Goal: Task Accomplishment & Management: Use online tool/utility

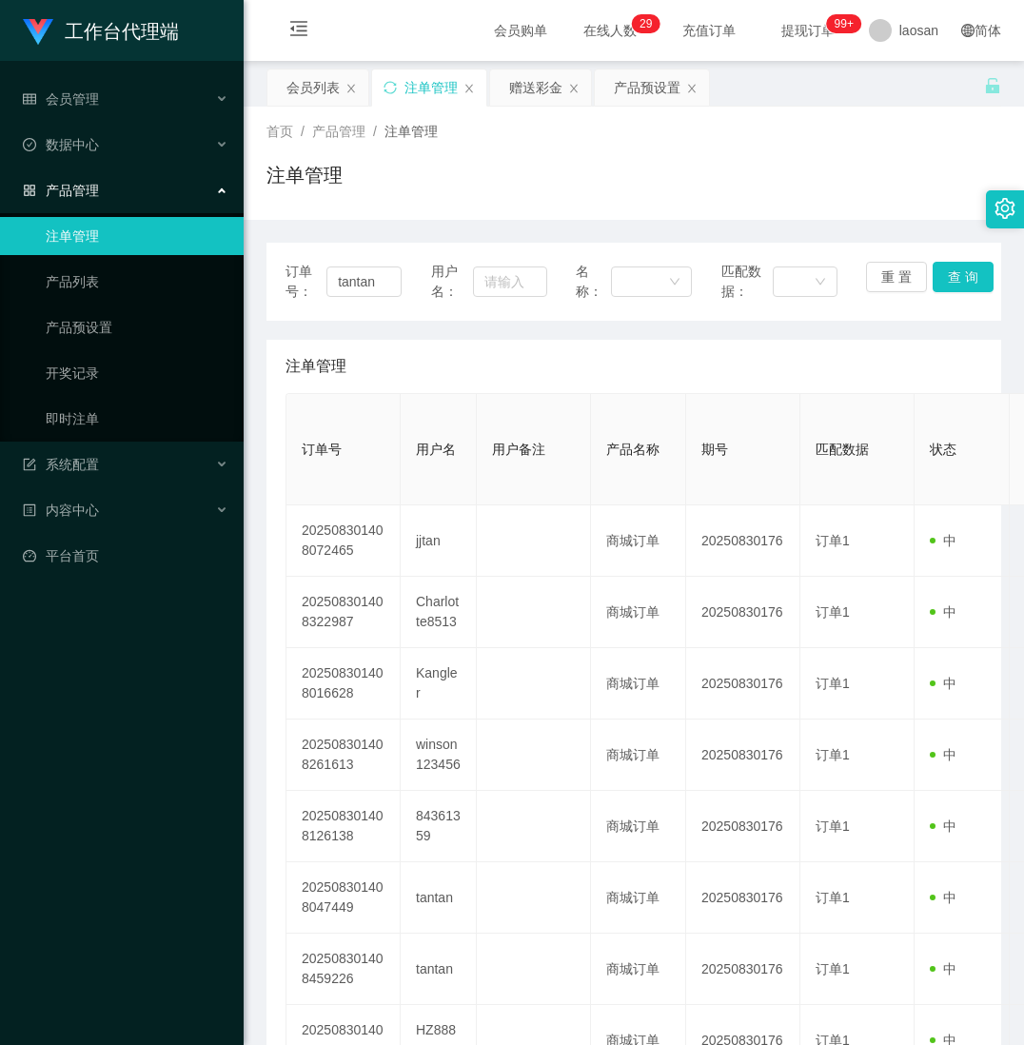
click at [73, 901] on div "工作台代理端 会员管理 会员列表 会员加减打码量 在线用户 陪玩用户 充值列表 提现列表 会员加扣款 赠送彩金 数据中心 产品管理 注单管理 产品列表 产品预…" at bounding box center [122, 522] width 244 height 1045
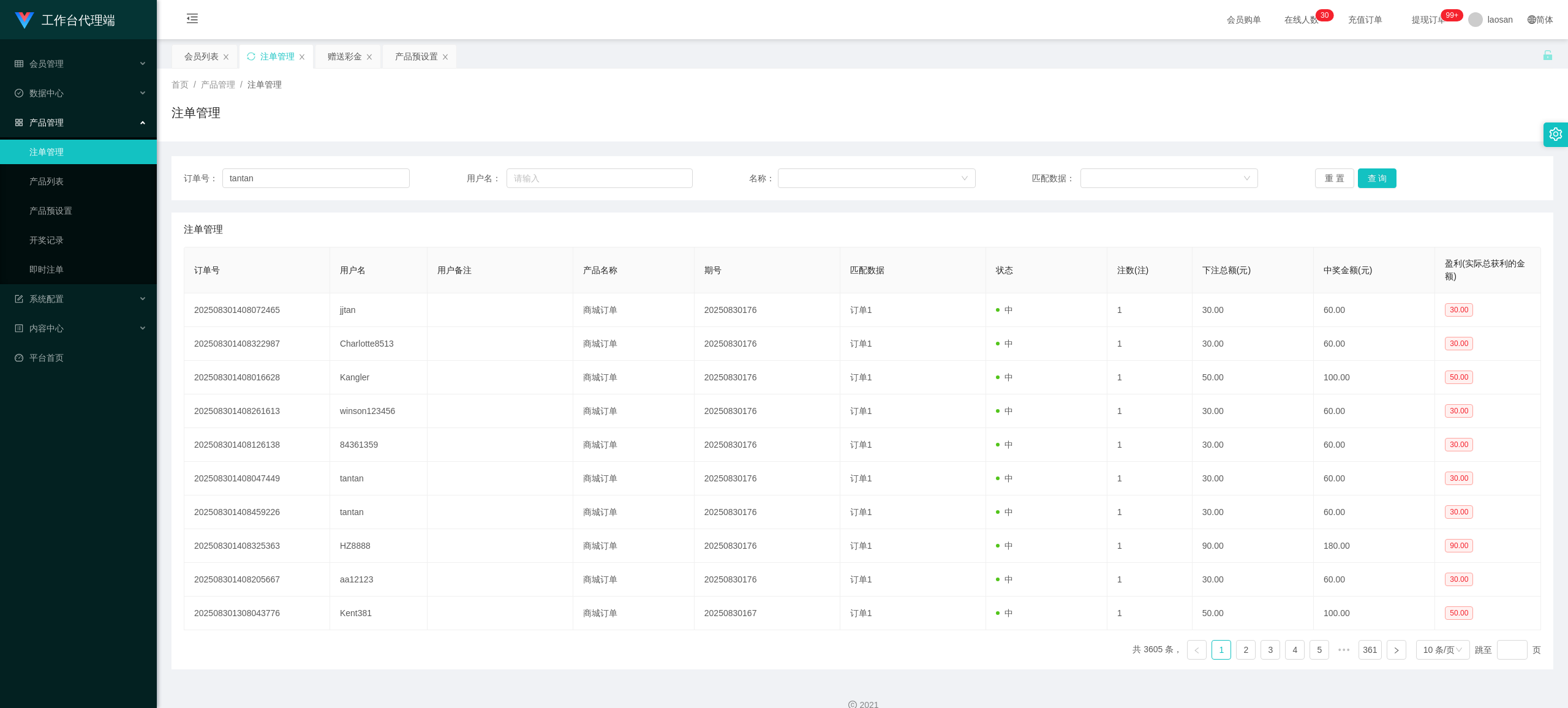
click at [282, 55] on div "注单管理" at bounding box center [277, 57] width 34 height 23
click at [658, 179] on button "查 询" at bounding box center [1378, 178] width 39 height 19
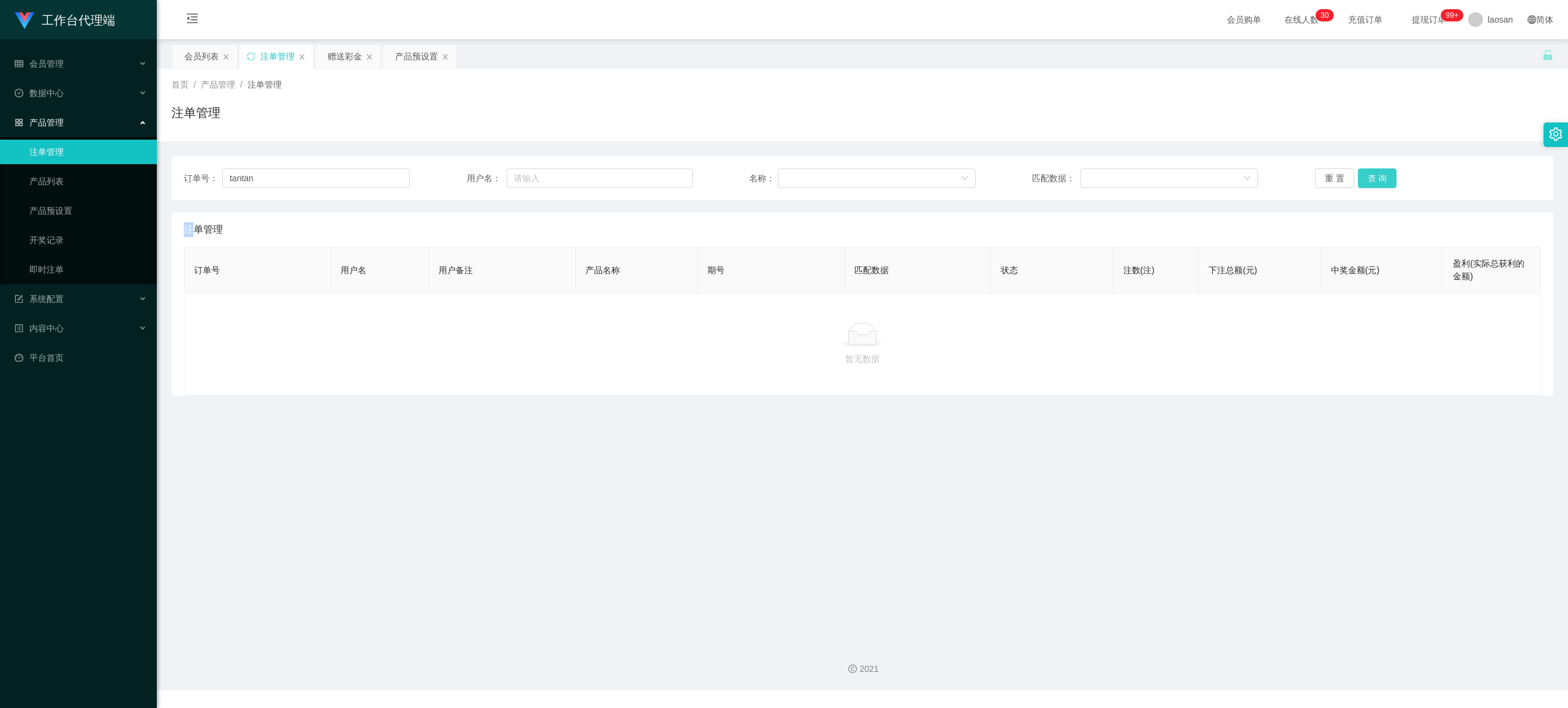
click at [658, 179] on div "重 置 查 询" at bounding box center [1428, 178] width 226 height 19
click at [658, 179] on button "查 询" at bounding box center [1378, 178] width 39 height 19
click at [658, 177] on button "查 询" at bounding box center [1378, 178] width 39 height 19
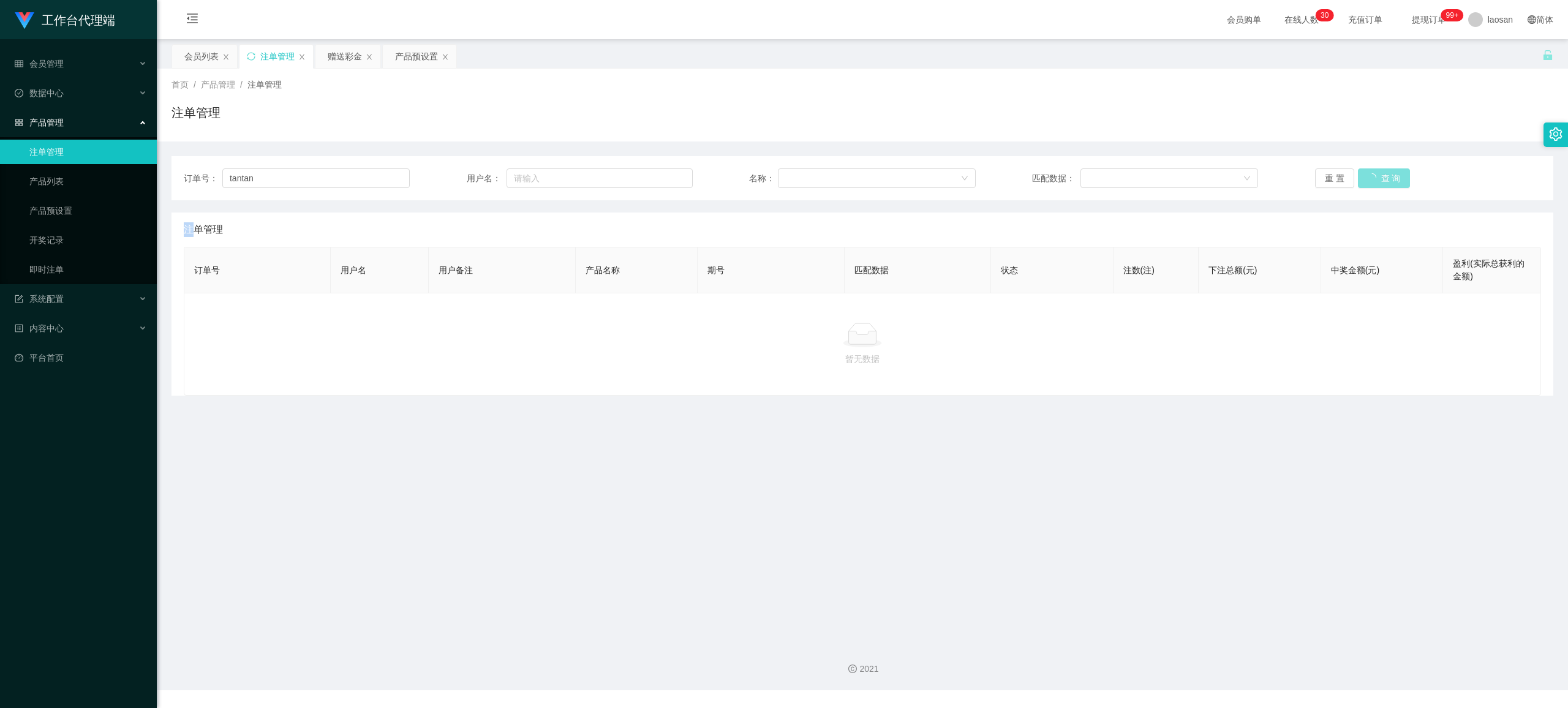
click at [658, 177] on button "查 询" at bounding box center [1385, 178] width 53 height 19
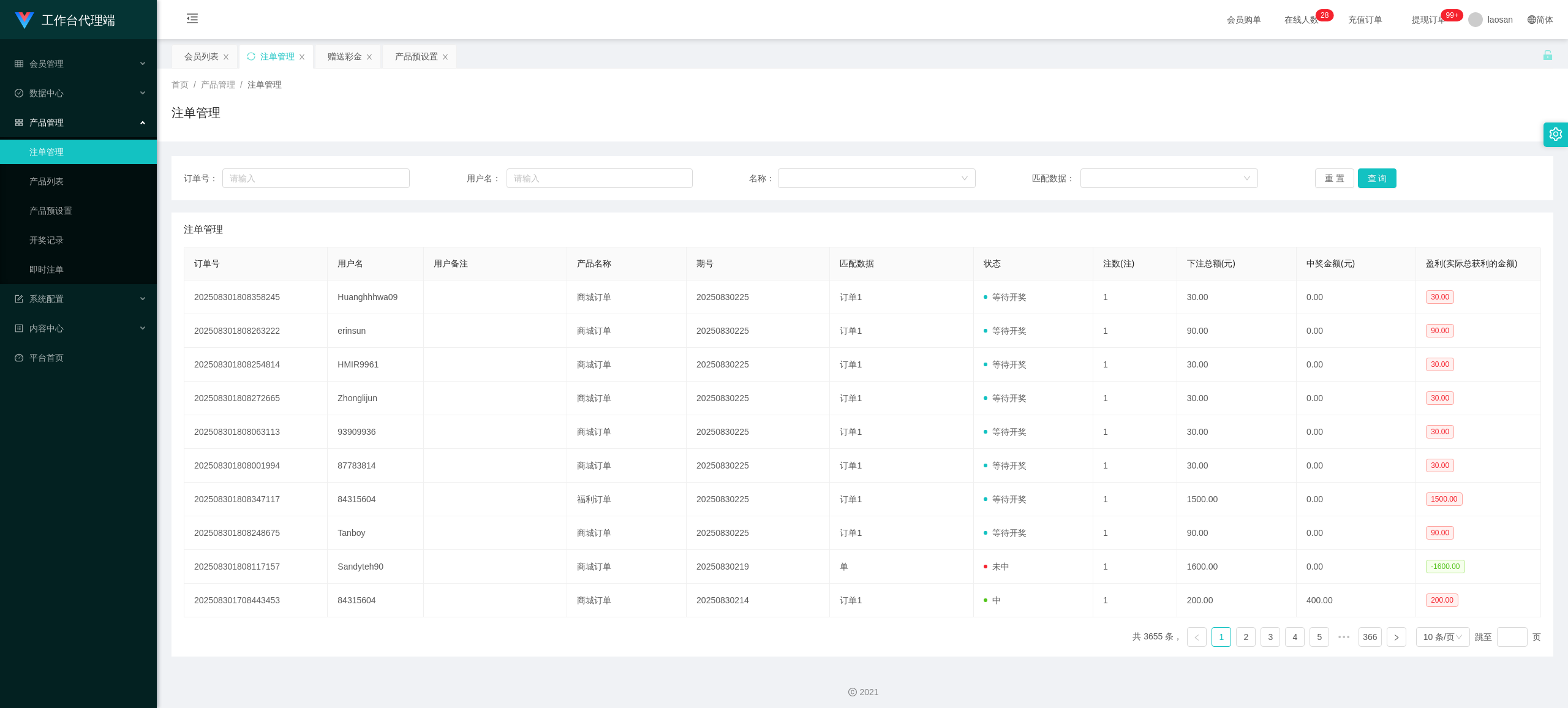
click at [270, 54] on div "注单管理" at bounding box center [277, 57] width 34 height 23
click at [1372, 172] on button "查 询" at bounding box center [1378, 178] width 39 height 19
click at [1372, 172] on div "重 置 查 询" at bounding box center [1428, 178] width 226 height 19
click at [1372, 172] on button "查 询" at bounding box center [1378, 178] width 39 height 19
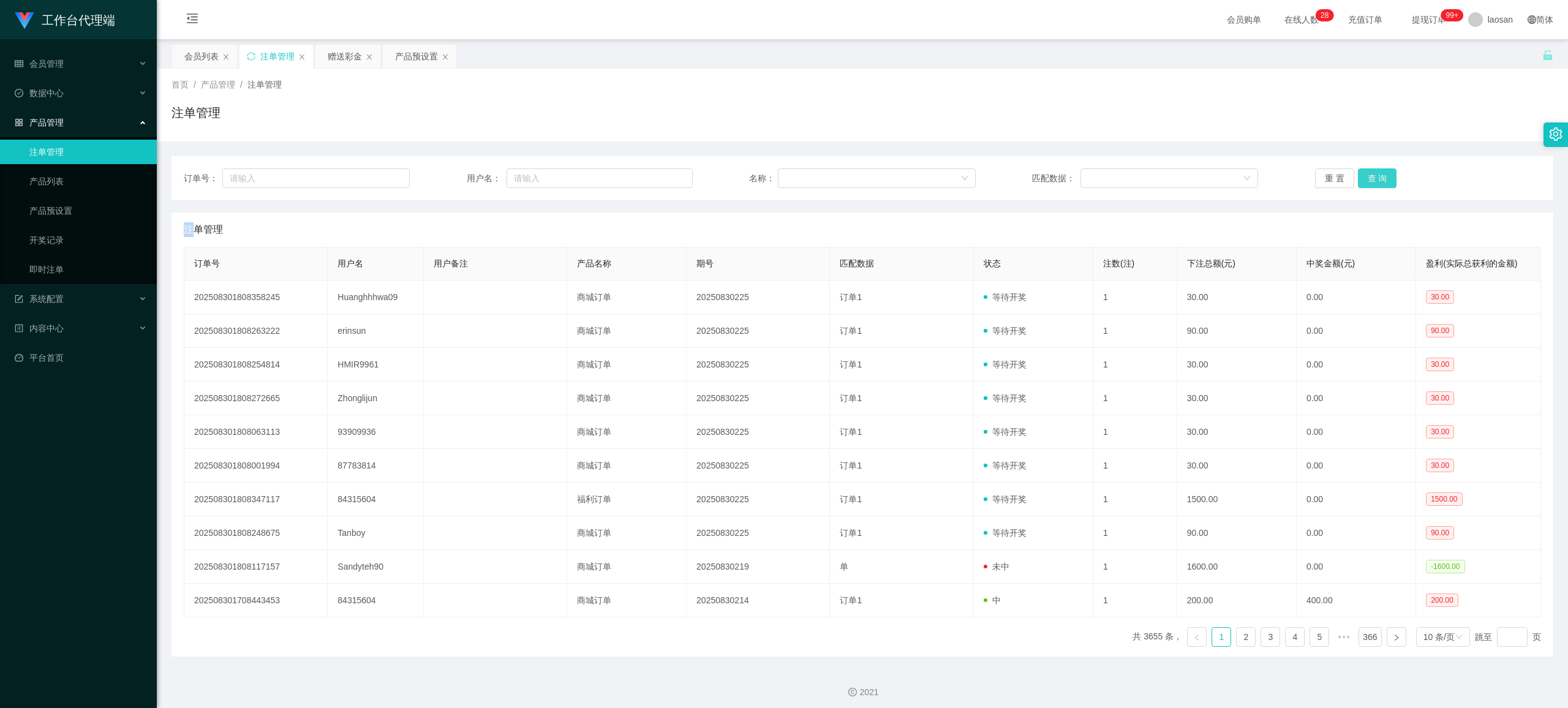
click at [1372, 172] on div "重 置 查 询" at bounding box center [1428, 178] width 226 height 19
click at [1372, 172] on button "查 询" at bounding box center [1378, 178] width 39 height 19
click at [1372, 172] on div "重 置 查 询" at bounding box center [1428, 178] width 226 height 19
click at [1372, 172] on button "查 询" at bounding box center [1378, 178] width 39 height 19
click at [1372, 172] on div "重 置 查 询" at bounding box center [1428, 178] width 226 height 19
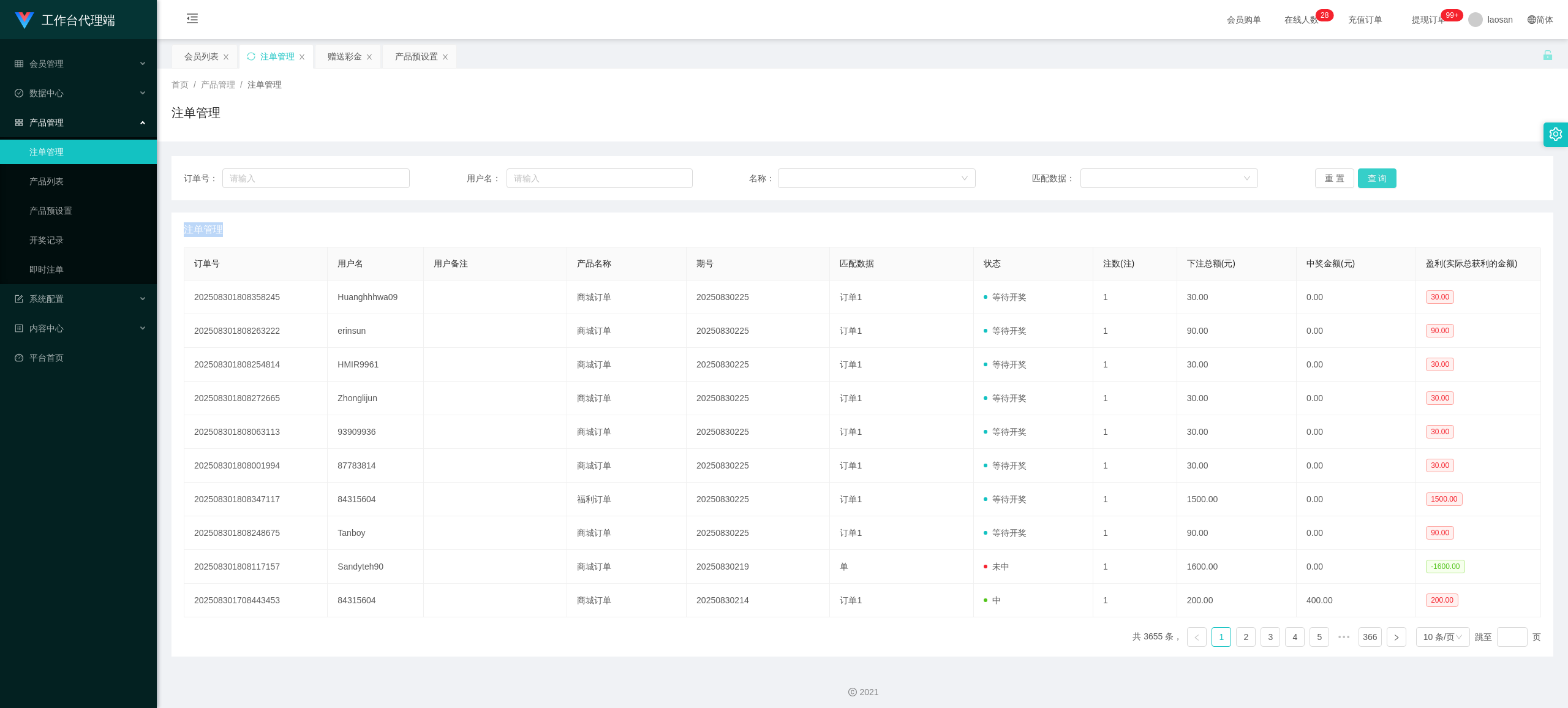
click at [1373, 172] on button "查 询" at bounding box center [1378, 178] width 39 height 19
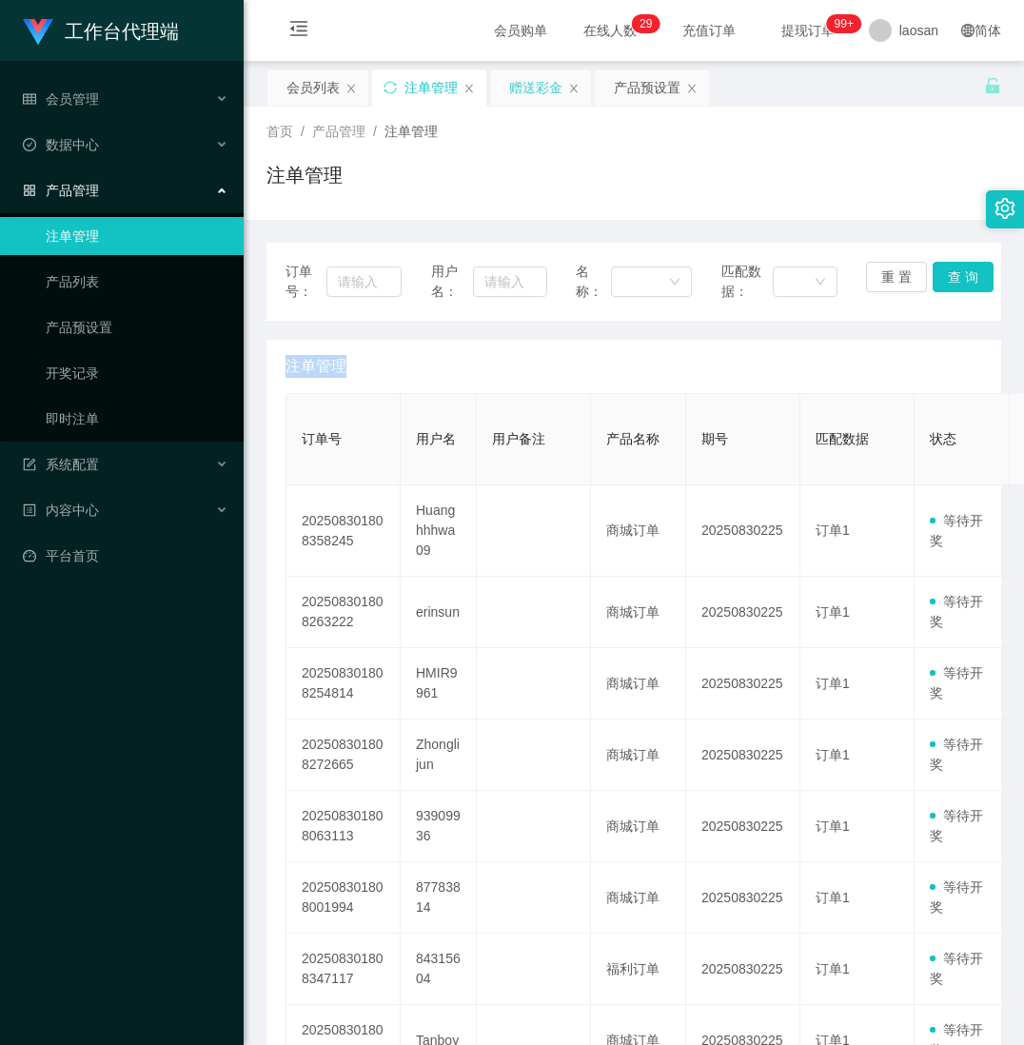
click at [522, 93] on div "赠送彩金" at bounding box center [535, 88] width 53 height 36
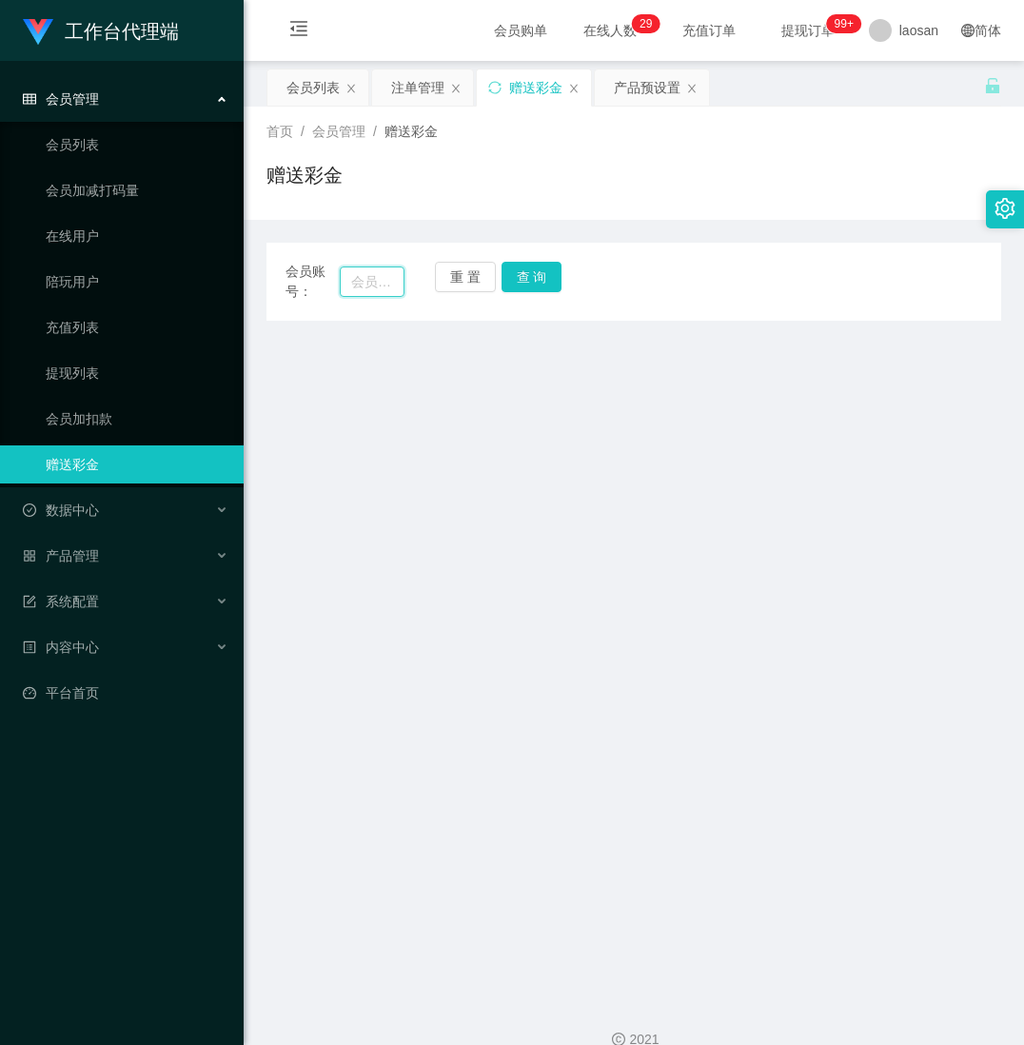
click at [378, 279] on input "text" at bounding box center [372, 282] width 65 height 30
click at [531, 278] on button "查 询" at bounding box center [532, 277] width 61 height 30
click at [534, 278] on button "查 询" at bounding box center [532, 277] width 61 height 30
click at [366, 275] on input "text" at bounding box center [372, 282] width 65 height 30
drag, startPoint x: 335, startPoint y: 927, endPoint x: 341, endPoint y: 914, distance: 14.5
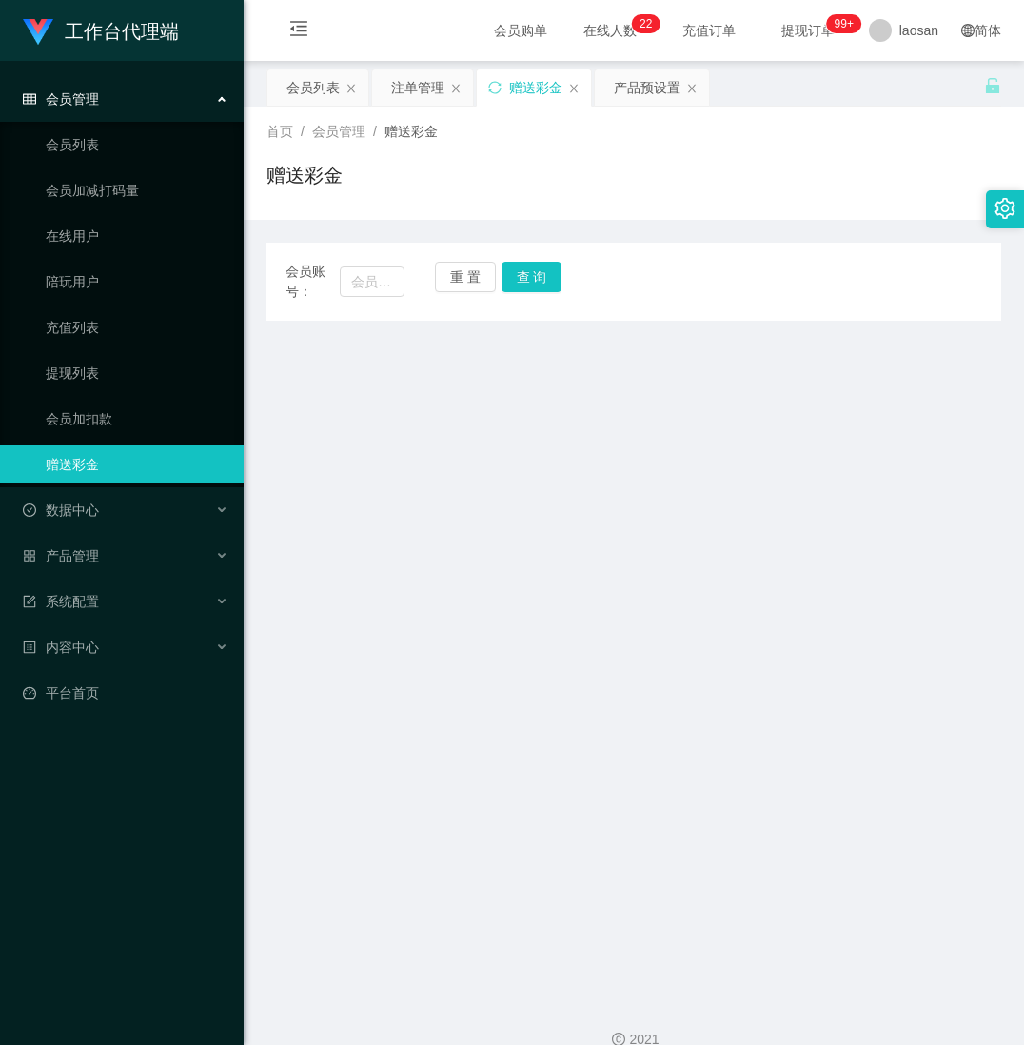
click at [336, 926] on main "关闭左侧 关闭右侧 关闭其它 刷新页面 会员列表 注单管理 赠送彩金 产品预设置 首页 / 会员管理 / 赠送彩金 / 赠送彩金 会员账号： 重 置 查 询 …" at bounding box center [634, 523] width 781 height 924
click at [642, 80] on div "产品预设置" at bounding box center [647, 88] width 67 height 36
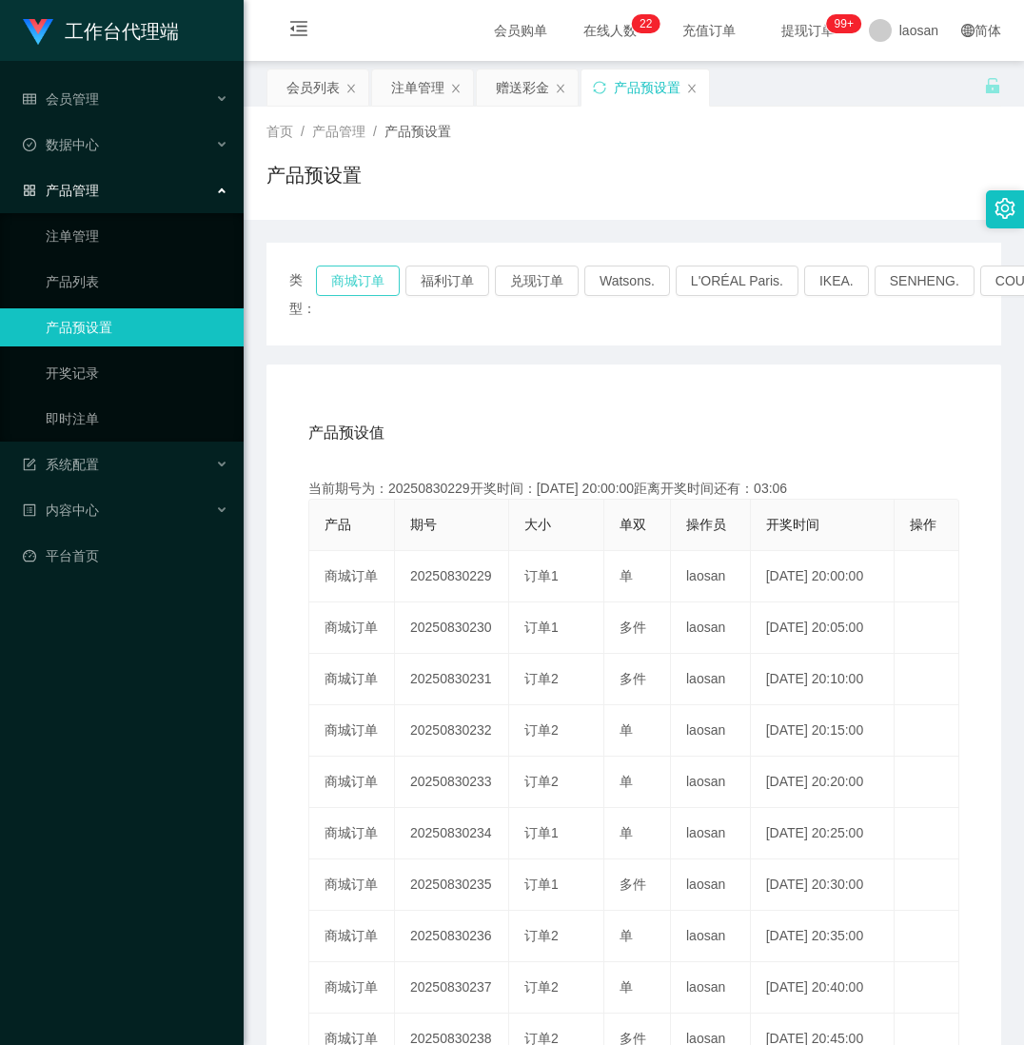
click at [360, 276] on button "商城订单" at bounding box center [358, 281] width 84 height 30
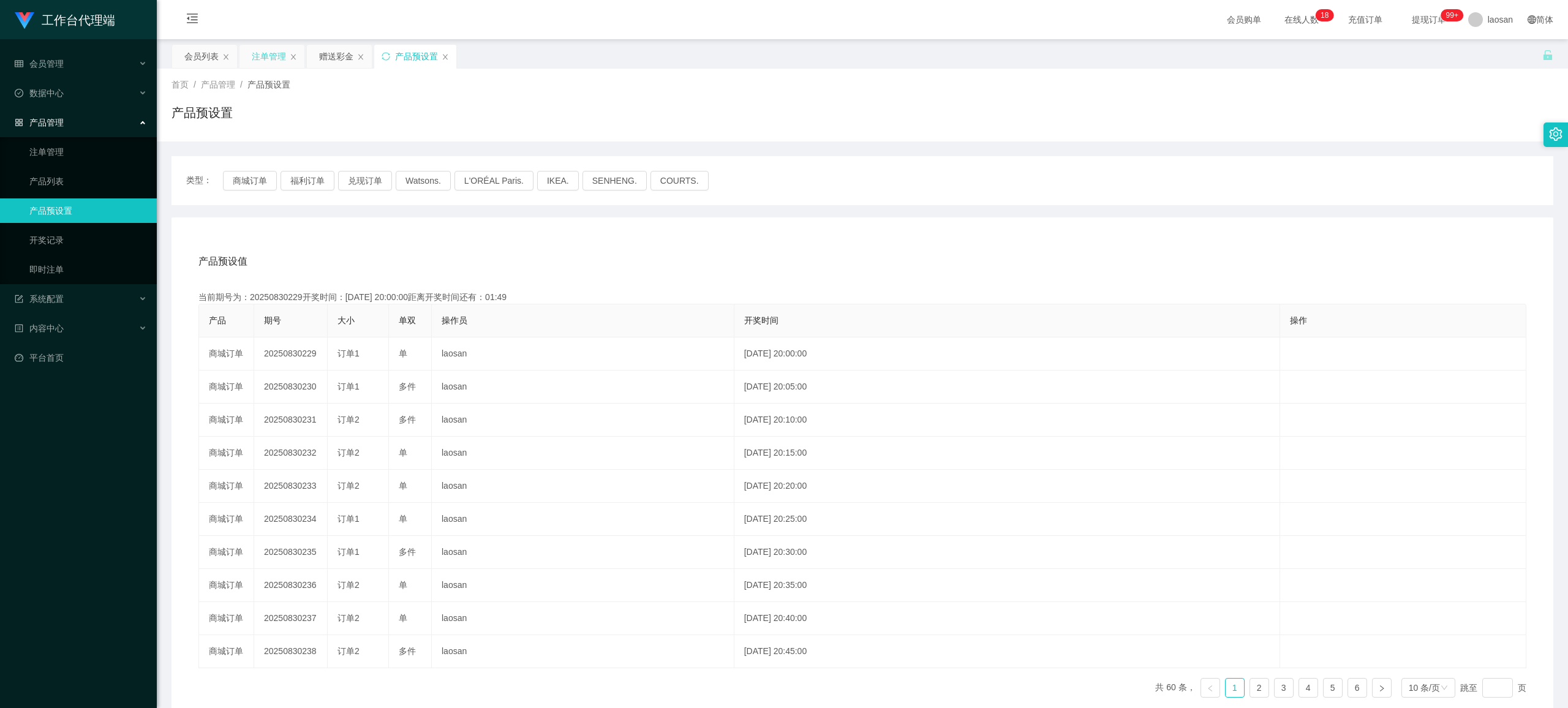
click at [267, 57] on div "注单管理" at bounding box center [268, 57] width 34 height 23
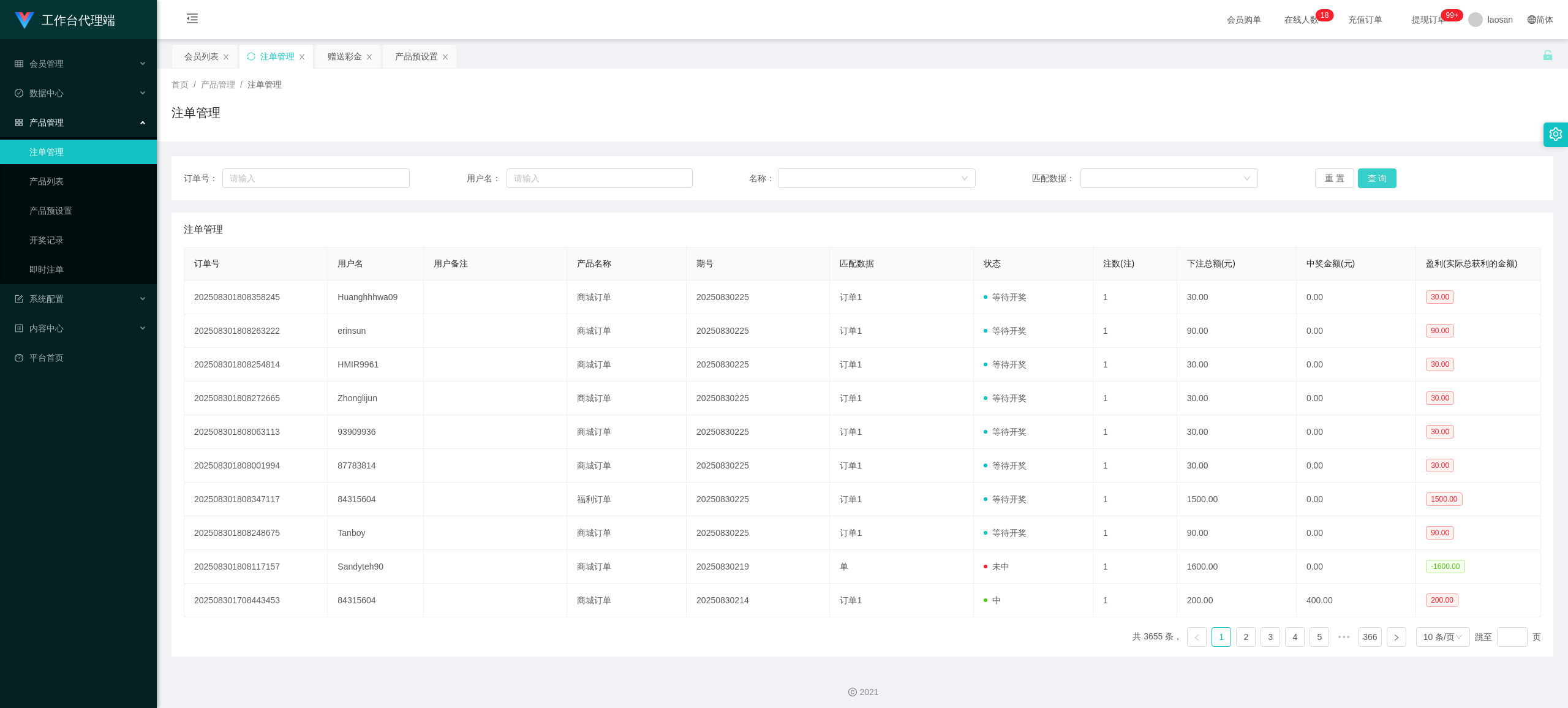
click at [1381, 174] on button "查 询" at bounding box center [1378, 178] width 39 height 19
click at [1381, 174] on div "重 置 查 询" at bounding box center [1428, 178] width 226 height 19
click at [1381, 174] on button "查 询" at bounding box center [1378, 178] width 39 height 19
click at [1381, 174] on div "重 置 查 询" at bounding box center [1428, 178] width 226 height 19
click at [1381, 174] on button "查 询" at bounding box center [1378, 178] width 39 height 19
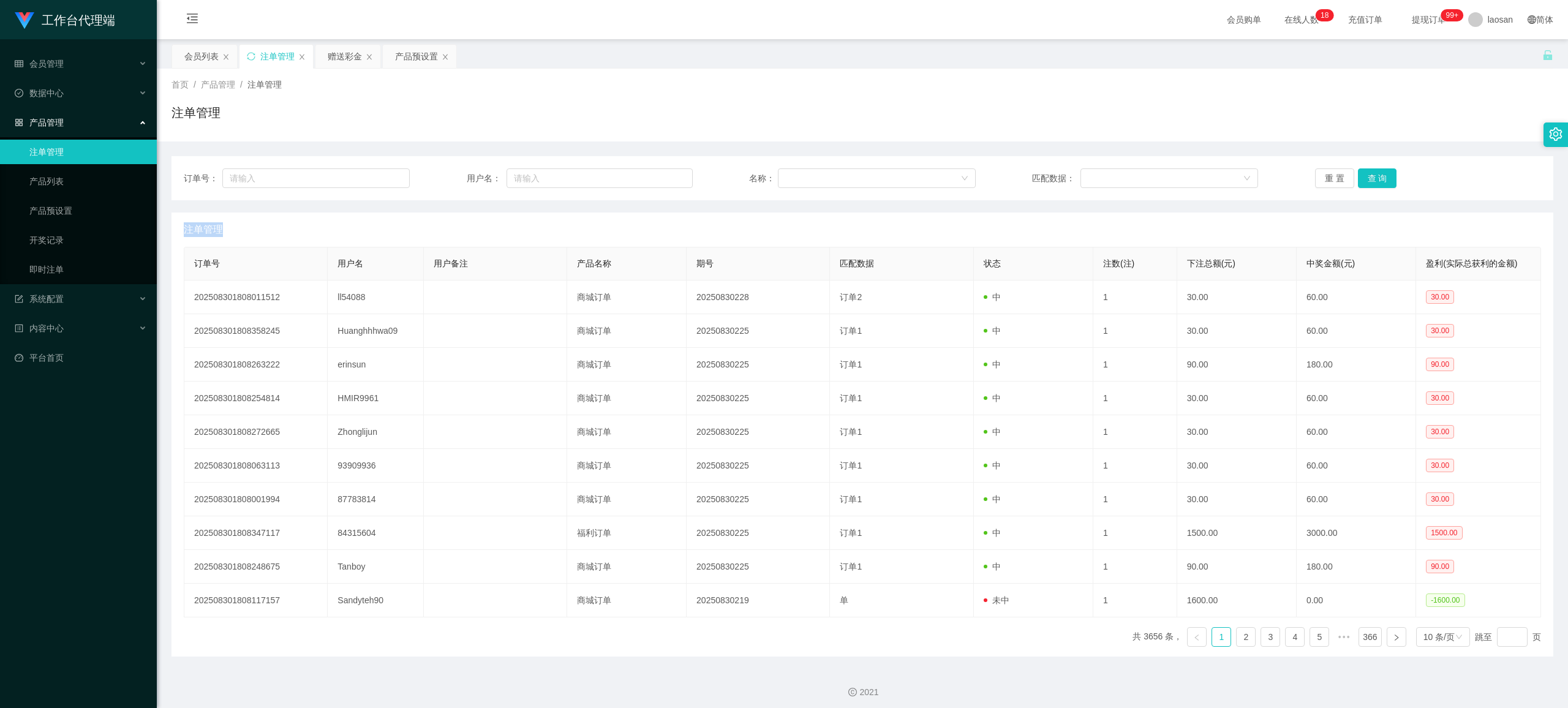
click at [1381, 174] on div "重 置 查 询" at bounding box center [1428, 178] width 226 height 19
click at [1381, 174] on button "查 询" at bounding box center [1378, 178] width 39 height 19
click at [1381, 172] on button "查 询" at bounding box center [1378, 178] width 39 height 19
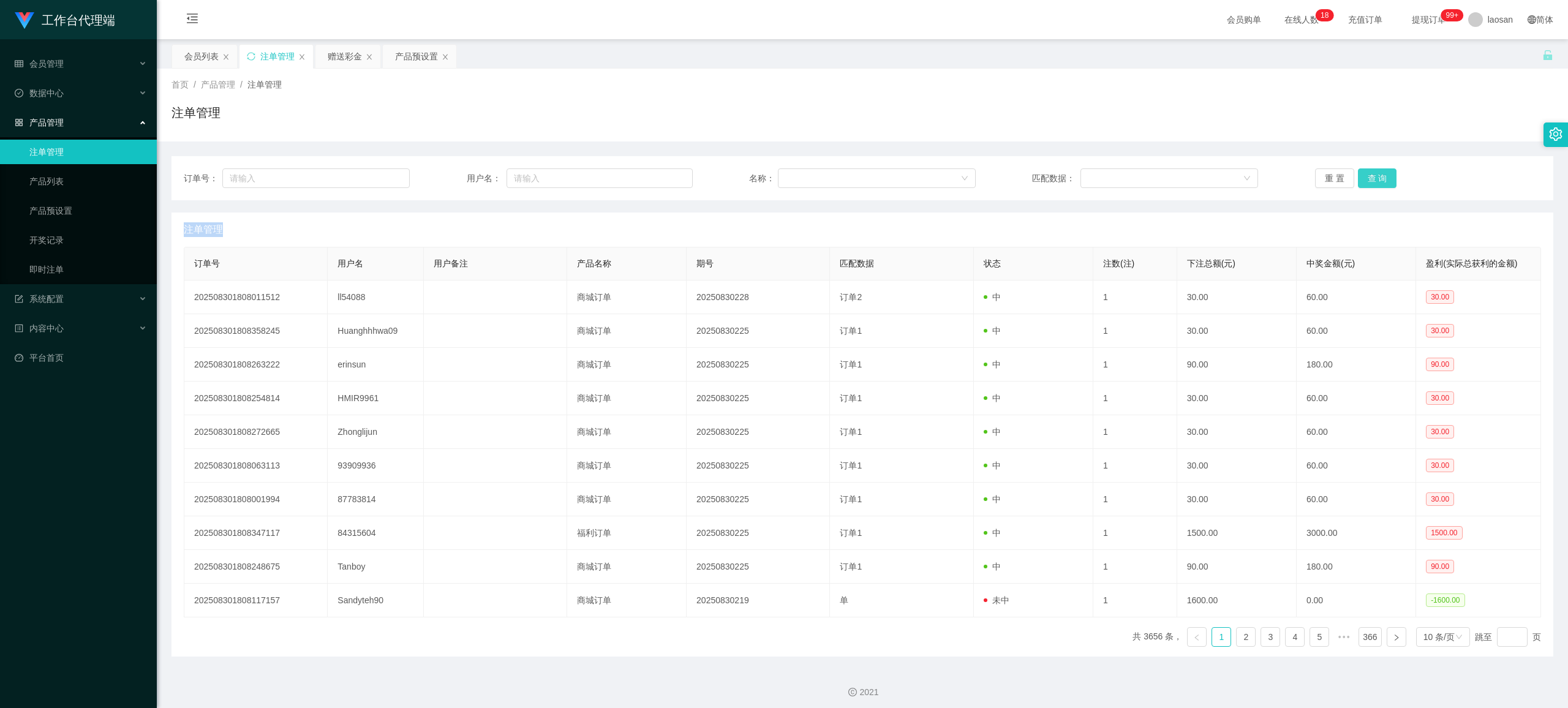
click at [1381, 172] on div "重 置 查 询" at bounding box center [1428, 178] width 226 height 19
click at [1387, 172] on button "查 询" at bounding box center [1378, 178] width 39 height 19
click at [1387, 172] on div "重 置 查 询" at bounding box center [1428, 178] width 226 height 19
click at [1387, 172] on button "查 询" at bounding box center [1378, 178] width 39 height 19
click at [1387, 172] on div "重 置 查 询" at bounding box center [1428, 178] width 226 height 19
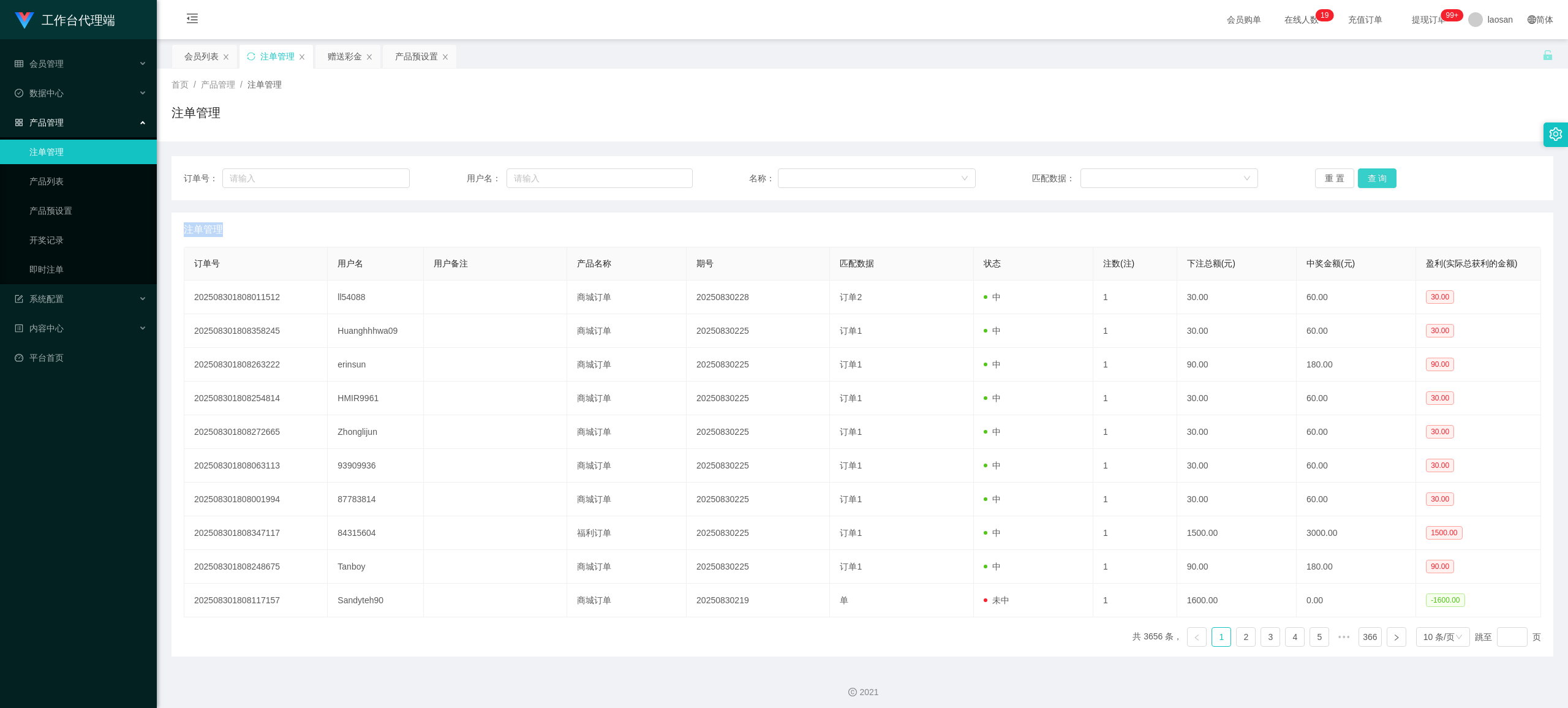
click at [1374, 174] on button "查 询" at bounding box center [1378, 178] width 39 height 19
click at [1374, 174] on div "重 置 查 询" at bounding box center [1428, 178] width 226 height 19
click at [1374, 174] on button "查 询" at bounding box center [1378, 178] width 39 height 19
click at [1374, 174] on div "重 置 查 询" at bounding box center [1428, 178] width 226 height 19
click at [1374, 174] on button "查 询" at bounding box center [1378, 178] width 39 height 19
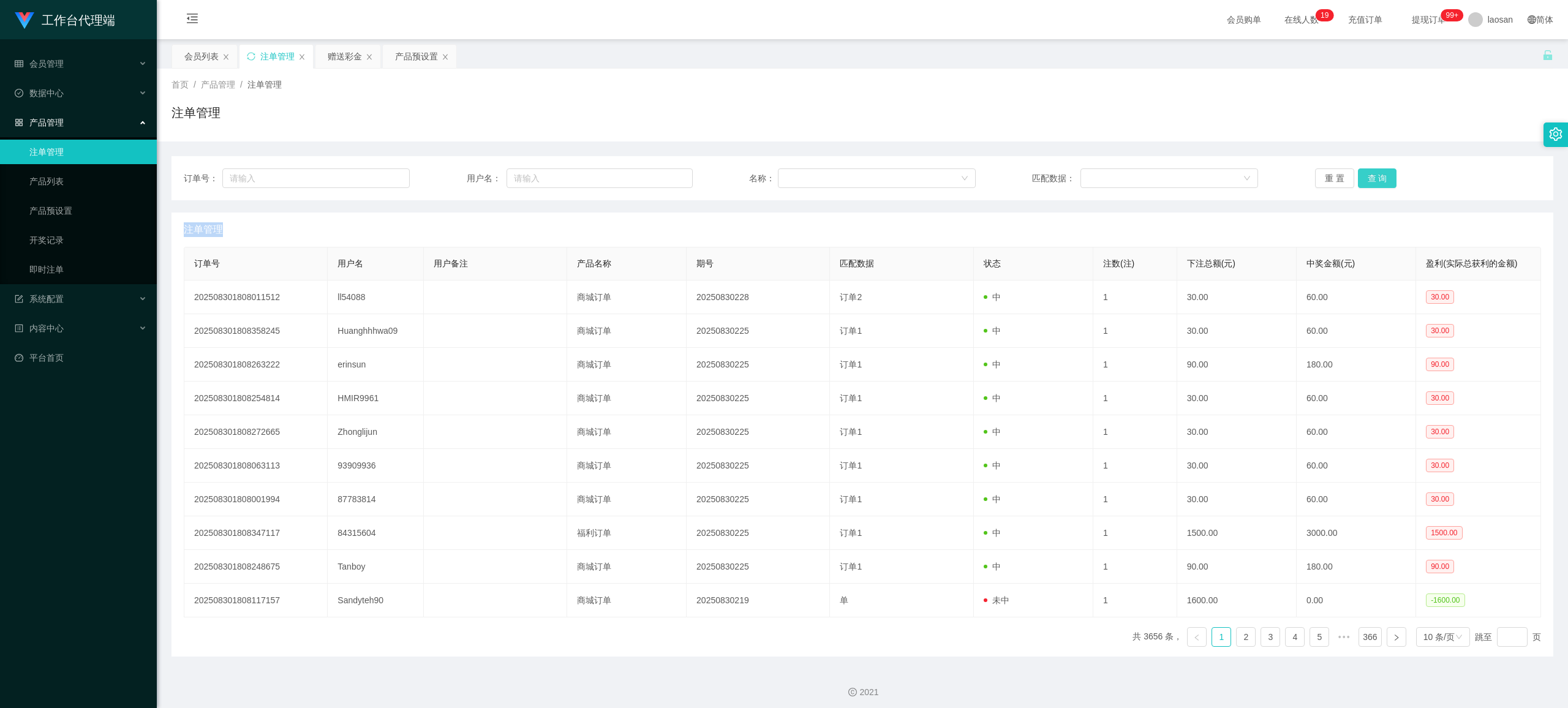
click at [1374, 174] on div "重 置 查 询" at bounding box center [1428, 178] width 226 height 19
click at [1374, 174] on button "查 询" at bounding box center [1378, 178] width 39 height 19
click at [1377, 174] on button "查 询" at bounding box center [1378, 178] width 39 height 19
click at [1368, 172] on button "查 询" at bounding box center [1378, 178] width 39 height 19
click at [1368, 172] on div "重 置 查 询" at bounding box center [1428, 178] width 226 height 19
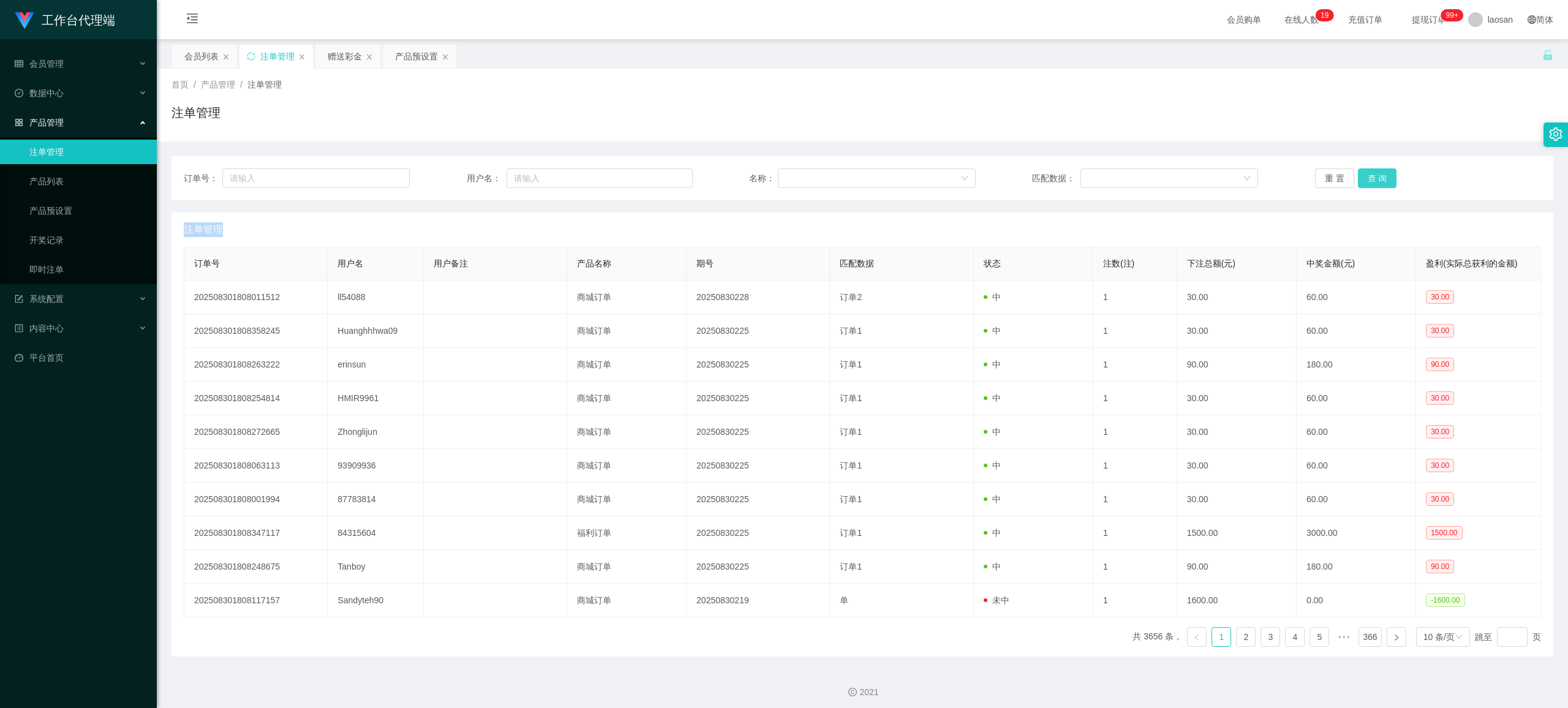
click at [1368, 172] on button "查 询" at bounding box center [1378, 178] width 39 height 19
click at [1368, 172] on div "重 置 查 询" at bounding box center [1428, 178] width 226 height 19
click at [1368, 172] on button "查 询" at bounding box center [1378, 178] width 39 height 19
click at [1370, 181] on button "查 询" at bounding box center [1378, 178] width 39 height 19
click at [1368, 172] on button "查 询" at bounding box center [1378, 178] width 39 height 19
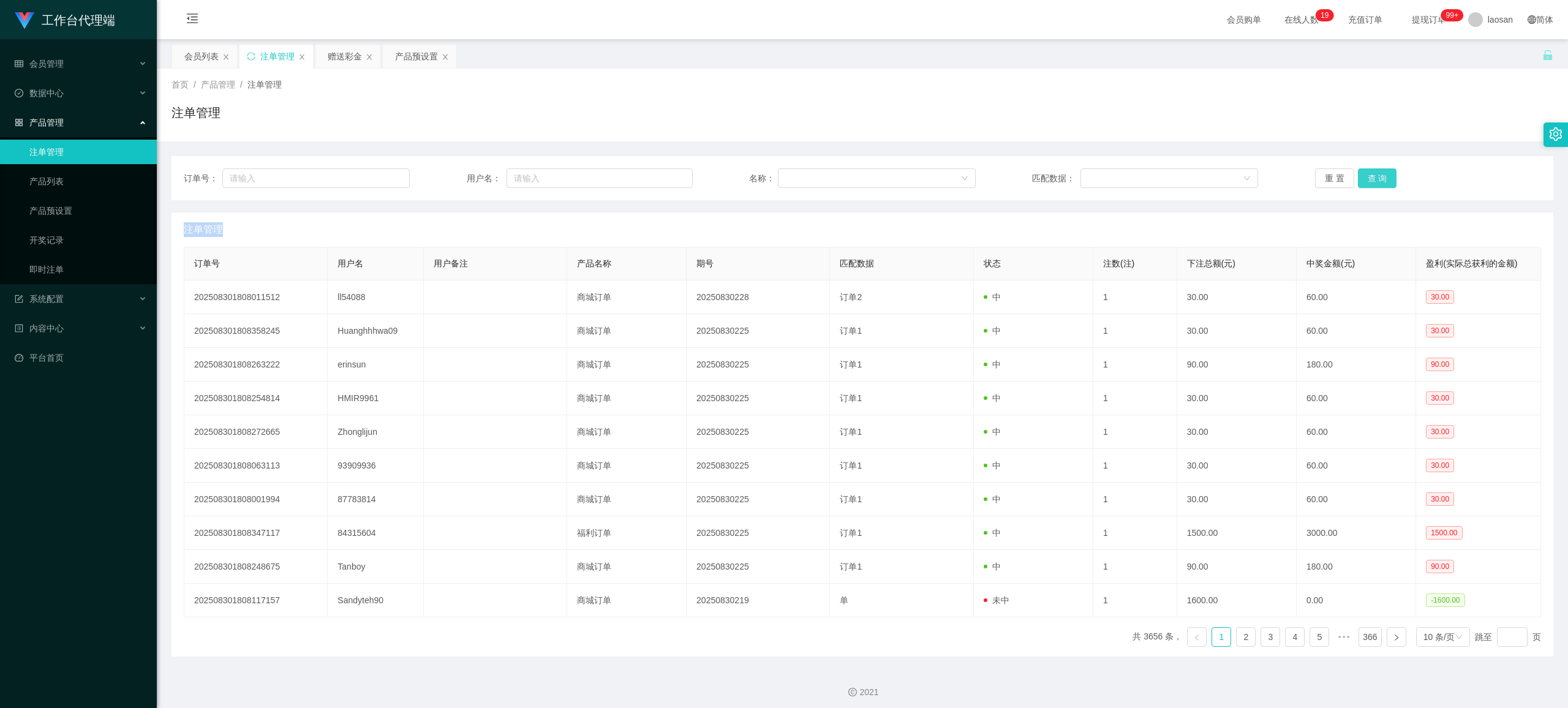
click at [1368, 172] on div "重 置 查 询" at bounding box center [1428, 178] width 226 height 19
click at [1368, 172] on button "查 询" at bounding box center [1378, 178] width 39 height 19
click at [1368, 172] on div "重 置 查 询" at bounding box center [1428, 178] width 226 height 19
click at [1369, 174] on button "查 询" at bounding box center [1378, 178] width 39 height 19
click at [1366, 174] on button "查 询" at bounding box center [1378, 178] width 39 height 19
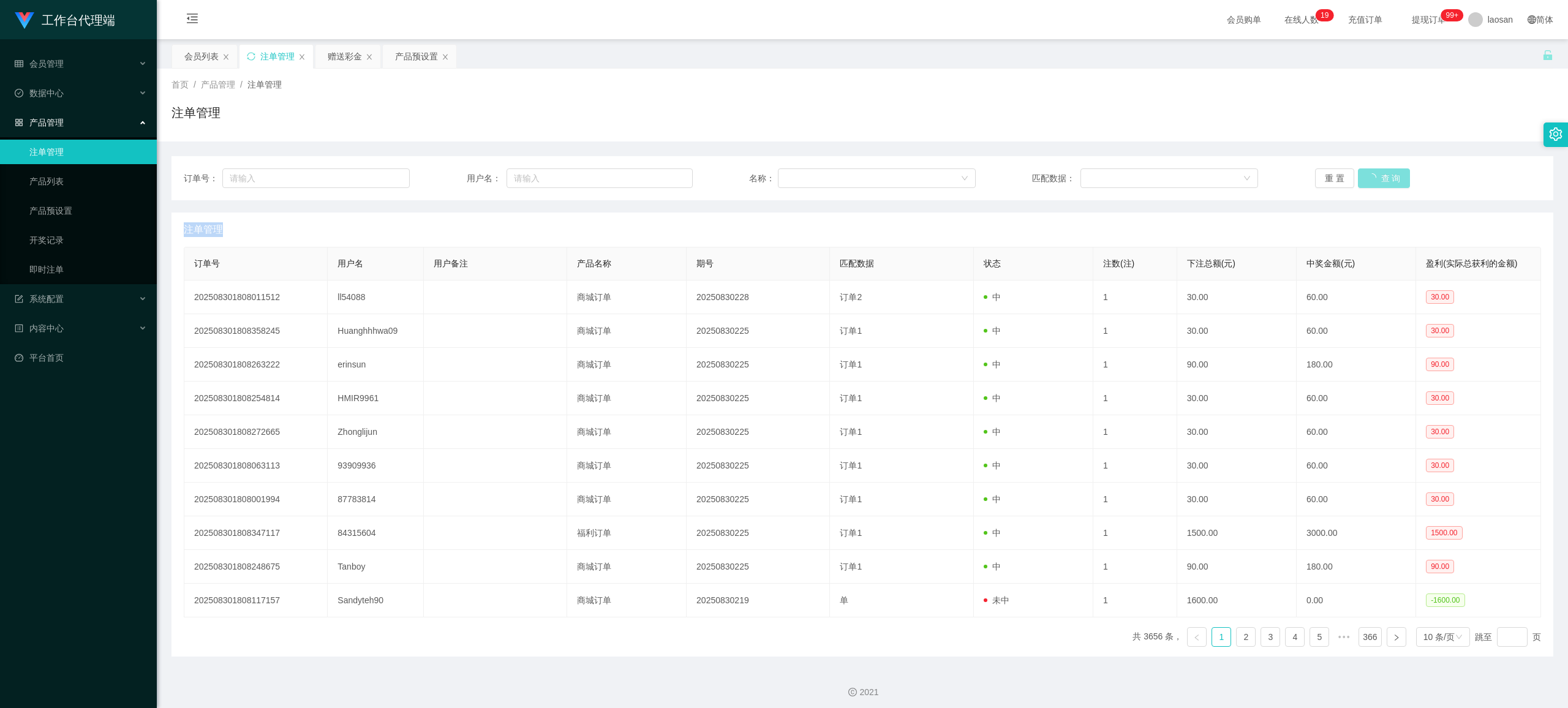
click at [1366, 177] on button "查 询" at bounding box center [1385, 178] width 53 height 19
click at [1366, 177] on div "重 置 查 询" at bounding box center [1428, 178] width 226 height 19
click at [1366, 179] on button "查 询" at bounding box center [1378, 178] width 39 height 19
click at [1368, 179] on button "查 询" at bounding box center [1378, 178] width 39 height 19
click at [1369, 180] on div "重 置 查 询" at bounding box center [1428, 178] width 226 height 19
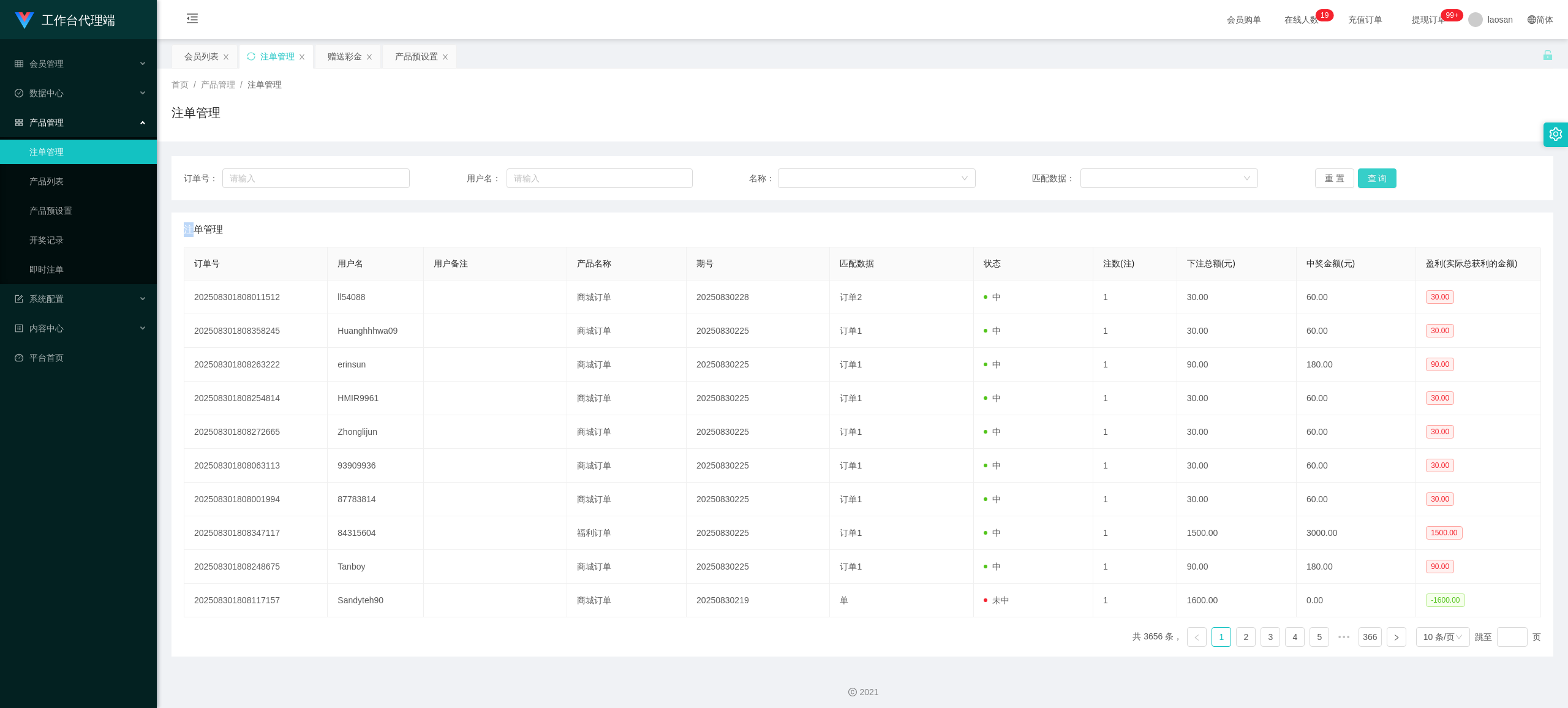
click at [1369, 180] on button "查 询" at bounding box center [1378, 178] width 39 height 19
click at [1369, 181] on div "重 置 查 询" at bounding box center [1428, 178] width 226 height 19
click at [1372, 175] on button "查 询" at bounding box center [1378, 178] width 39 height 19
click at [1372, 175] on div "重 置 查 询" at bounding box center [1428, 178] width 226 height 19
click at [1372, 175] on button "查 询" at bounding box center [1378, 178] width 39 height 19
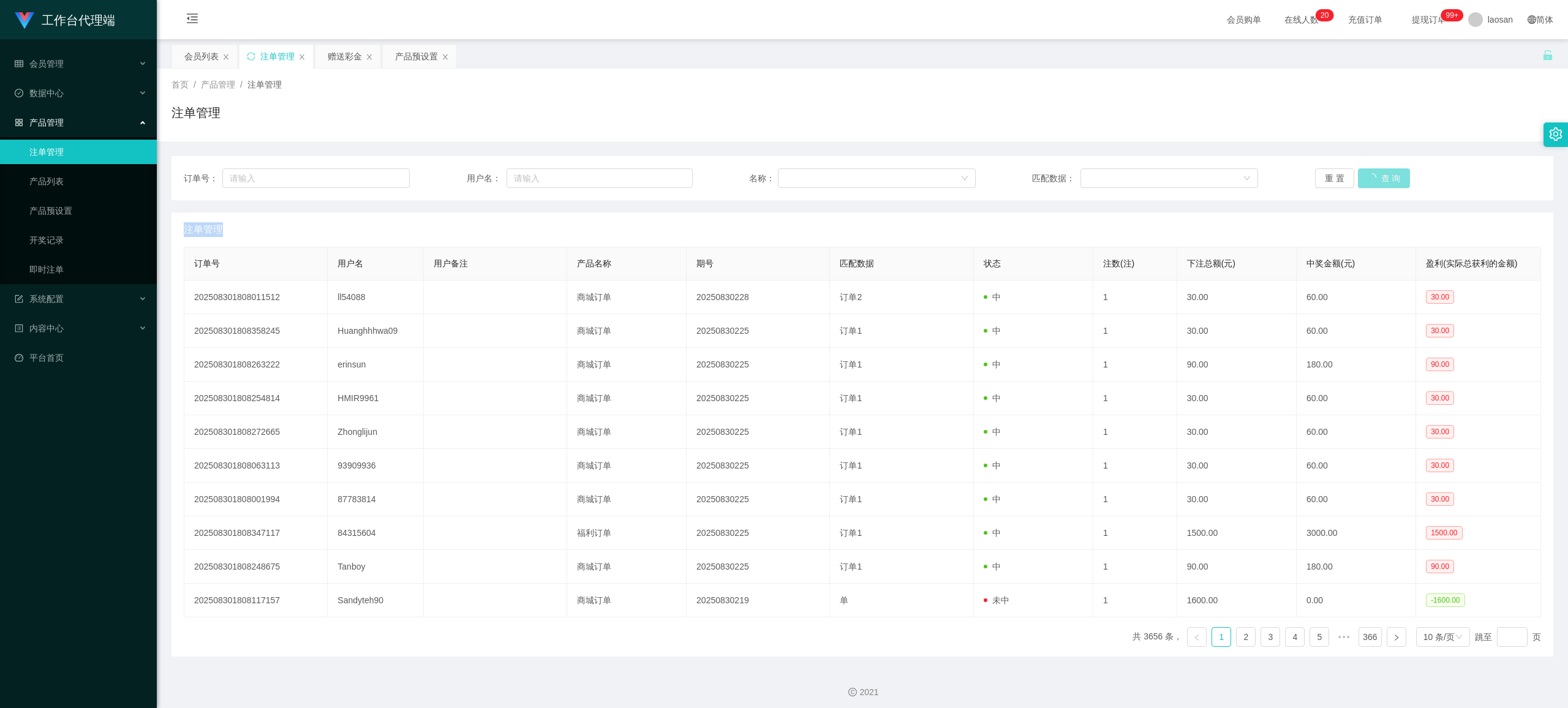
click at [1372, 175] on div "重 置 查 询" at bounding box center [1428, 178] width 226 height 19
click at [1372, 175] on button "查 询" at bounding box center [1378, 178] width 39 height 19
click at [1366, 174] on button "查 询" at bounding box center [1378, 178] width 39 height 19
click at [1366, 174] on div "重 置 查 询" at bounding box center [1428, 178] width 226 height 19
click at [1366, 174] on button "查 询" at bounding box center [1378, 178] width 39 height 19
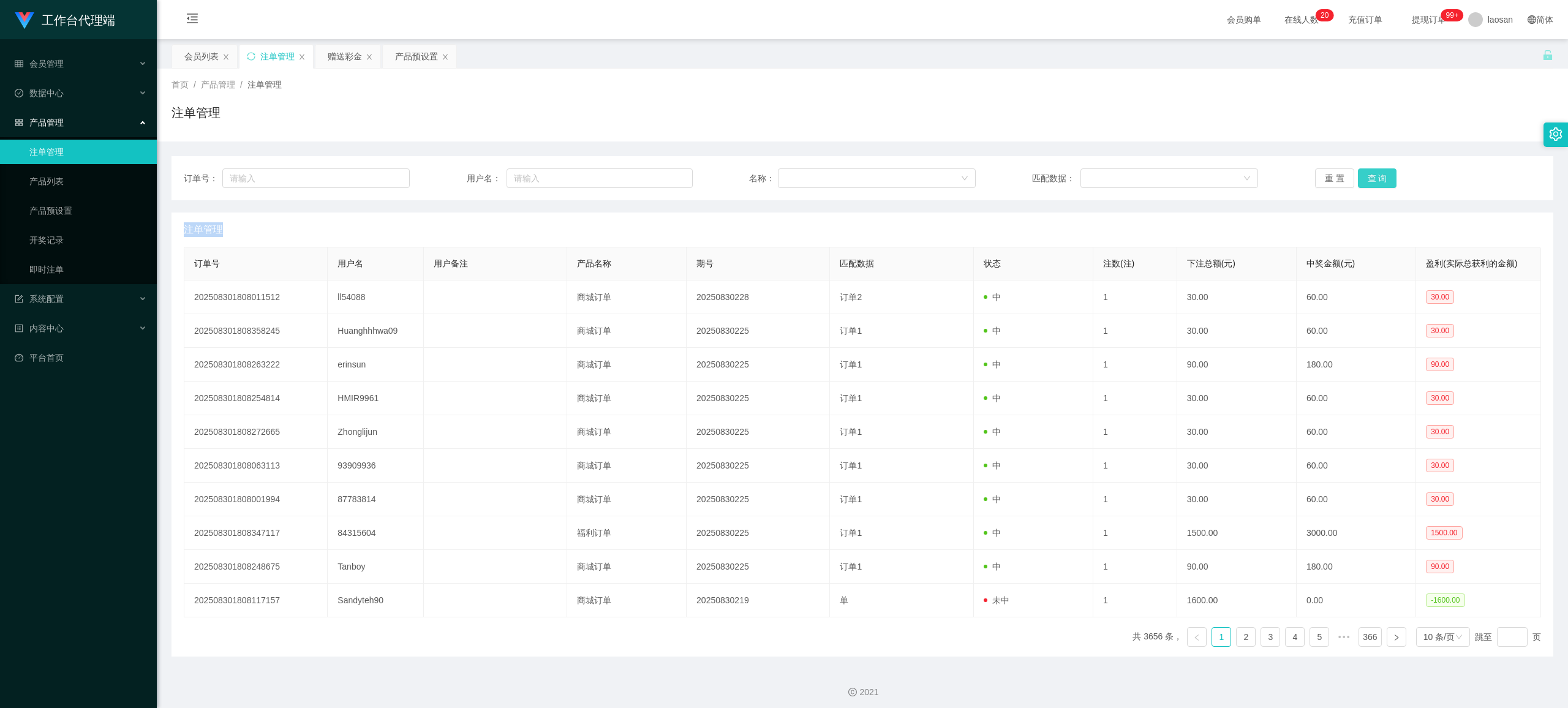
click at [1366, 174] on div "重 置 查 询" at bounding box center [1428, 178] width 226 height 19
click at [1366, 174] on button "查 询" at bounding box center [1378, 178] width 39 height 19
click at [1368, 177] on div "重 置 查 询" at bounding box center [1428, 178] width 226 height 19
click at [1368, 179] on button "查 询" at bounding box center [1378, 178] width 39 height 19
click at [1370, 179] on div "重 置 查 询" at bounding box center [1428, 178] width 226 height 19
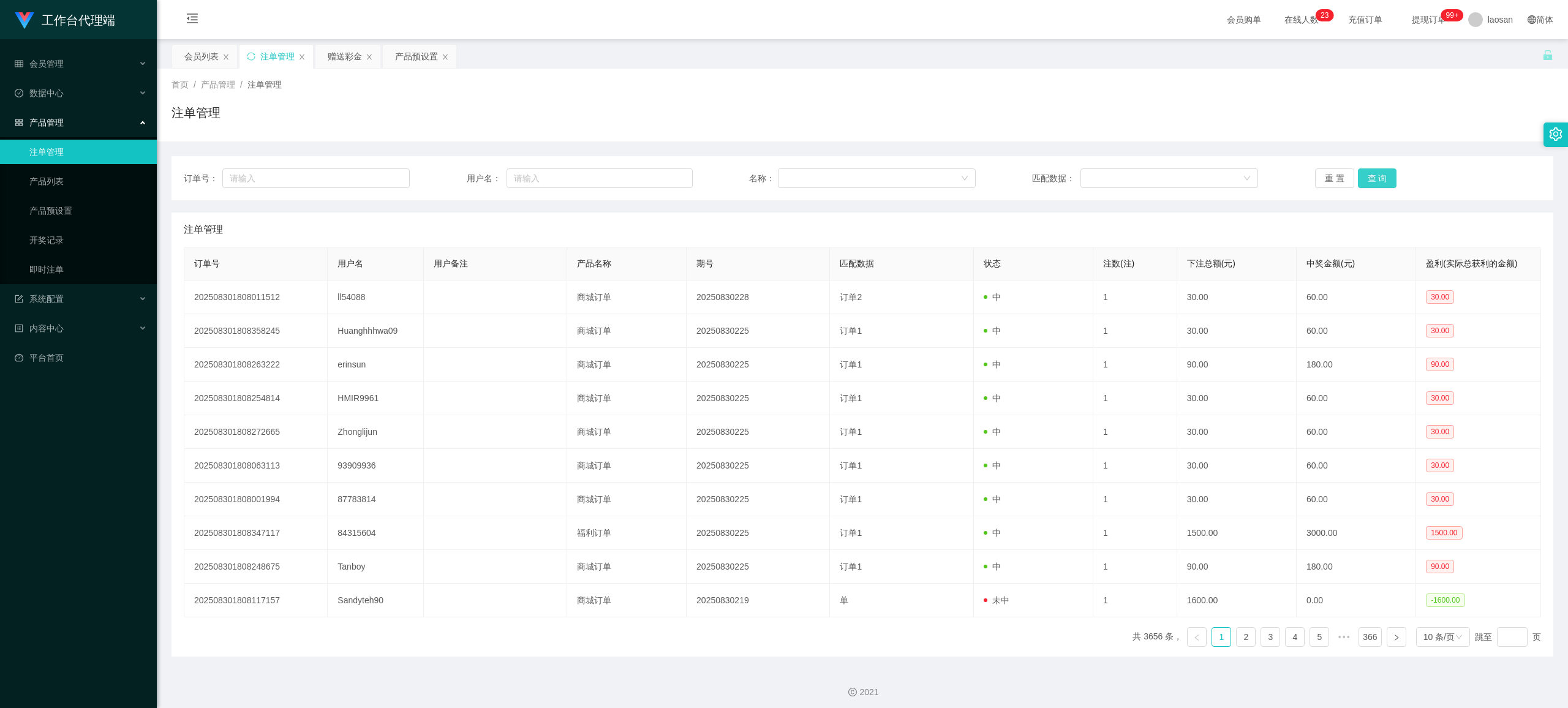
click at [1370, 179] on button "查 询" at bounding box center [1378, 178] width 39 height 19
click at [1370, 179] on div "重 置 查 询" at bounding box center [1428, 178] width 226 height 19
click at [1370, 179] on button "查 询" at bounding box center [1378, 178] width 39 height 19
drag, startPoint x: 1370, startPoint y: 179, endPoint x: 1211, endPoint y: 217, distance: 163.5
click at [1371, 180] on div "重 置 查 询" at bounding box center [1428, 178] width 226 height 19
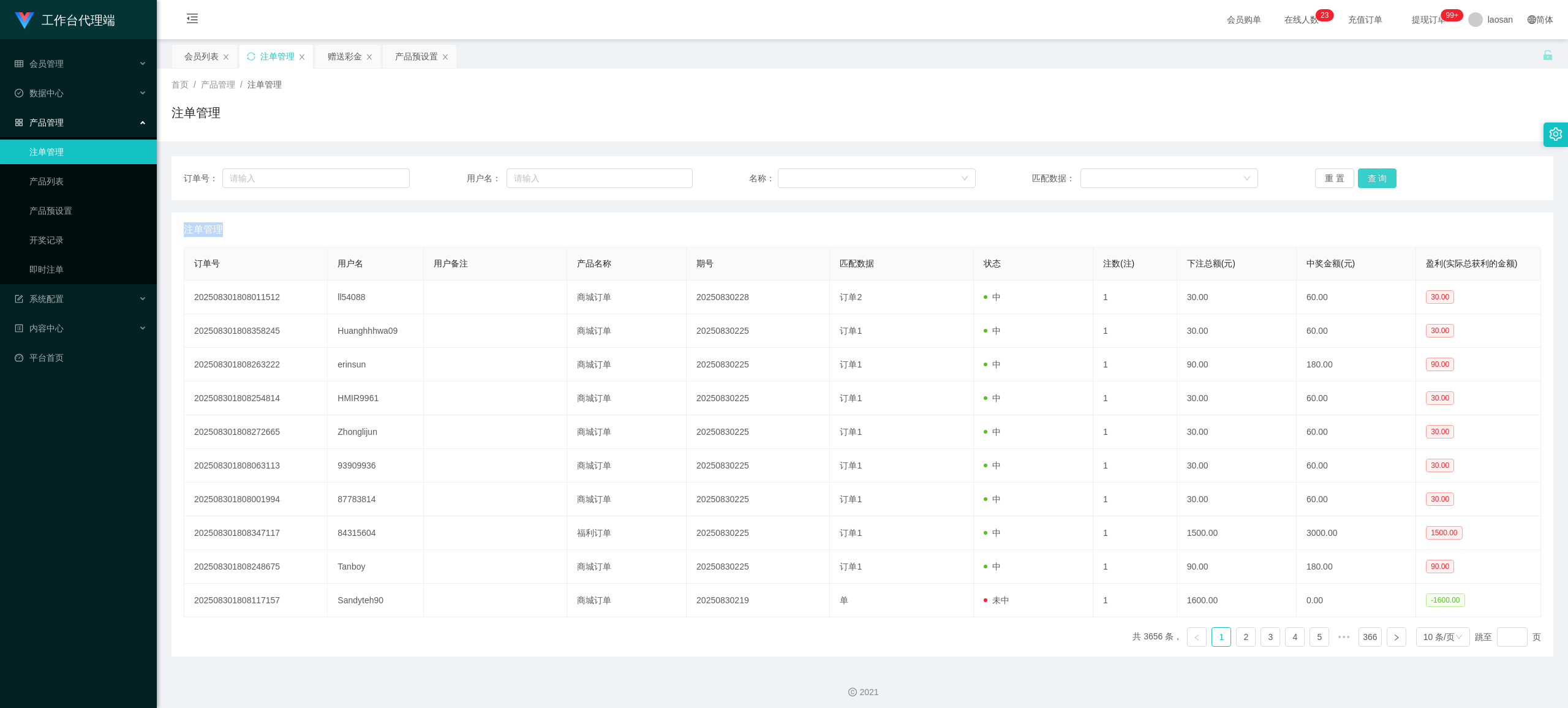
click at [1374, 172] on button "查 询" at bounding box center [1378, 178] width 39 height 19
click at [1374, 172] on div "重 置 查 询" at bounding box center [1428, 178] width 226 height 19
click at [1374, 172] on button "查 询" at bounding box center [1378, 178] width 39 height 19
click at [1374, 172] on div "重 置 查 询" at bounding box center [1428, 178] width 226 height 19
click at [1374, 172] on button "查 询" at bounding box center [1378, 178] width 39 height 19
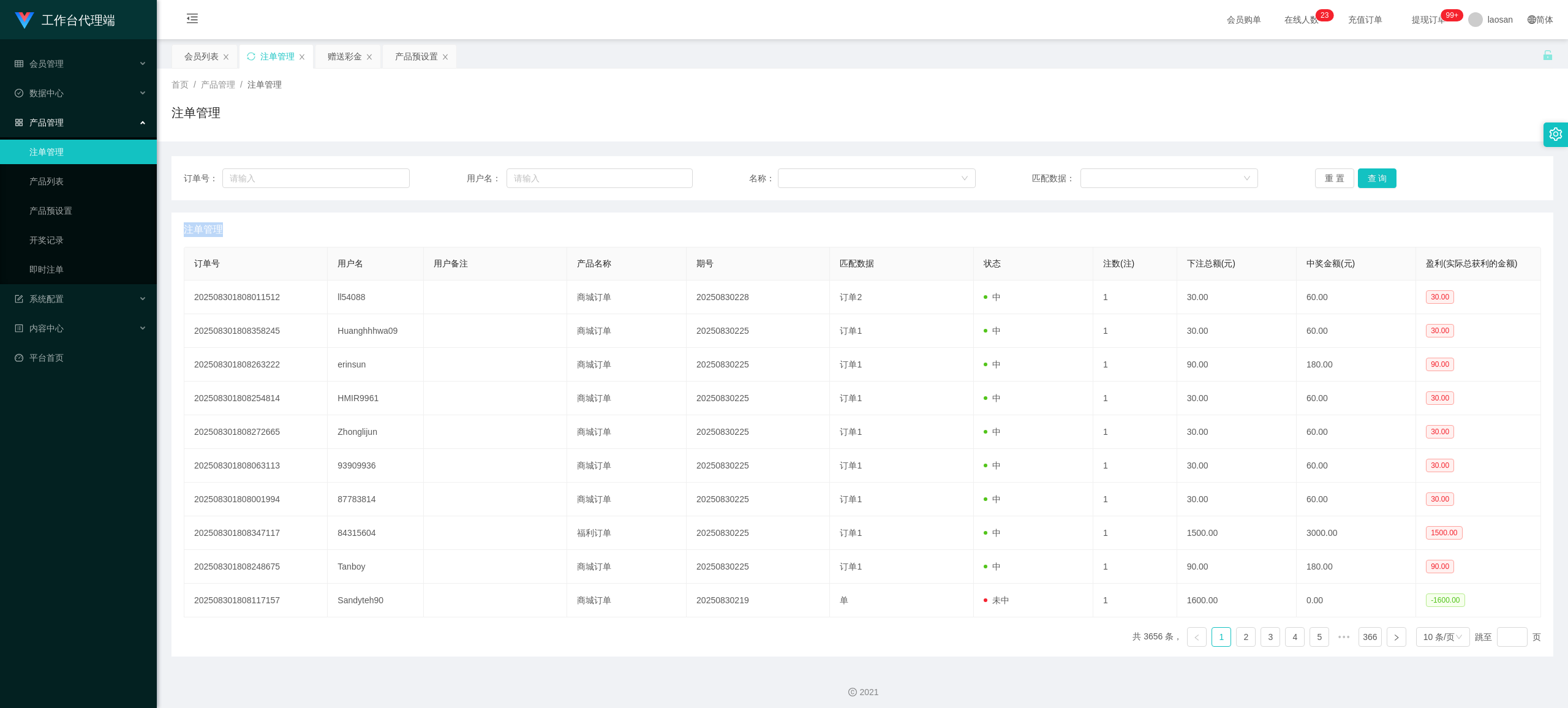
click at [1374, 172] on div "重 置 查 询" at bounding box center [1428, 178] width 226 height 19
click at [1374, 172] on button "查 询" at bounding box center [1378, 178] width 39 height 19
click at [1374, 172] on div "重 置 查 询" at bounding box center [1428, 178] width 226 height 19
click at [1374, 172] on button "查 询" at bounding box center [1378, 178] width 39 height 19
click at [1374, 172] on div "重 置 查 询" at bounding box center [1428, 178] width 226 height 19
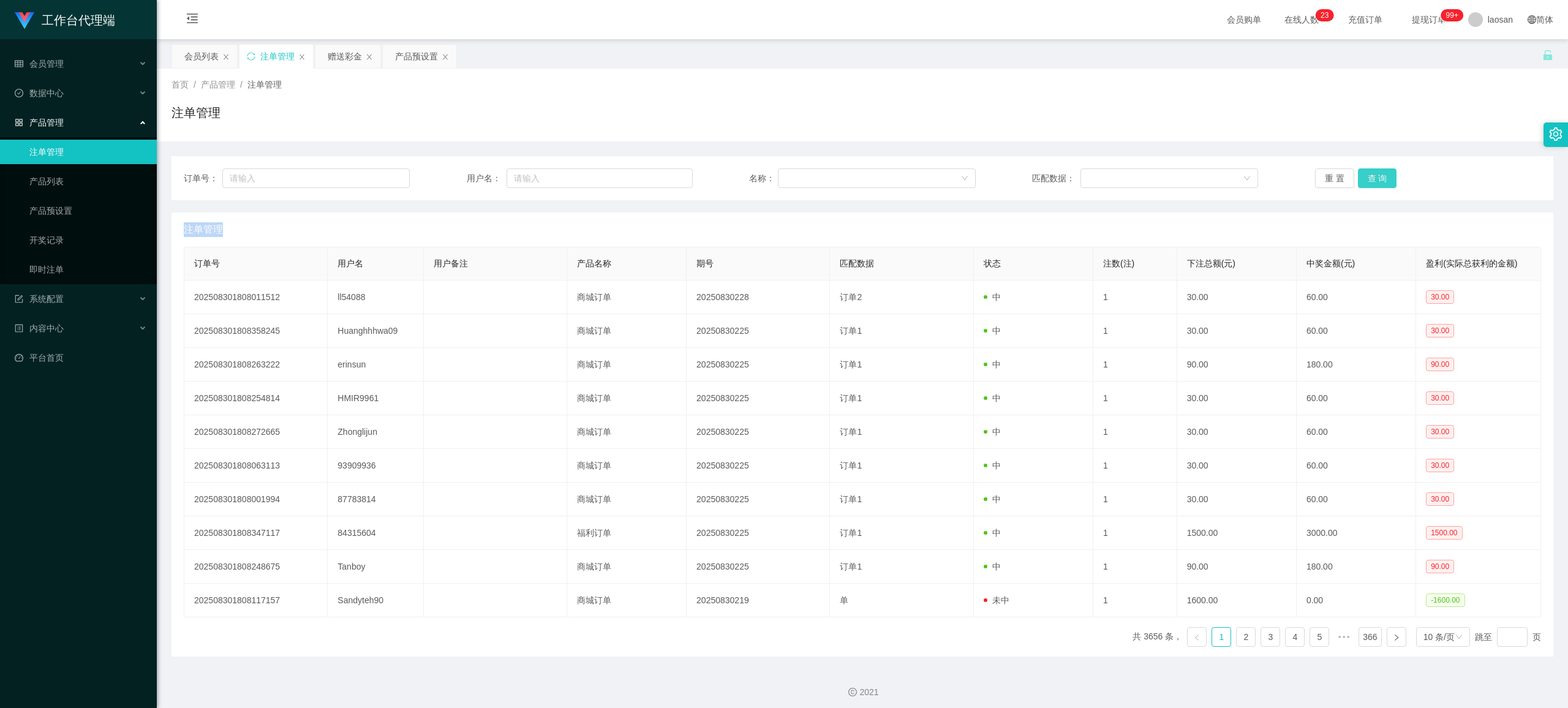
click at [1374, 172] on button "查 询" at bounding box center [1378, 178] width 39 height 19
click at [1374, 172] on div "重 置 查 询" at bounding box center [1428, 178] width 226 height 19
click at [1374, 172] on button "查 询" at bounding box center [1378, 178] width 39 height 19
click at [1374, 172] on div "重 置 查 询" at bounding box center [1428, 178] width 226 height 19
click at [1374, 172] on button "查 询" at bounding box center [1378, 178] width 39 height 19
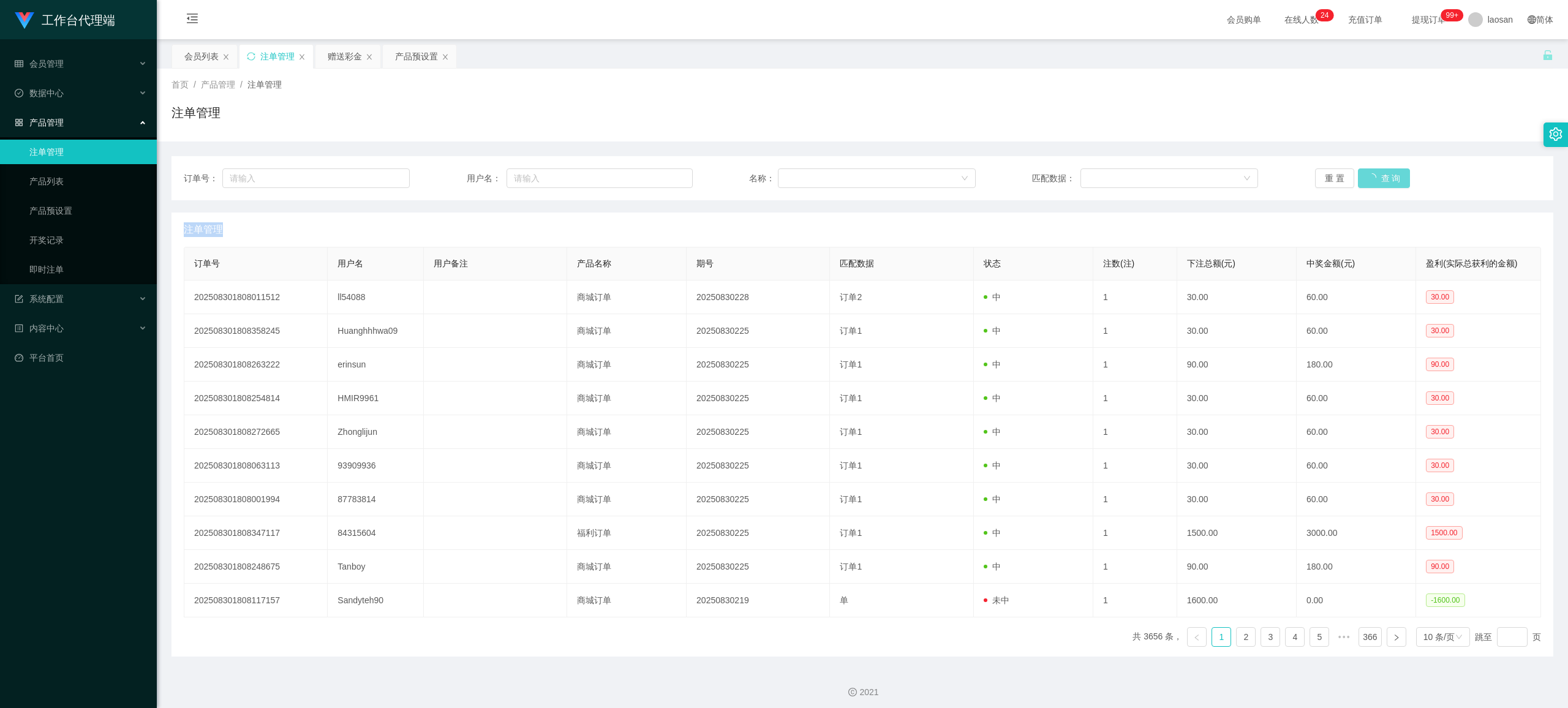
click at [1374, 172] on div "重 置 查 询" at bounding box center [1428, 178] width 226 height 19
click at [1374, 172] on button "查 询" at bounding box center [1378, 178] width 39 height 19
click at [1374, 172] on div "重 置 查 询" at bounding box center [1428, 178] width 226 height 19
click at [1374, 172] on button "查 询" at bounding box center [1378, 178] width 39 height 19
click at [1374, 172] on div "重 置 查 询" at bounding box center [1428, 178] width 226 height 19
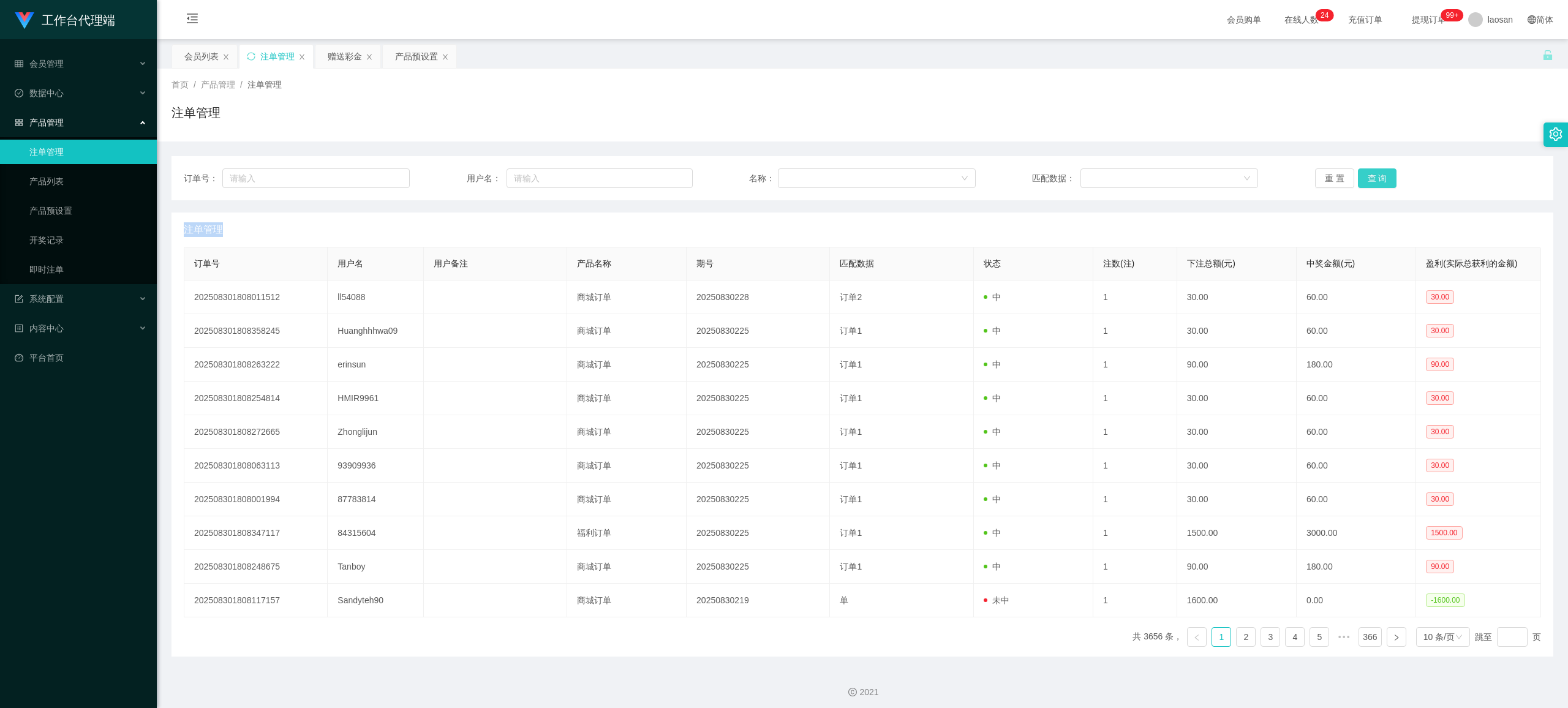
click at [1374, 172] on button "查 询" at bounding box center [1378, 178] width 39 height 19
click at [1374, 172] on div "重 置 查 询" at bounding box center [1428, 178] width 226 height 19
click at [1365, 177] on button "查 询" at bounding box center [1378, 178] width 39 height 19
click at [1365, 177] on div "重 置 查 询" at bounding box center [1428, 178] width 226 height 19
click at [1365, 177] on button "查 询" at bounding box center [1378, 178] width 39 height 19
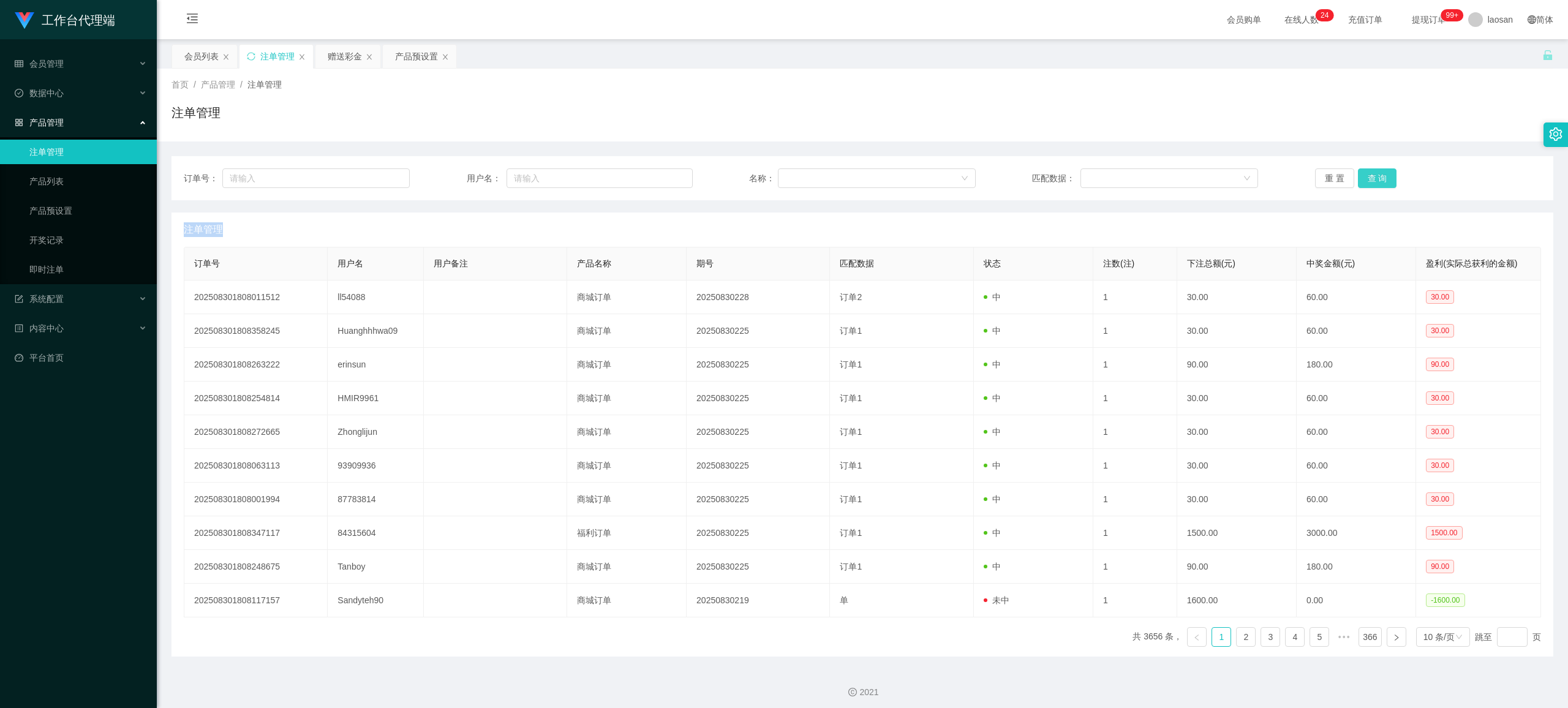
click at [1365, 177] on div "重 置 查 询" at bounding box center [1428, 178] width 226 height 19
click at [1365, 177] on button "查 询" at bounding box center [1378, 178] width 39 height 19
click at [1365, 177] on div "重 置 查 询" at bounding box center [1428, 178] width 226 height 19
click at [1365, 177] on button "查 询" at bounding box center [1378, 178] width 39 height 19
click at [1365, 177] on div "重 置 查 询" at bounding box center [1428, 178] width 226 height 19
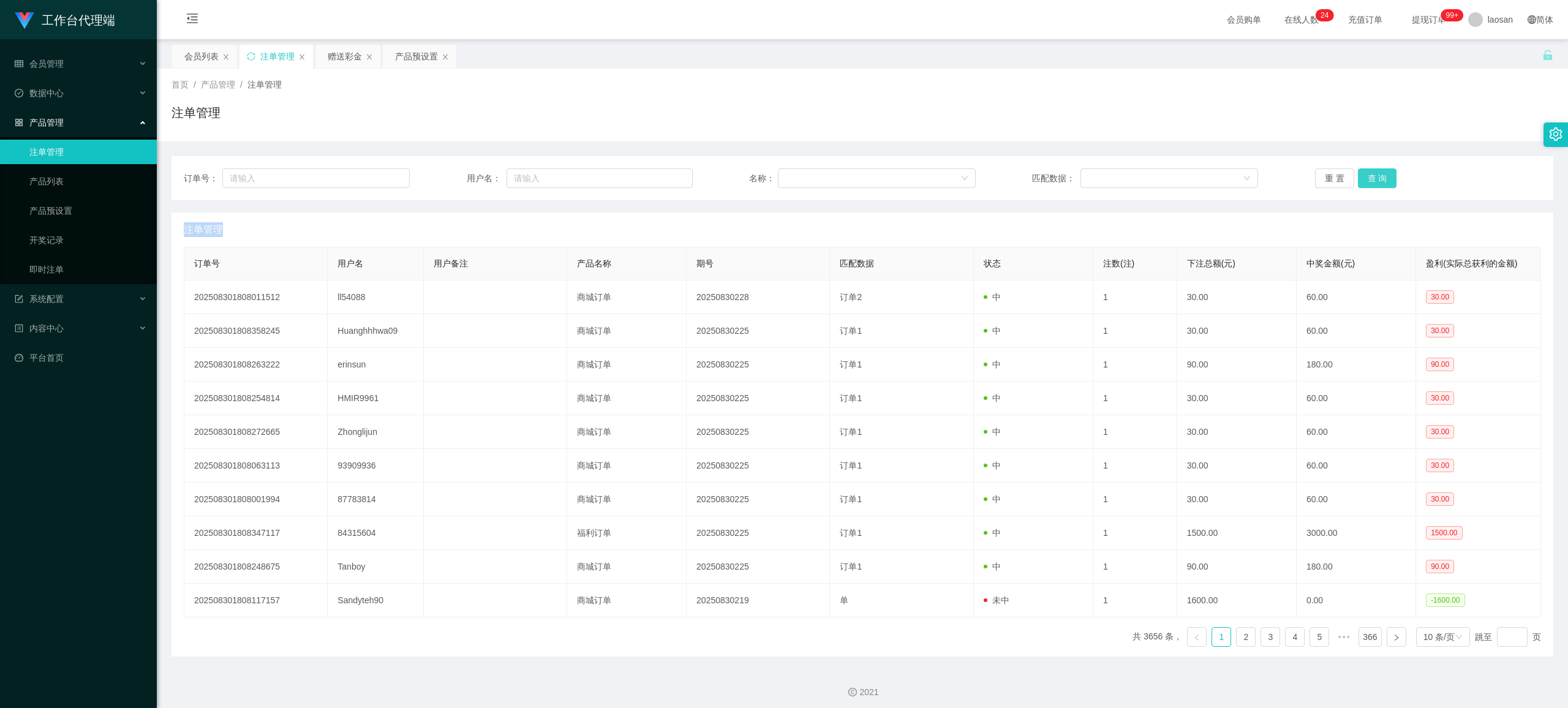
click at [1365, 177] on button "查 询" at bounding box center [1378, 178] width 39 height 19
click at [1365, 176] on button "查 询" at bounding box center [1378, 178] width 39 height 19
click at [1368, 176] on button "查 询" at bounding box center [1378, 178] width 39 height 19
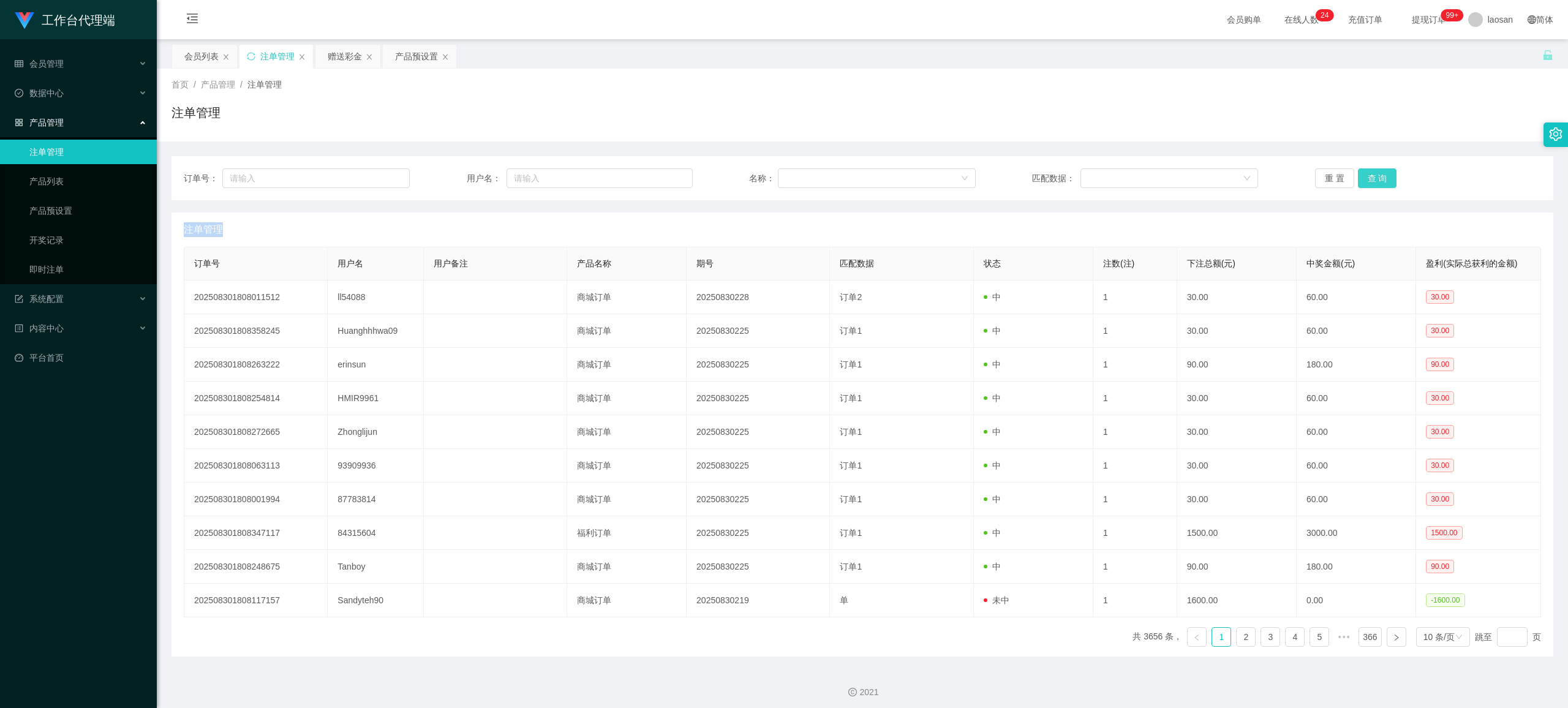
click at [1369, 176] on button "查 询" at bounding box center [1378, 178] width 39 height 19
click at [1379, 195] on div "订单号： 用户名： 名称： 匹配数据： 重 置 查 询" at bounding box center [863, 178] width 1382 height 44
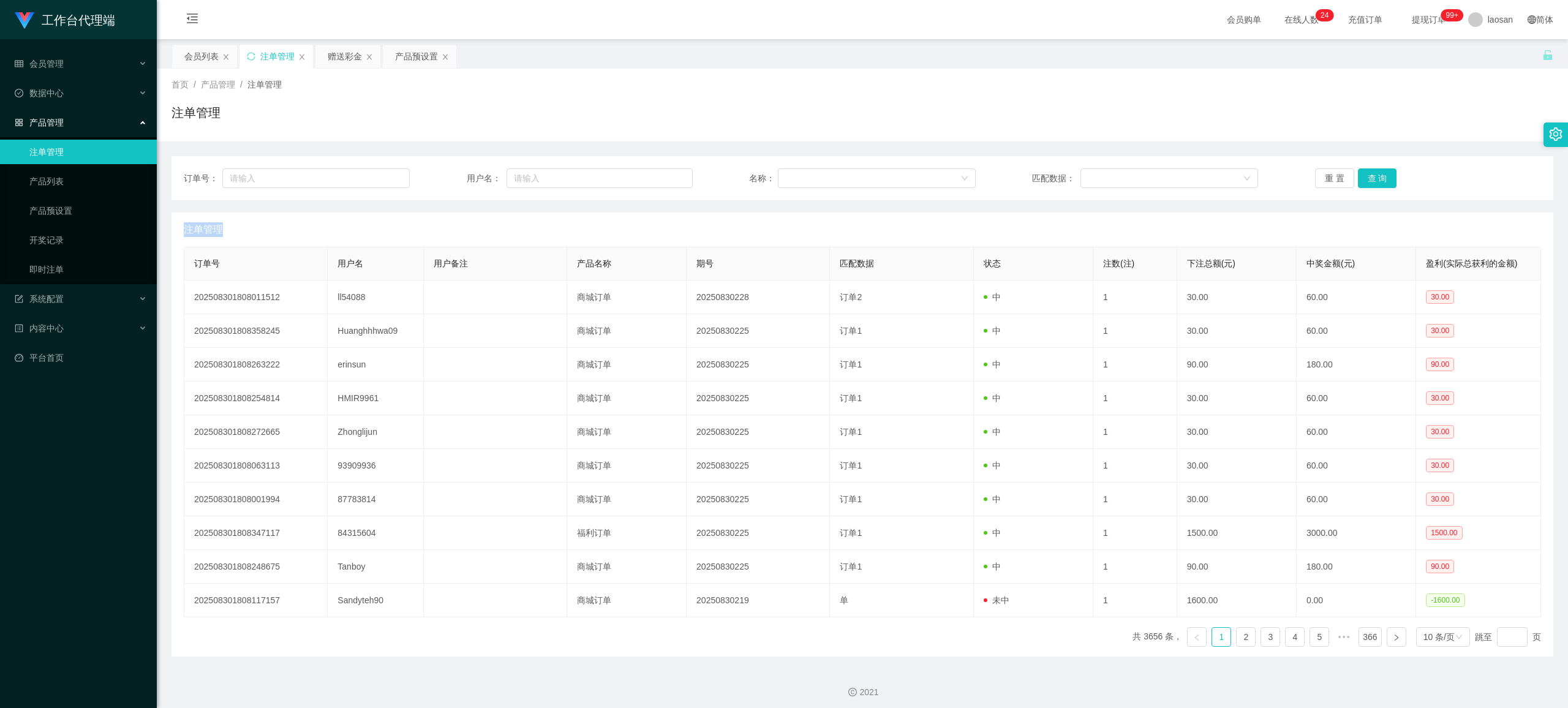
click at [1379, 195] on div "订单号： 用户名： 名称： 匹配数据： 重 置 查 询" at bounding box center [863, 178] width 1382 height 44
click at [1369, 174] on button "查 询" at bounding box center [1378, 178] width 39 height 19
click at [1369, 174] on button "查 询" at bounding box center [1385, 178] width 53 height 19
click at [1369, 174] on div "重 置 查 询" at bounding box center [1428, 178] width 226 height 19
click at [1369, 174] on button "查 询" at bounding box center [1378, 178] width 39 height 19
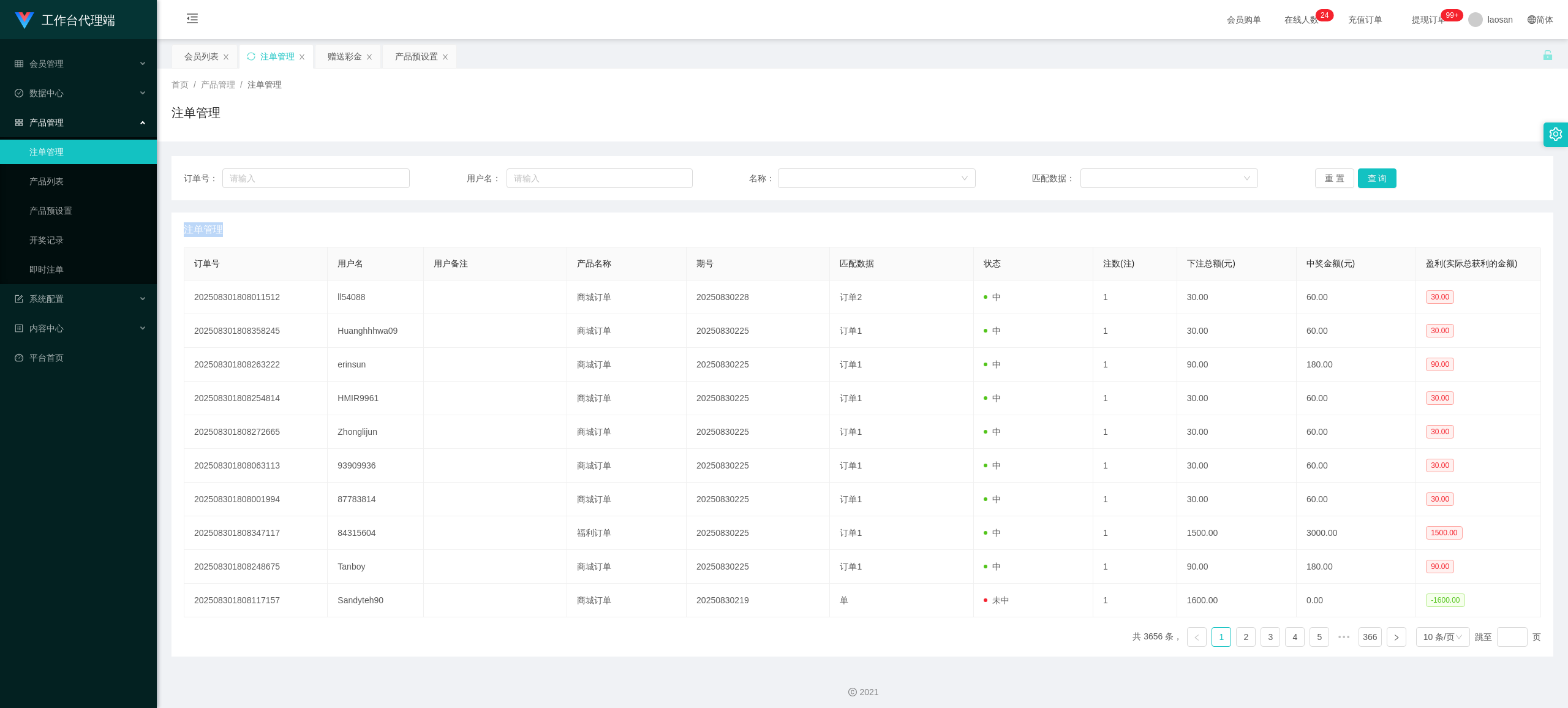
click at [1369, 174] on div "重 置 查 询" at bounding box center [1428, 178] width 226 height 19
click at [1369, 174] on button "查 询" at bounding box center [1378, 178] width 39 height 19
click at [1368, 176] on button "查 询" at bounding box center [1378, 178] width 39 height 19
click at [1368, 176] on div "重 置 查 询" at bounding box center [1428, 178] width 226 height 19
click at [1368, 176] on button "查 询" at bounding box center [1378, 178] width 39 height 19
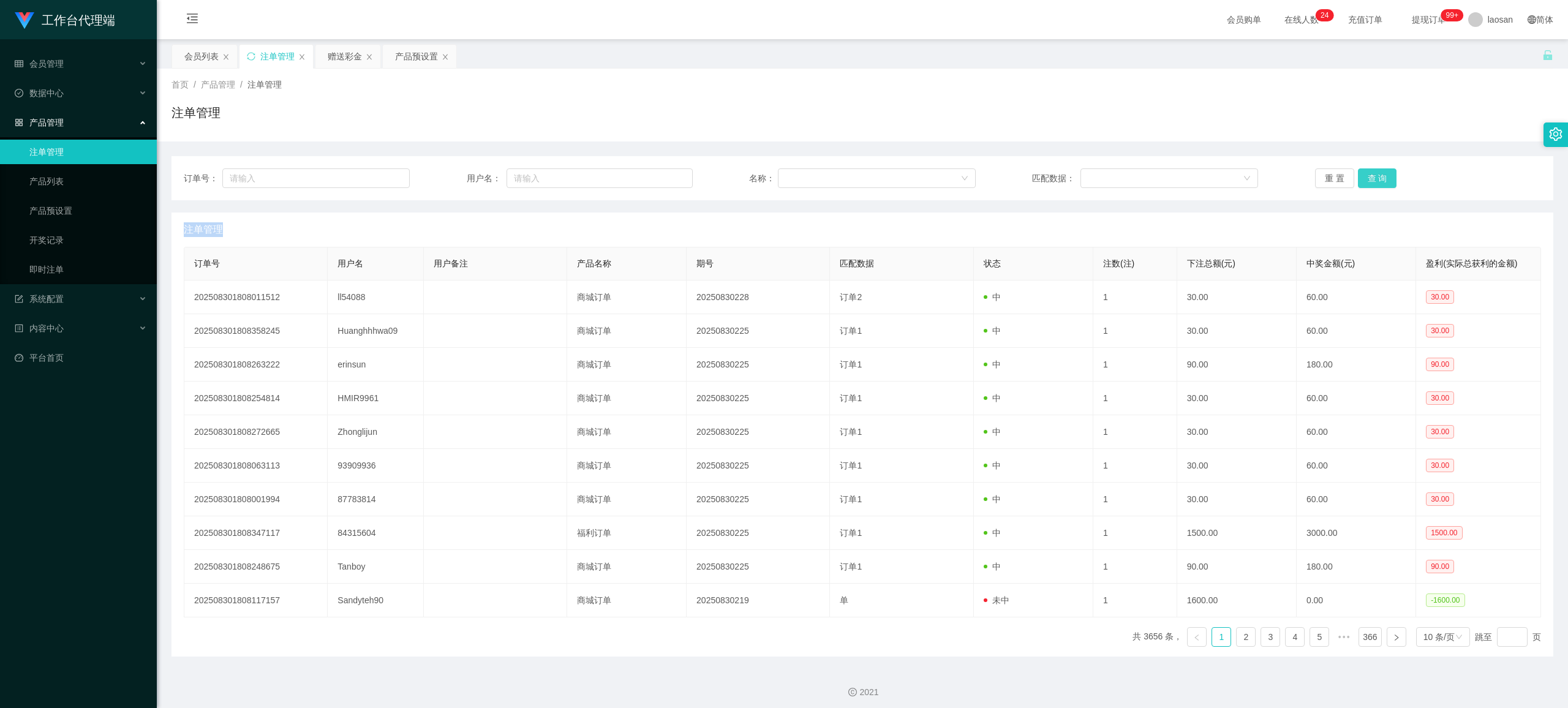
click at [1368, 176] on div "重 置 查 询" at bounding box center [1428, 178] width 226 height 19
click at [1368, 176] on button "查 询" at bounding box center [1378, 178] width 39 height 19
click at [1365, 181] on button "查 询" at bounding box center [1385, 178] width 53 height 19
click at [1365, 181] on div "重 置 查 询" at bounding box center [1428, 178] width 226 height 19
click at [1401, 182] on div "重 置 查 询" at bounding box center [1428, 178] width 226 height 19
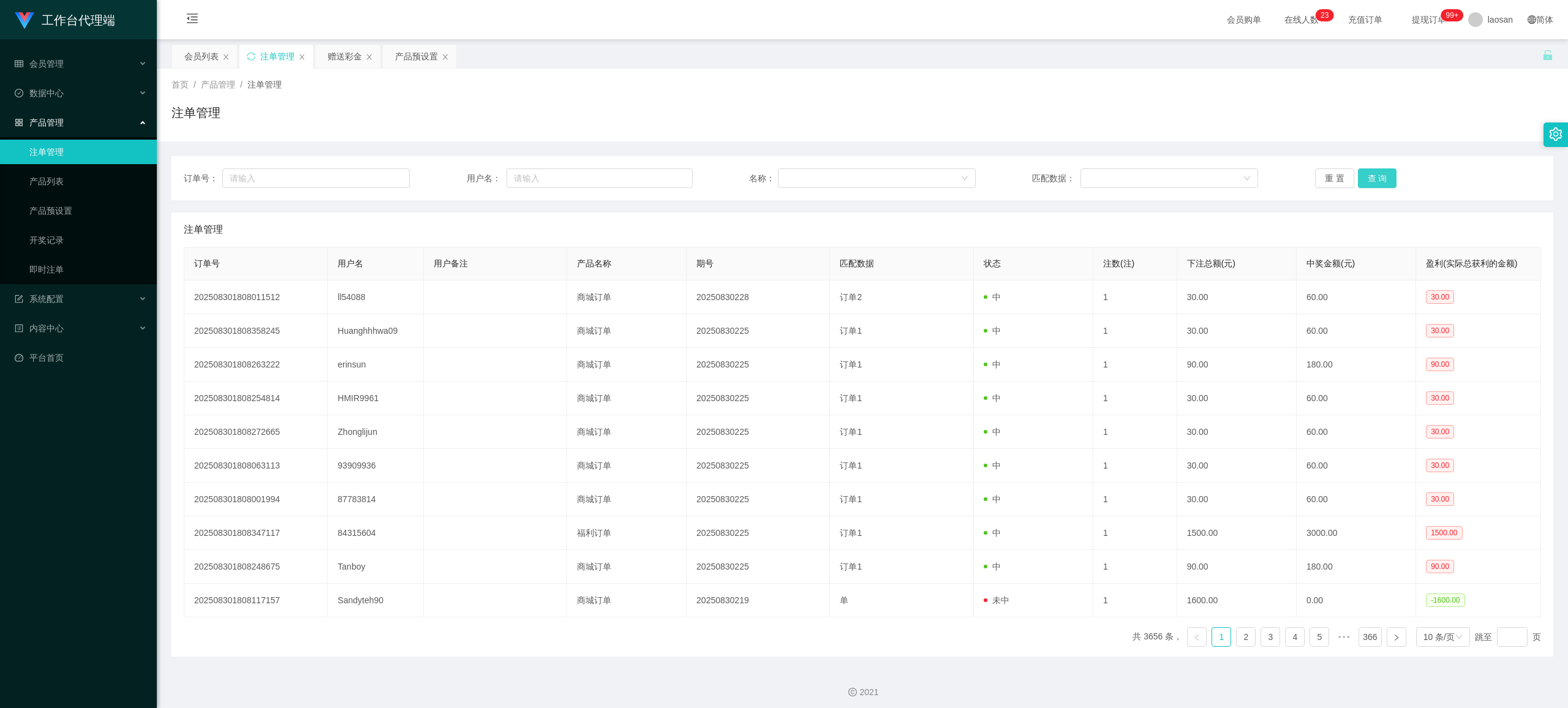
click at [1370, 176] on button "查 询" at bounding box center [1378, 178] width 39 height 19
click at [1370, 176] on div "重 置 查 询" at bounding box center [1428, 178] width 226 height 19
click at [1370, 176] on button "查 询" at bounding box center [1378, 178] width 39 height 19
click at [1371, 174] on button "查 询" at bounding box center [1378, 178] width 39 height 19
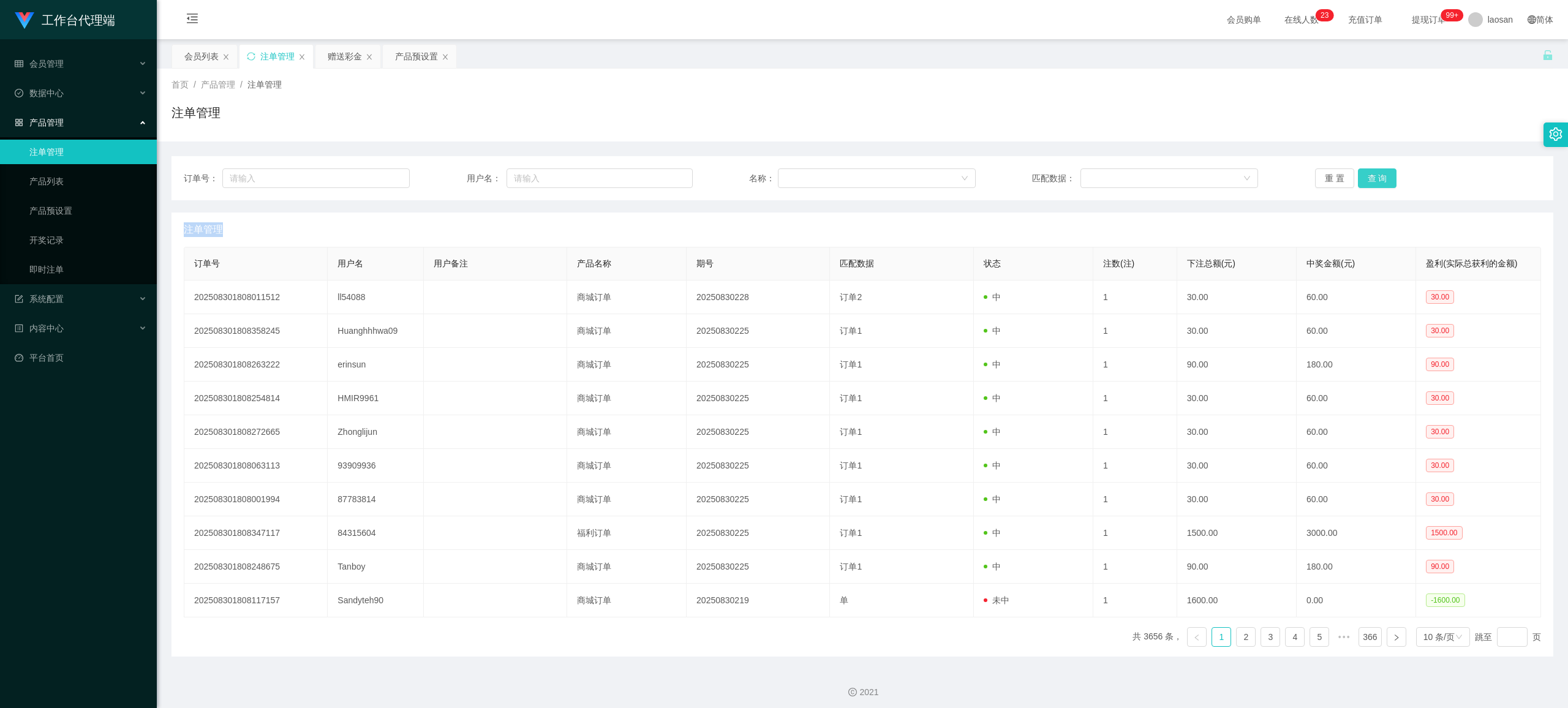
click at [1371, 174] on div "重 置 查 询" at bounding box center [1428, 178] width 226 height 19
click at [1371, 174] on button "查 询" at bounding box center [1378, 178] width 39 height 19
click at [1371, 174] on div "重 置 查 询" at bounding box center [1428, 178] width 226 height 19
click at [1371, 174] on button "查 询" at bounding box center [1385, 178] width 53 height 19
click at [1371, 176] on div "重 置 查 询" at bounding box center [1428, 178] width 226 height 19
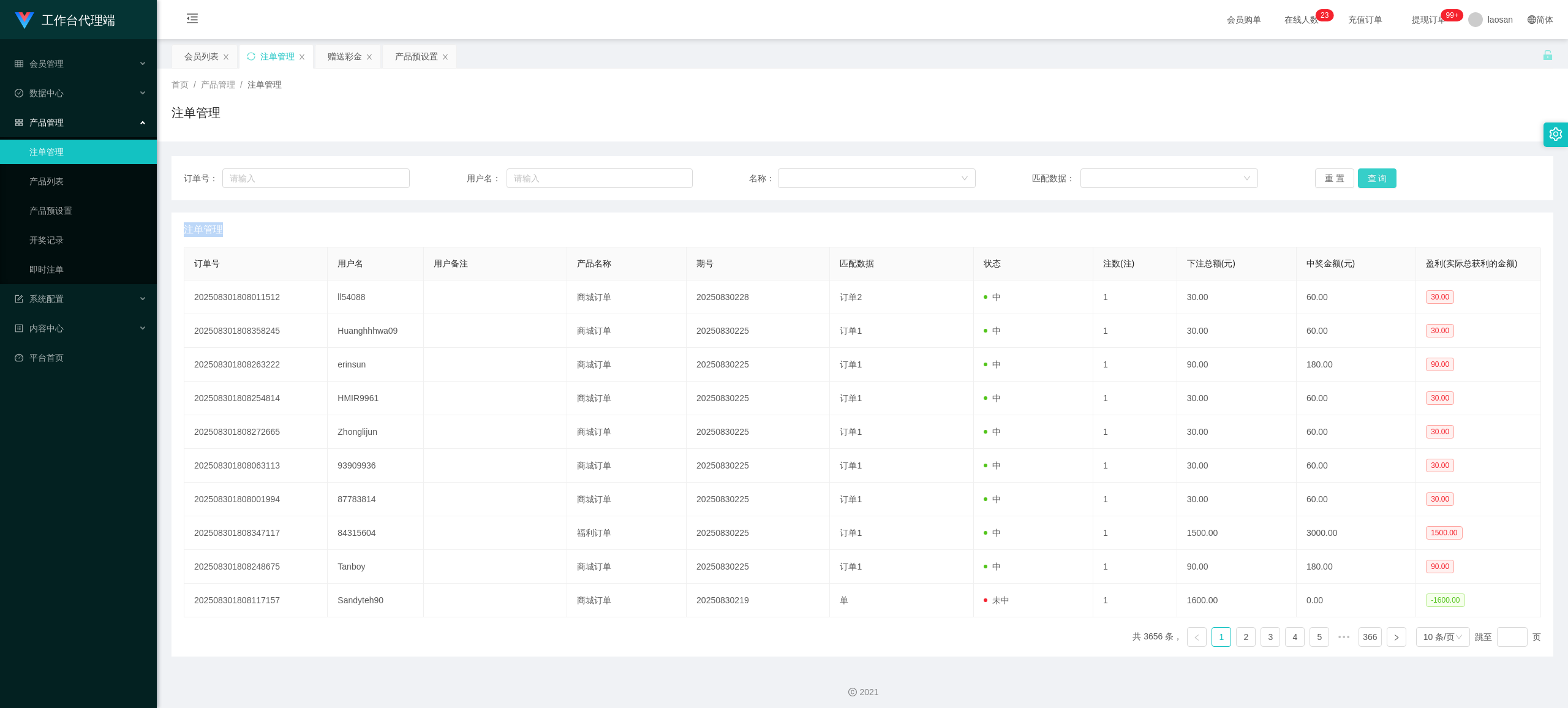
click at [1373, 179] on button "查 询" at bounding box center [1378, 178] width 39 height 19
click at [1374, 180] on div "重 置 查 询" at bounding box center [1428, 178] width 226 height 19
click at [1363, 179] on button "查 询" at bounding box center [1378, 178] width 39 height 19
click at [1363, 179] on div "重 置 查 询" at bounding box center [1428, 178] width 226 height 19
click at [1363, 179] on button "查 询" at bounding box center [1378, 178] width 39 height 19
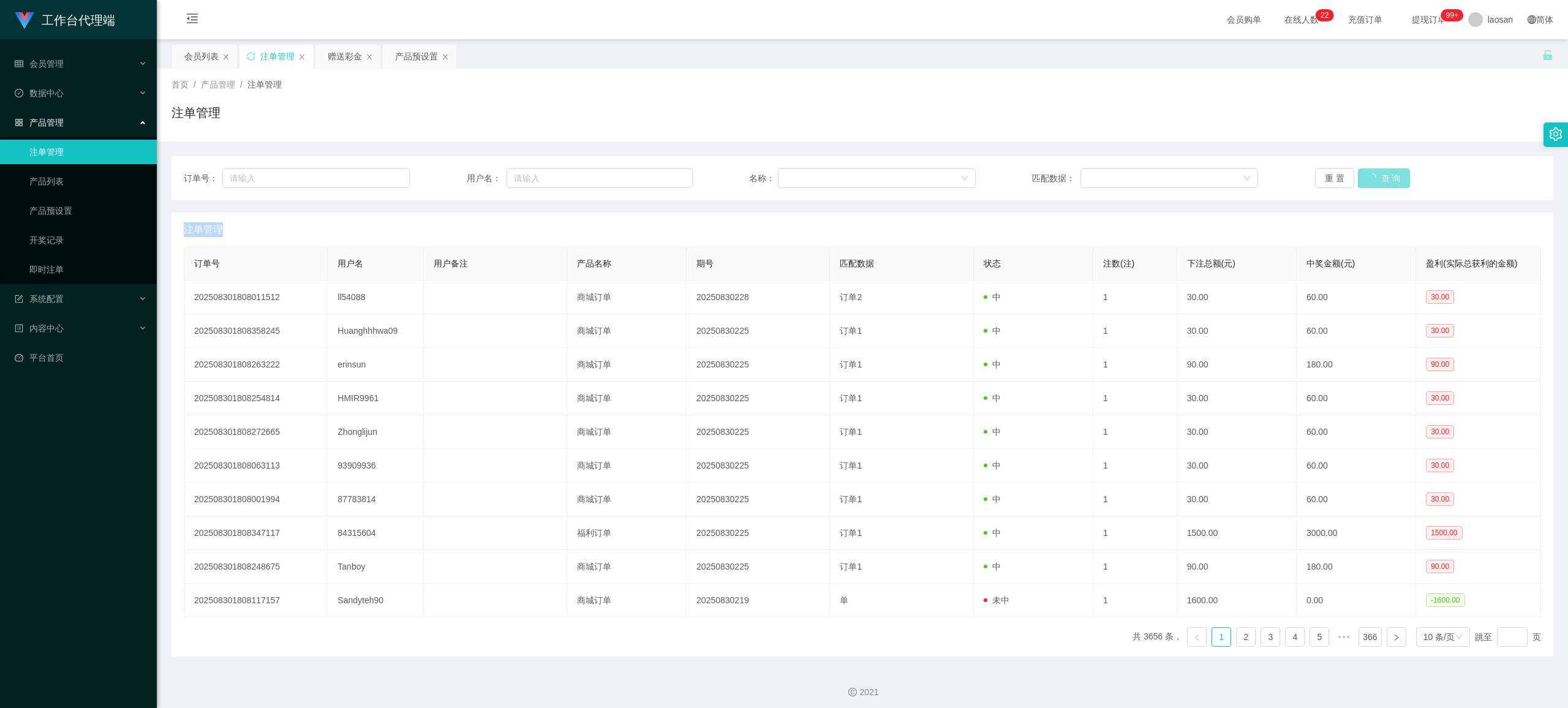
click at [1363, 179] on div "重 置 查 询" at bounding box center [1428, 178] width 226 height 19
click at [1363, 179] on button "查 询" at bounding box center [1378, 178] width 39 height 19
click at [1363, 179] on div "重 置 查 询" at bounding box center [1428, 178] width 226 height 19
click at [1365, 177] on button "查 询" at bounding box center [1378, 178] width 39 height 19
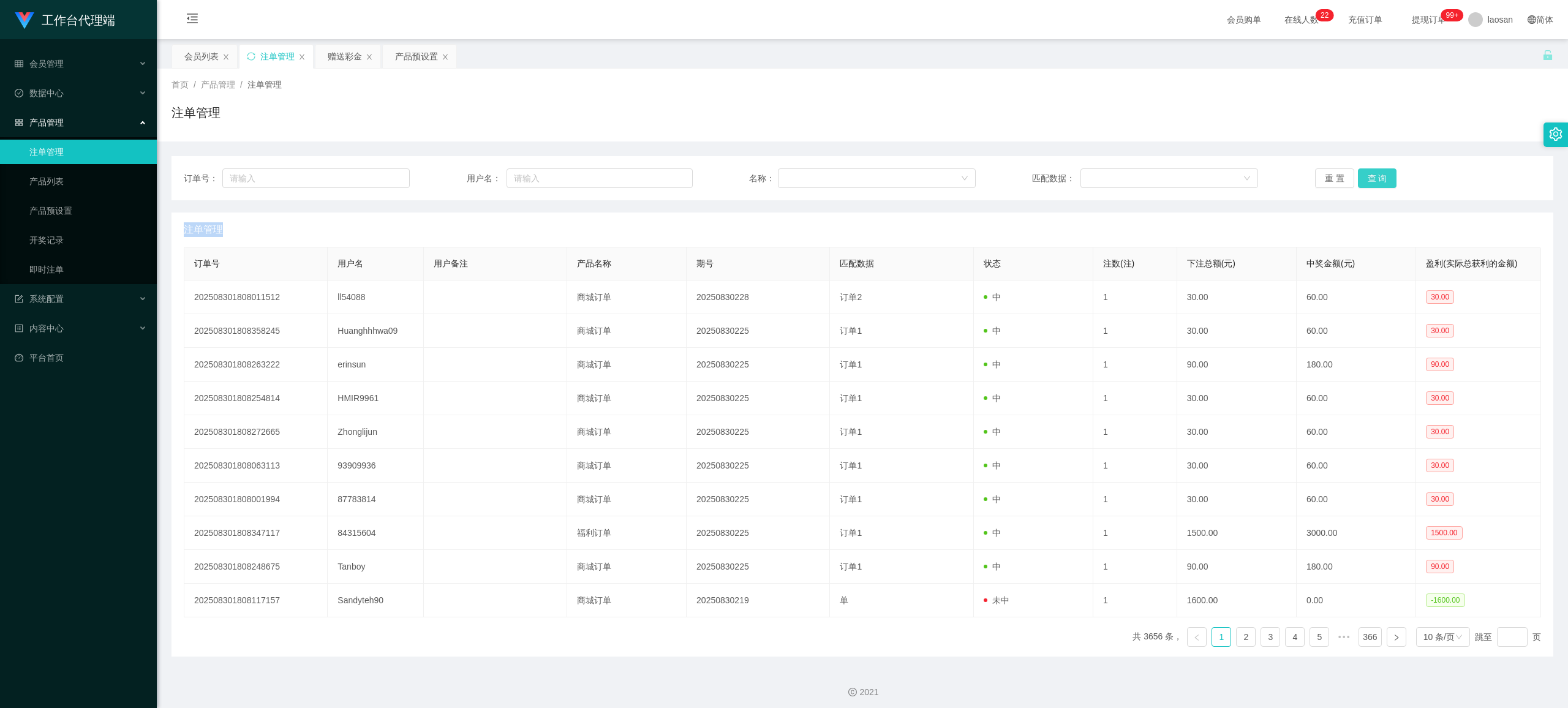
click at [1367, 177] on button "查 询" at bounding box center [1378, 178] width 39 height 19
click at [1373, 175] on button "查 询" at bounding box center [1378, 178] width 39 height 19
click at [1373, 175] on div "重 置 查 询" at bounding box center [1428, 178] width 226 height 19
click at [1373, 175] on button "查 询" at bounding box center [1378, 178] width 39 height 19
click at [1373, 175] on div "重 置 查 询" at bounding box center [1428, 178] width 226 height 19
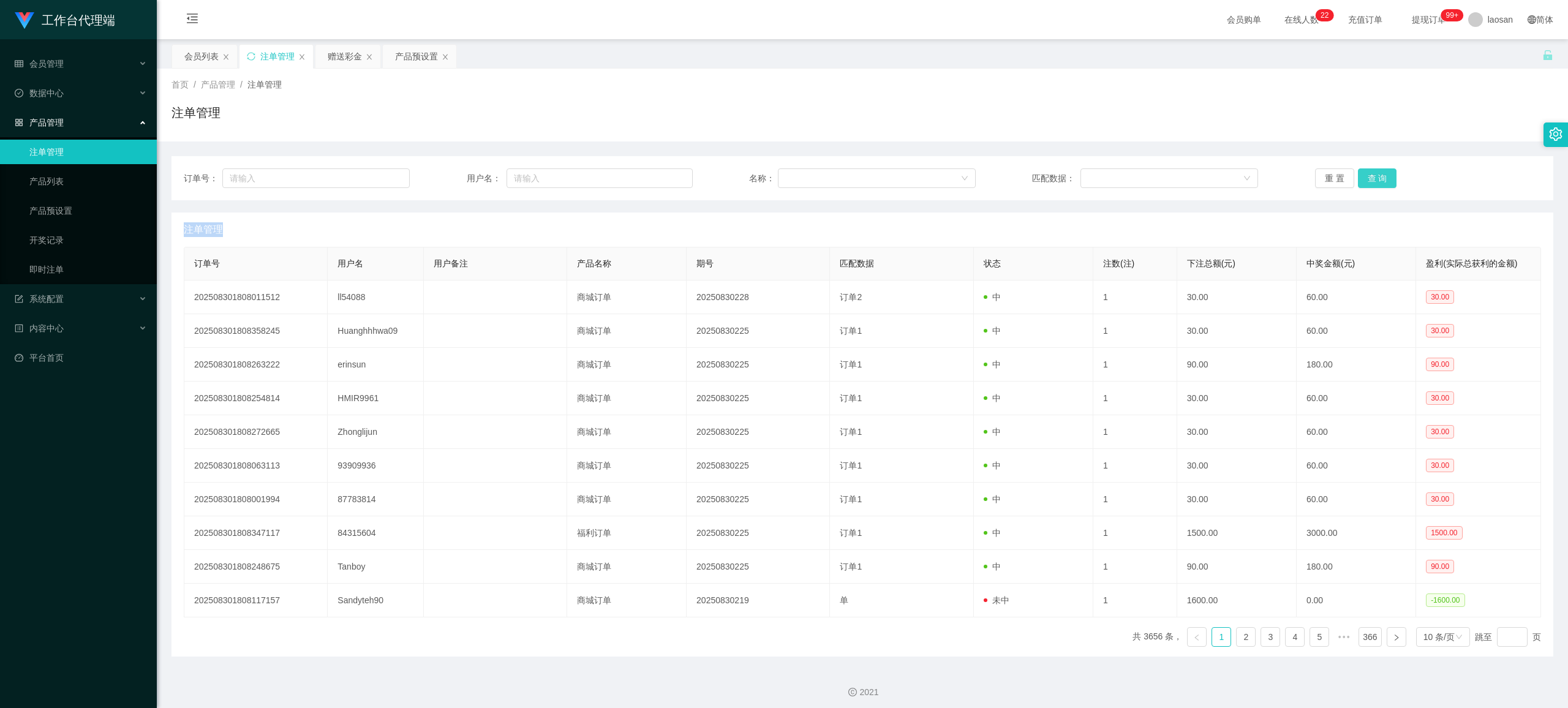
click at [1373, 175] on button "查 询" at bounding box center [1378, 178] width 39 height 19
click at [1373, 175] on div "重 置 查 询" at bounding box center [1428, 178] width 226 height 19
click at [1373, 175] on button "查 询" at bounding box center [1378, 178] width 39 height 19
click at [1373, 175] on button "查 询" at bounding box center [1385, 178] width 53 height 19
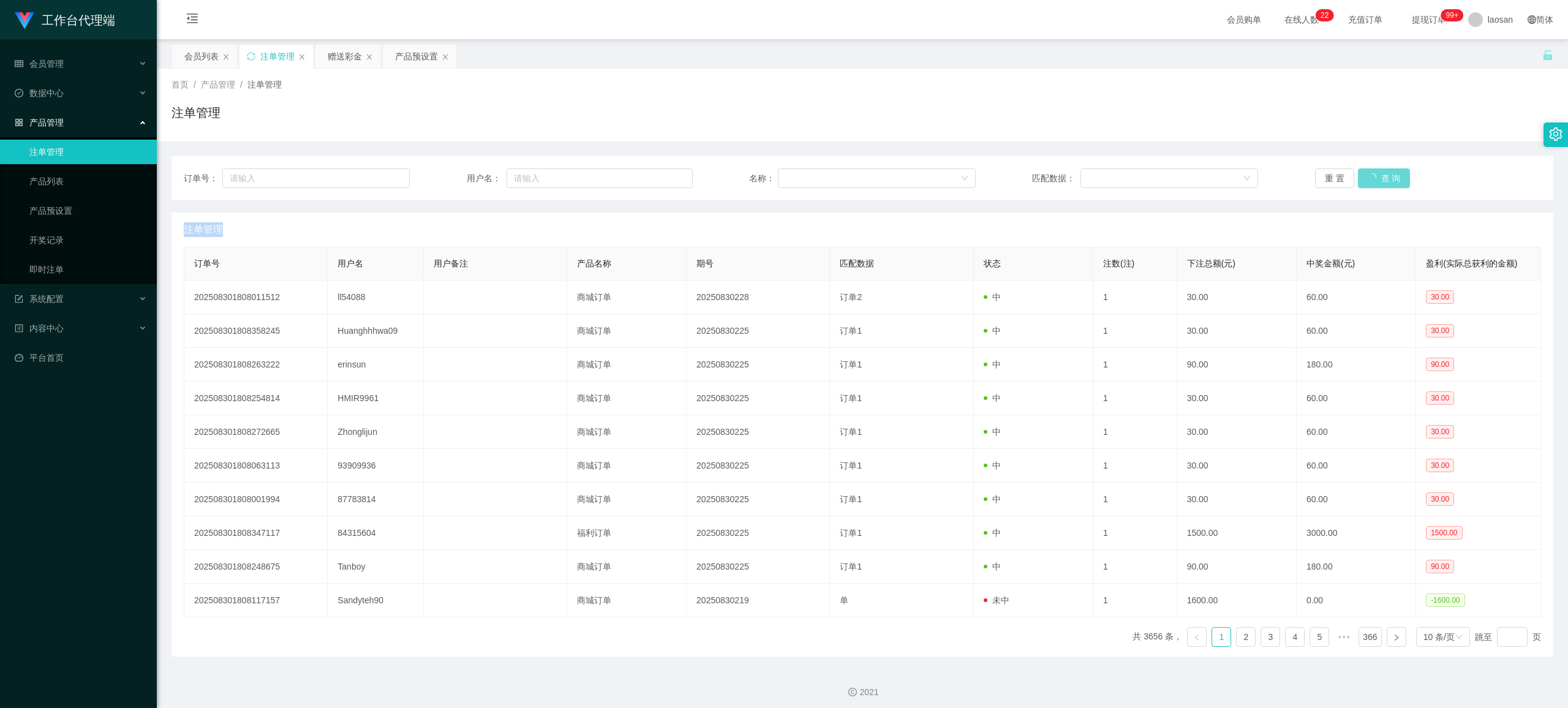
click at [1373, 175] on div "重 置 查 询" at bounding box center [1428, 178] width 226 height 19
click at [1373, 175] on button "查 询" at bounding box center [1378, 178] width 39 height 19
click at [1373, 175] on div "重 置 查 询" at bounding box center [1428, 178] width 226 height 19
click at [1373, 175] on button "查 询" at bounding box center [1378, 178] width 39 height 19
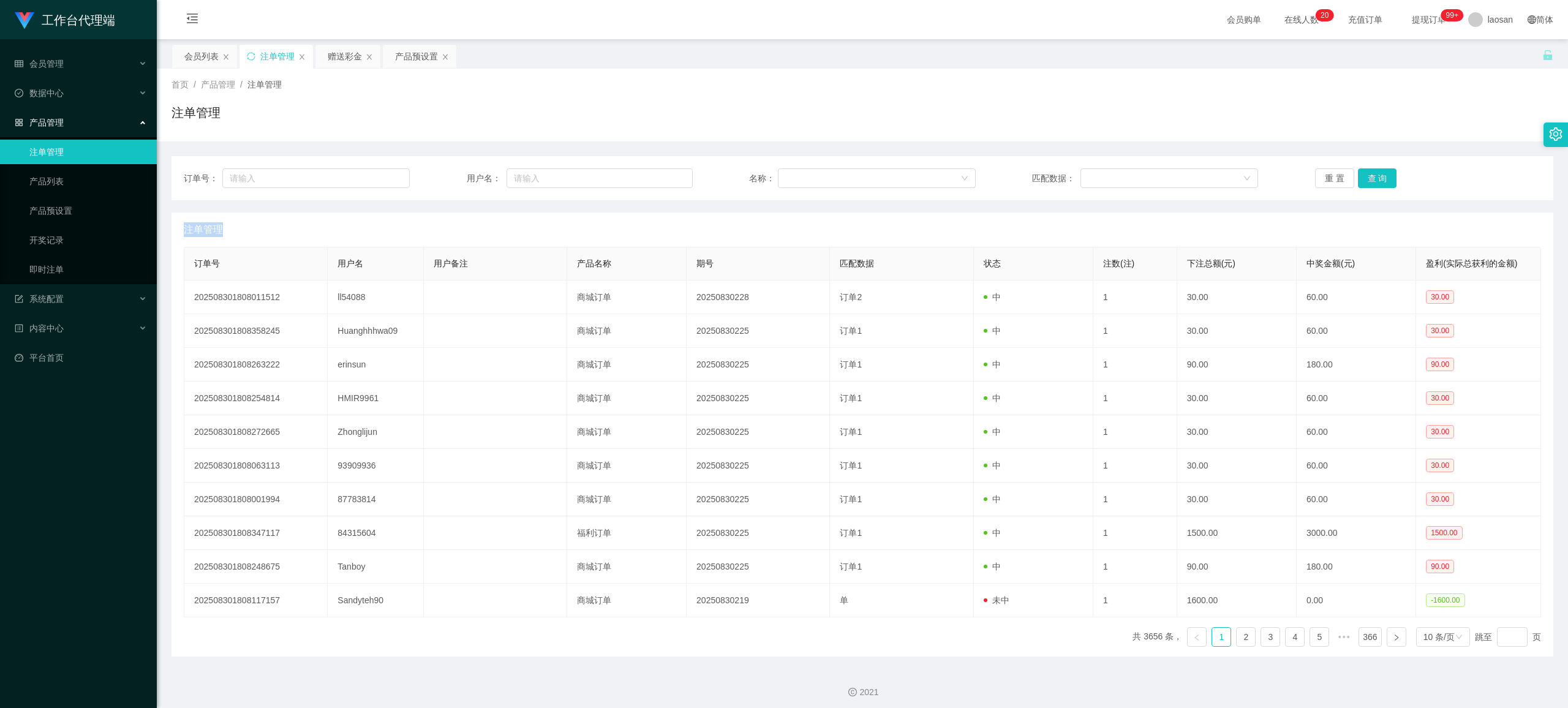
click at [1373, 175] on div "重 置 查 询" at bounding box center [1428, 178] width 226 height 19
click at [1373, 175] on button "查 询" at bounding box center [1378, 178] width 39 height 19
click at [1373, 175] on div "重 置 查 询" at bounding box center [1428, 178] width 226 height 19
click at [1373, 175] on button "查 询" at bounding box center [1378, 178] width 39 height 19
click at [1374, 175] on button "查 询" at bounding box center [1378, 178] width 39 height 19
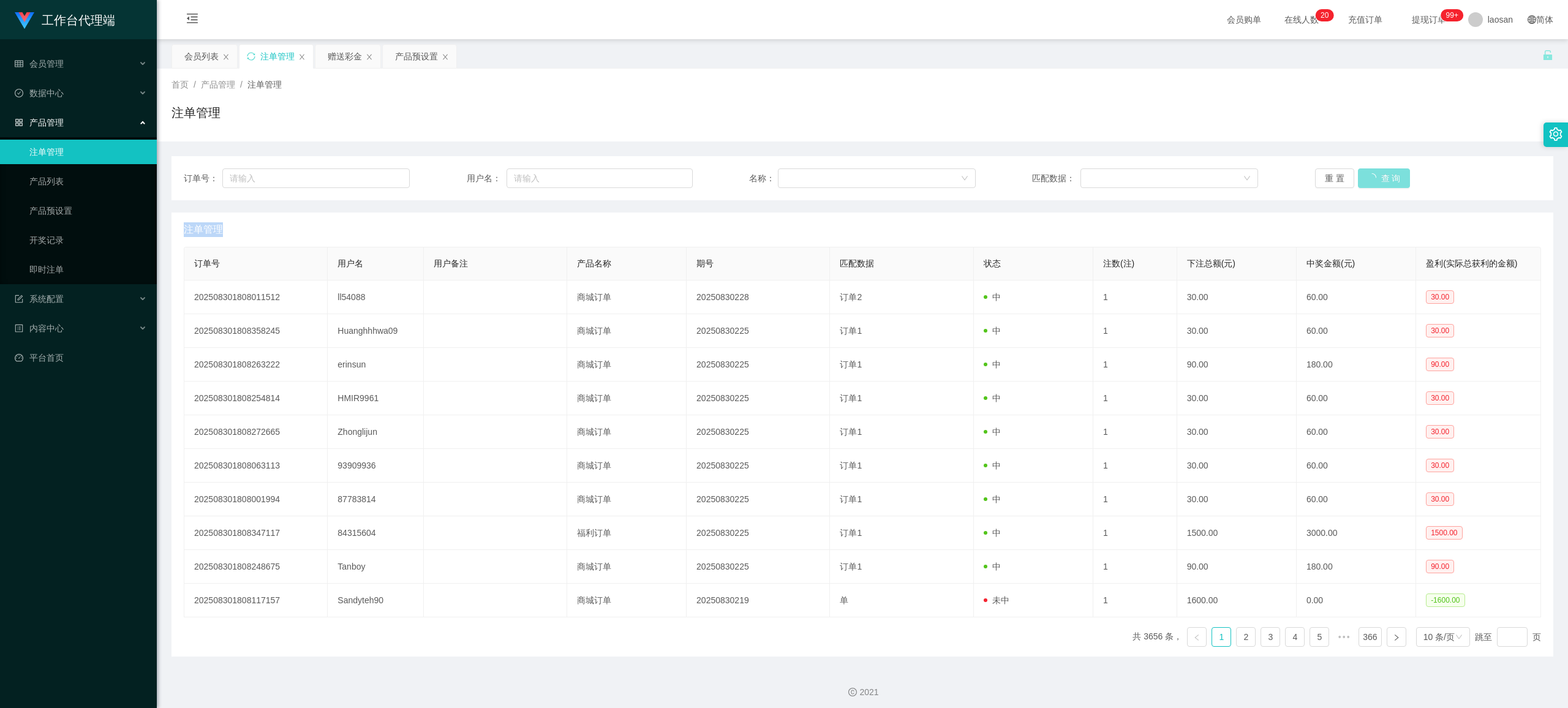
click at [1374, 175] on button "查 询" at bounding box center [1385, 178] width 53 height 19
click at [1372, 179] on button "查 询" at bounding box center [1378, 178] width 39 height 19
click at [1372, 179] on div "重 置 查 询" at bounding box center [1428, 178] width 226 height 19
click at [1372, 179] on button "查 询" at bounding box center [1378, 178] width 39 height 19
click at [1372, 179] on div "重 置 查 询" at bounding box center [1428, 178] width 226 height 19
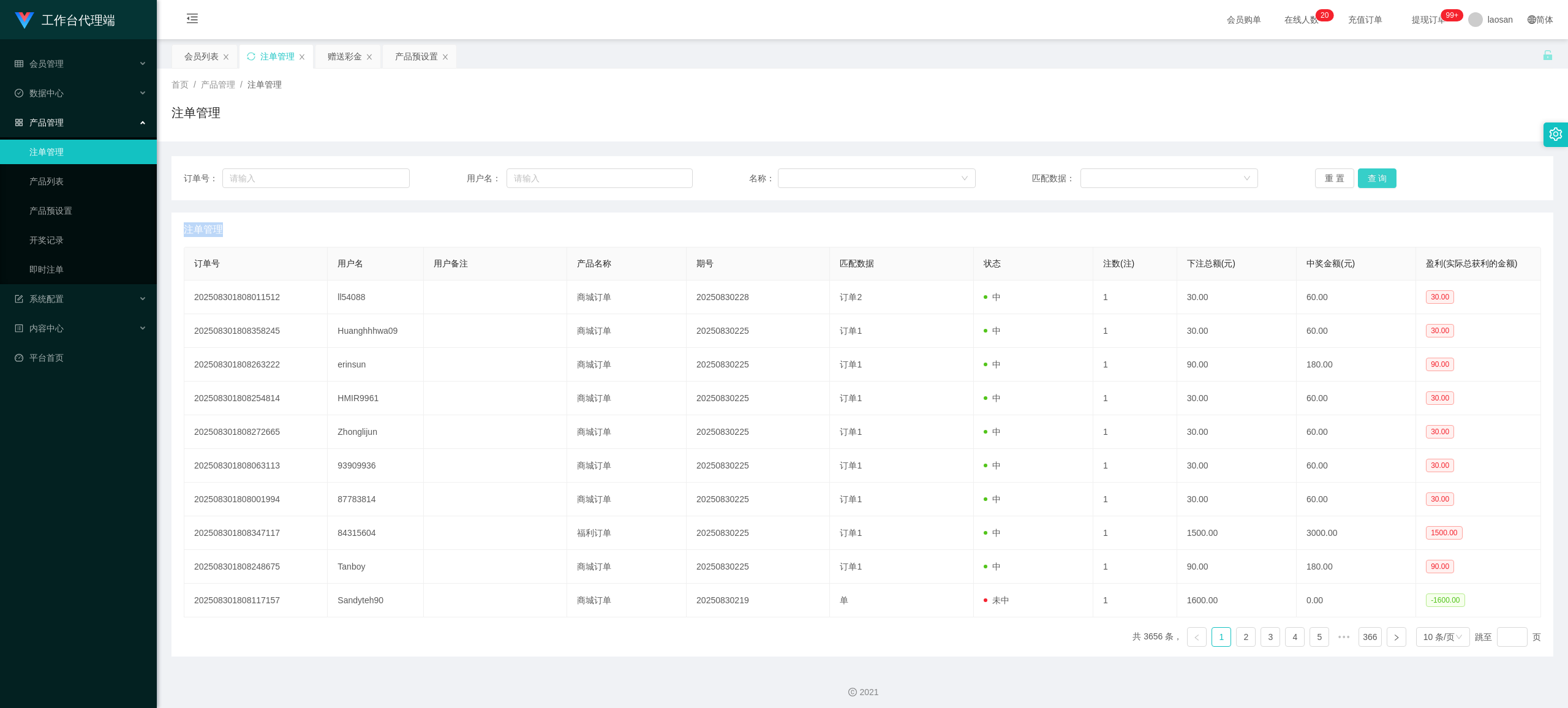
click at [1372, 179] on button "查 询" at bounding box center [1378, 178] width 39 height 19
click at [1372, 179] on div "重 置 查 询" at bounding box center [1428, 178] width 226 height 19
click at [1372, 179] on button "查 询" at bounding box center [1378, 178] width 39 height 19
click at [1372, 179] on div "重 置 查 询" at bounding box center [1428, 178] width 226 height 19
click at [1372, 179] on button "查 询" at bounding box center [1378, 178] width 39 height 19
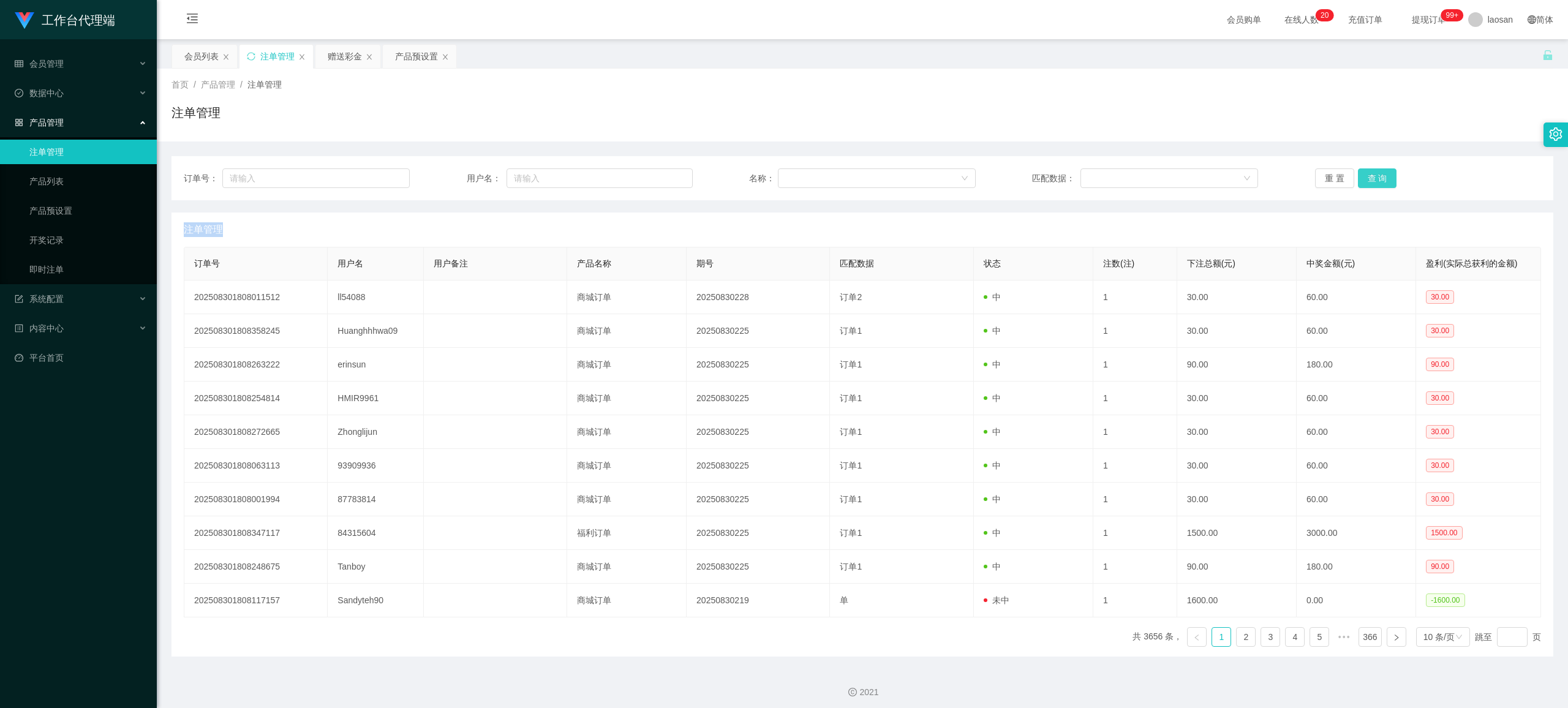
click at [1370, 181] on button "查 询" at bounding box center [1378, 178] width 39 height 19
click at [1371, 180] on div "重 置 查 询" at bounding box center [1428, 178] width 226 height 19
click at [1371, 180] on button "查 询" at bounding box center [1378, 178] width 39 height 19
click at [1380, 176] on button "查 询" at bounding box center [1378, 178] width 39 height 19
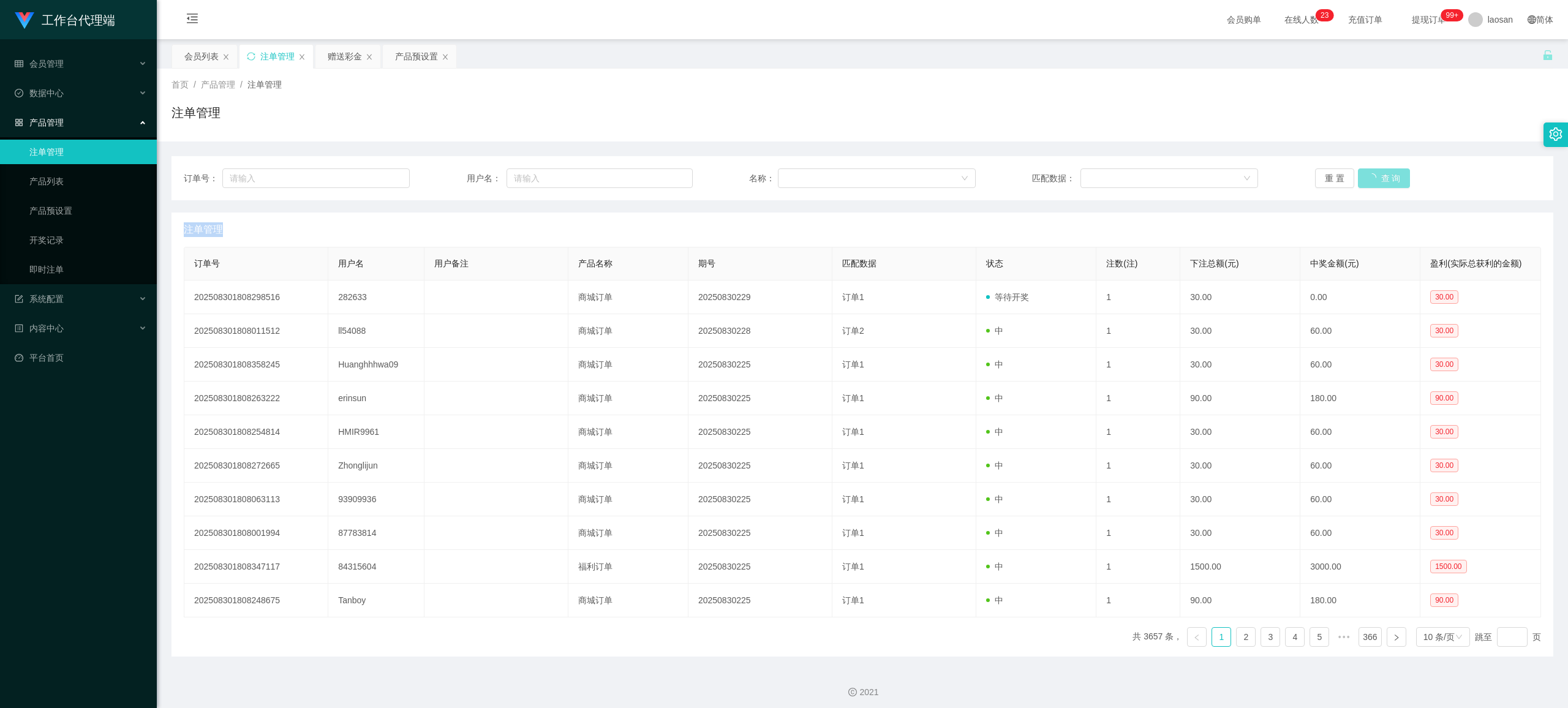
click at [1380, 176] on div "重 置 查 询" at bounding box center [1428, 178] width 226 height 19
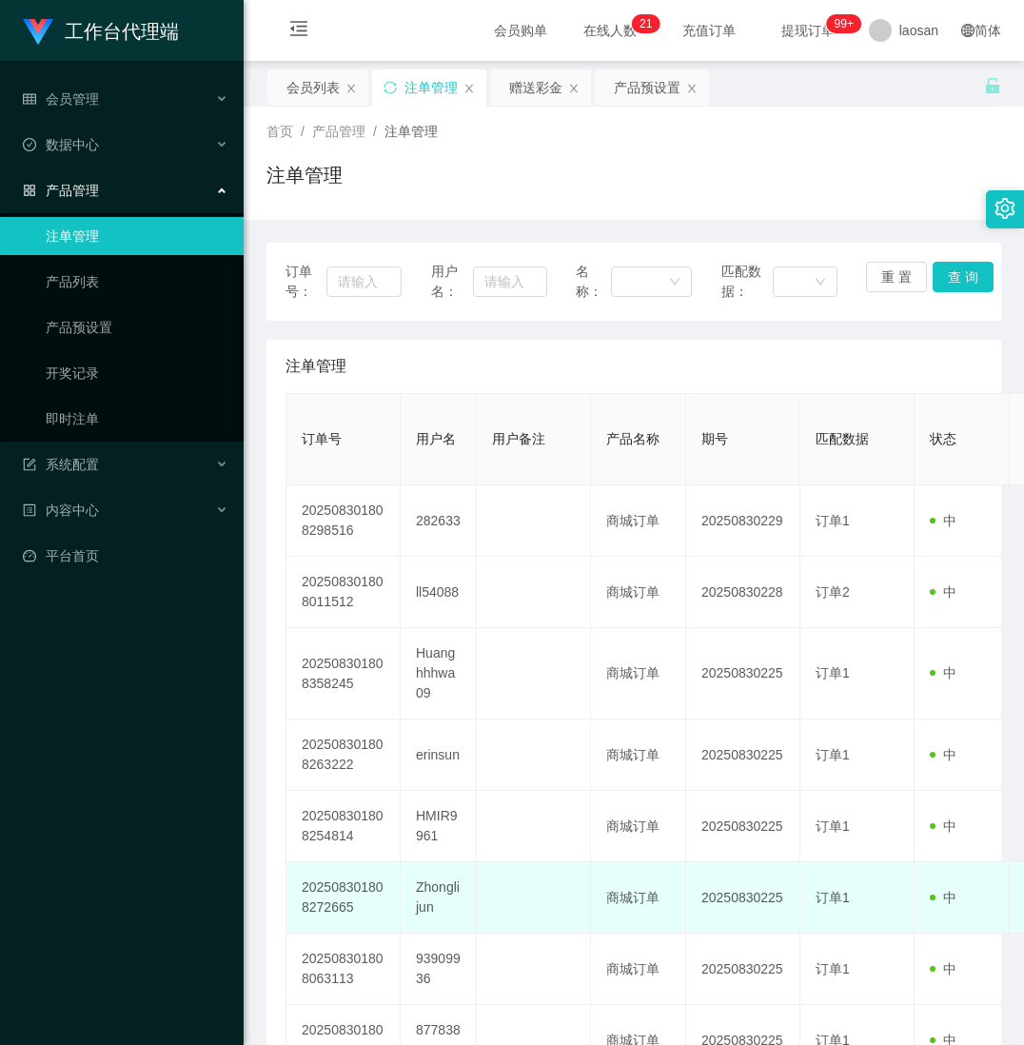
click at [557, 922] on td at bounding box center [534, 898] width 114 height 71
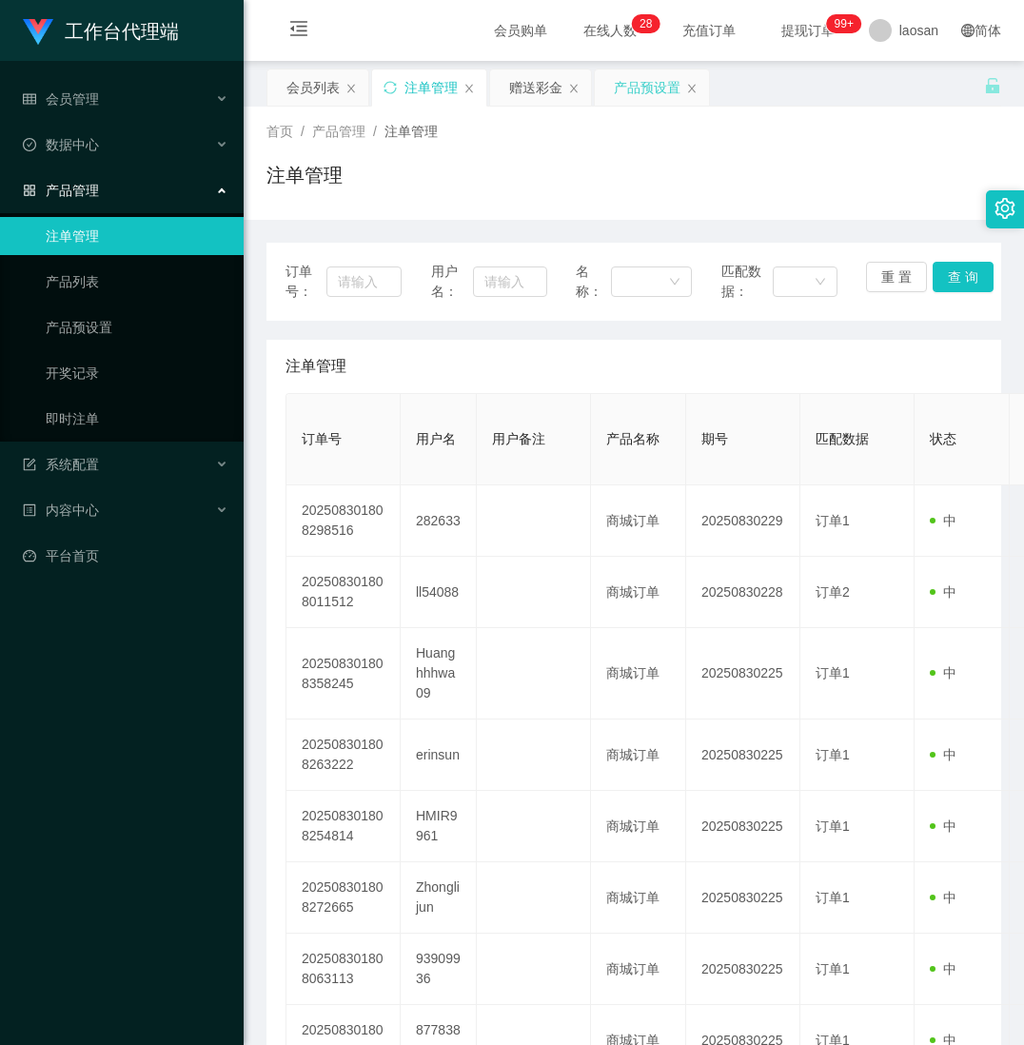
click at [666, 96] on div "产品预设置" at bounding box center [647, 88] width 67 height 36
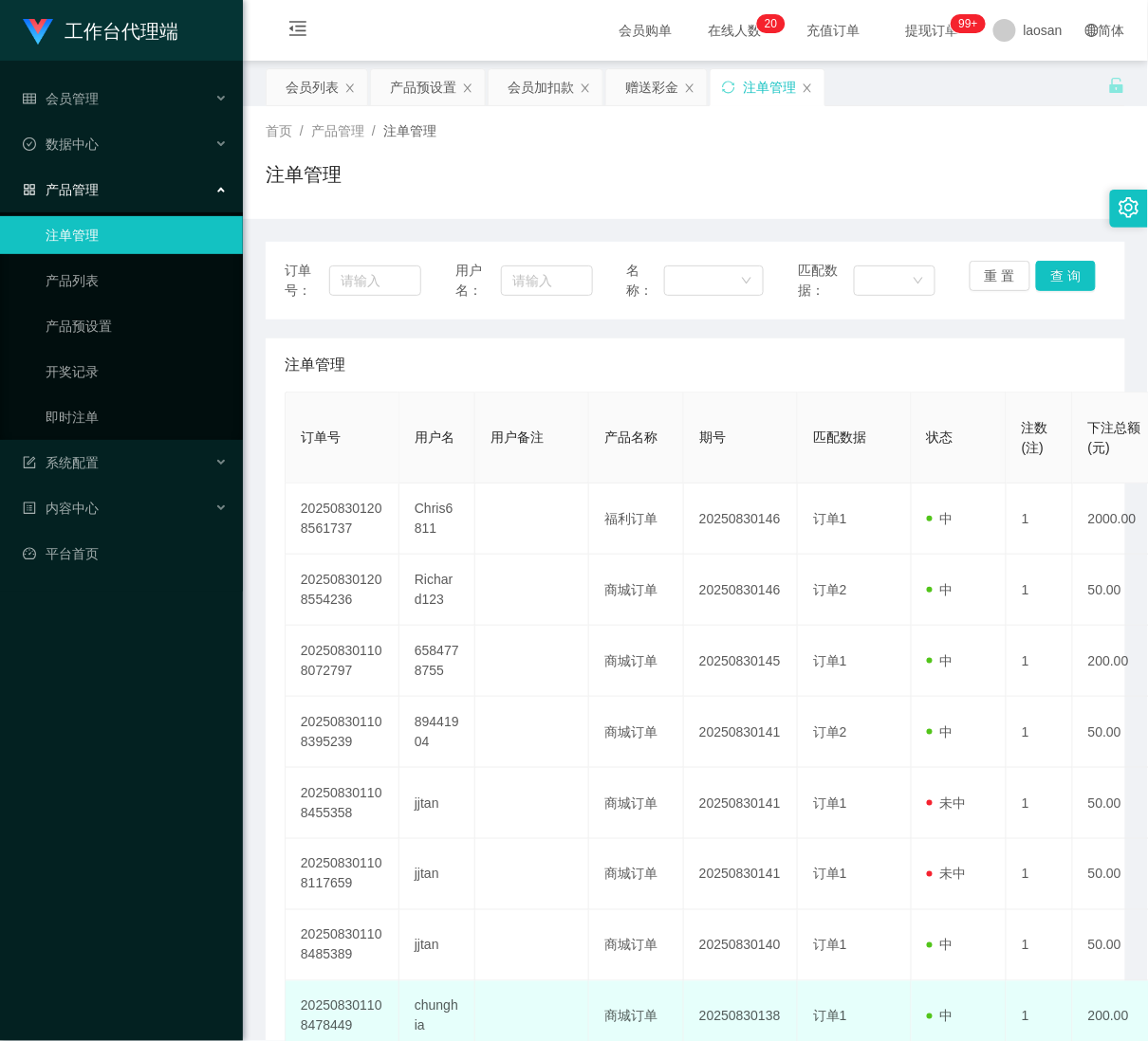
click at [983, 995] on td "中" at bounding box center [959, 1016] width 95 height 71
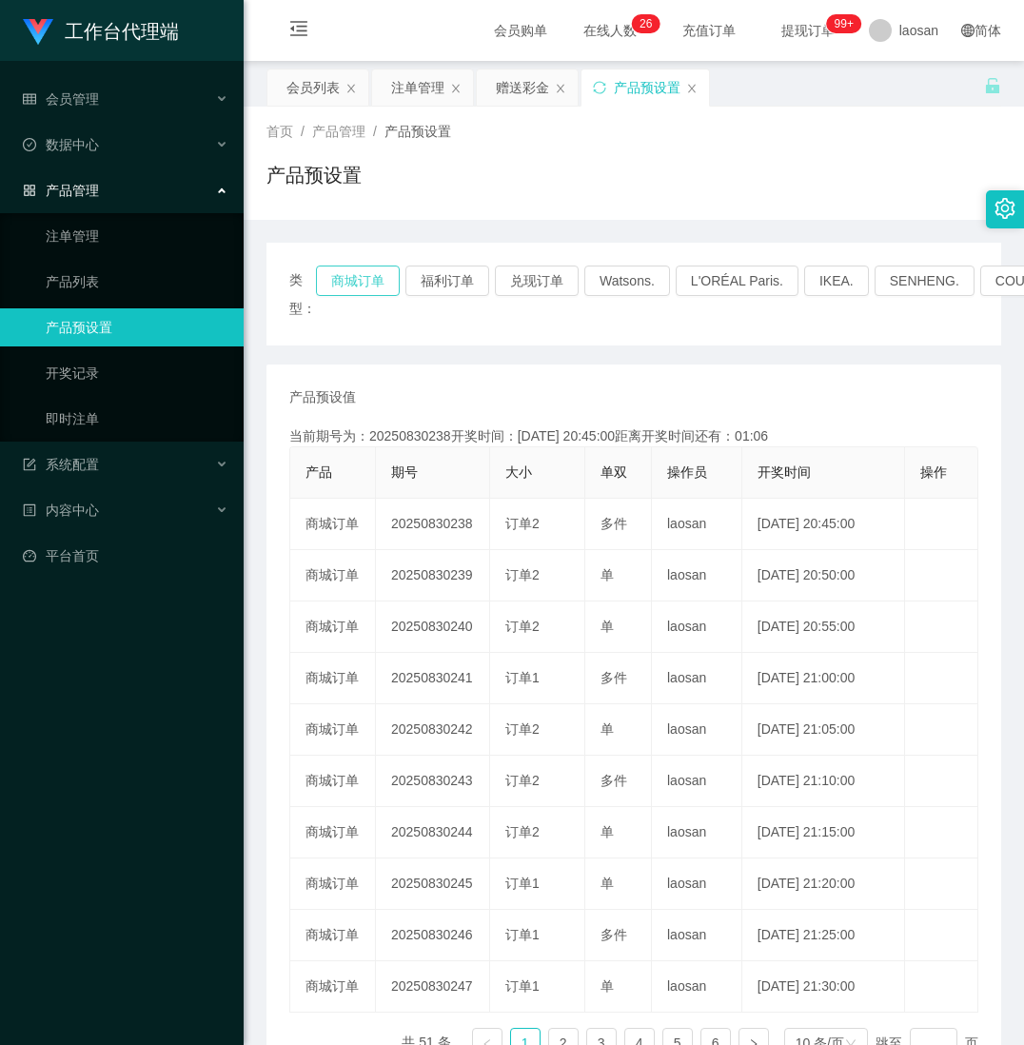
click at [370, 267] on button "商城订单" at bounding box center [358, 281] width 84 height 30
click at [370, 274] on button "商城订单" at bounding box center [358, 281] width 84 height 30
click at [325, 88] on div "会员列表" at bounding box center [313, 88] width 53 height 36
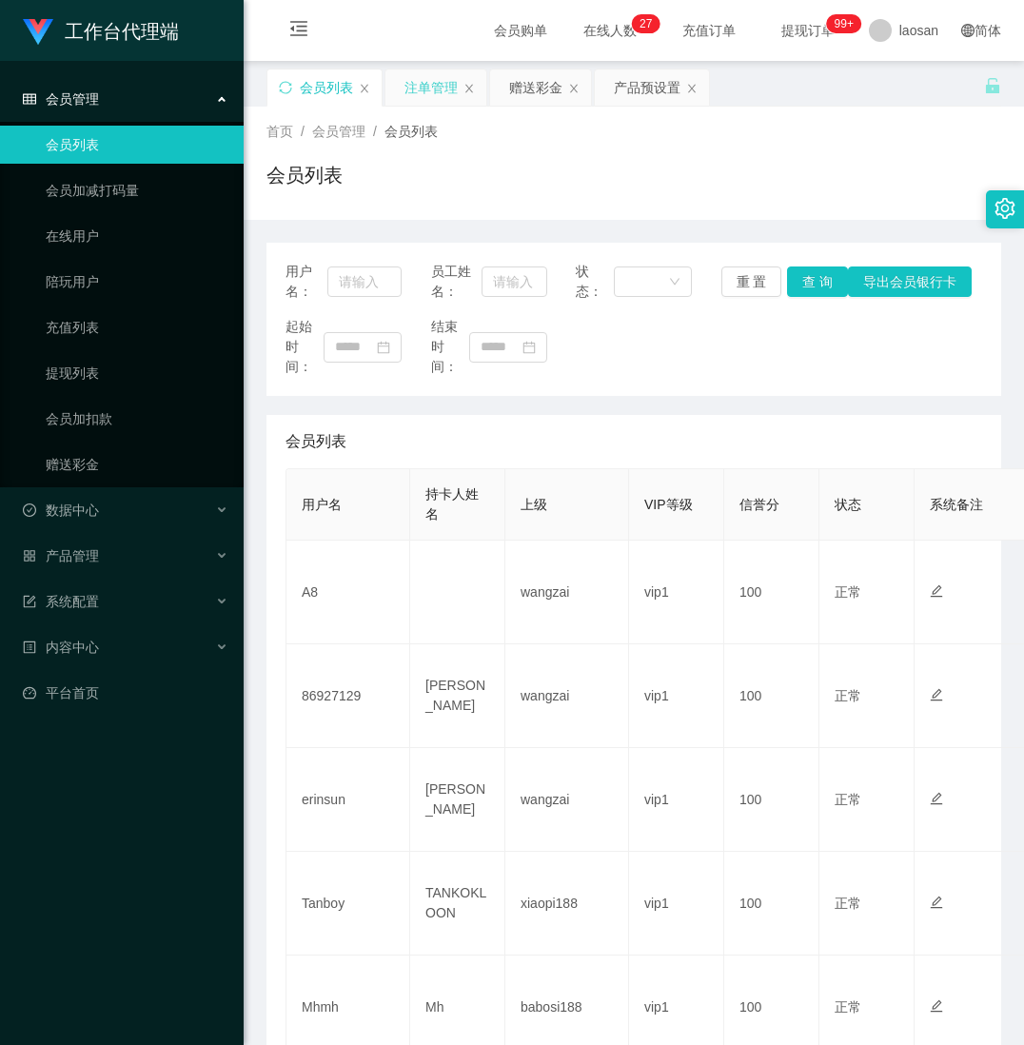
click at [415, 82] on div "注单管理" at bounding box center [431, 88] width 53 height 36
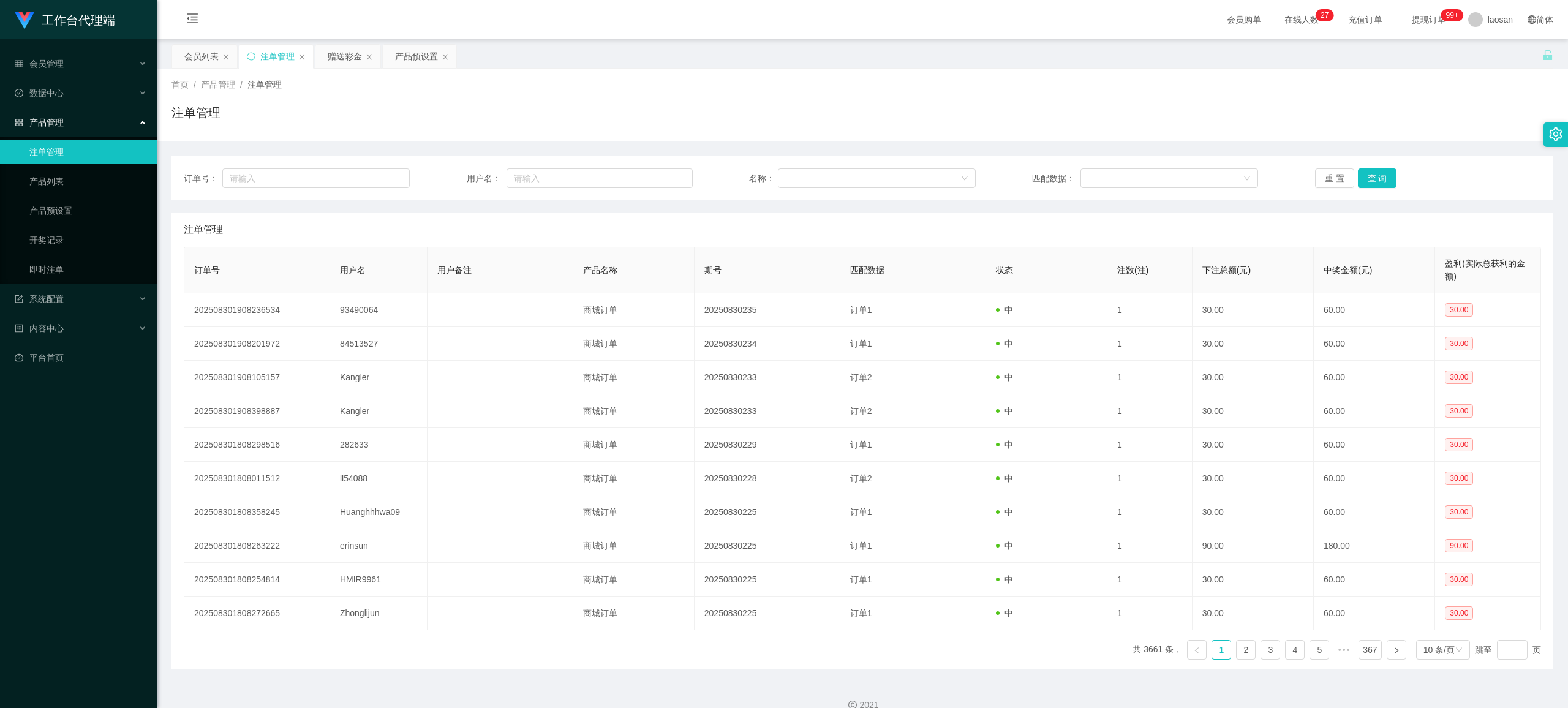
click at [658, 167] on div "订单号： 用户名： 名称： 匹配数据： 重 置 查 询" at bounding box center [863, 178] width 1382 height 44
click at [658, 174] on button "查 询" at bounding box center [1378, 178] width 39 height 19
click at [658, 174] on div "重 置 查 询" at bounding box center [1428, 178] width 226 height 19
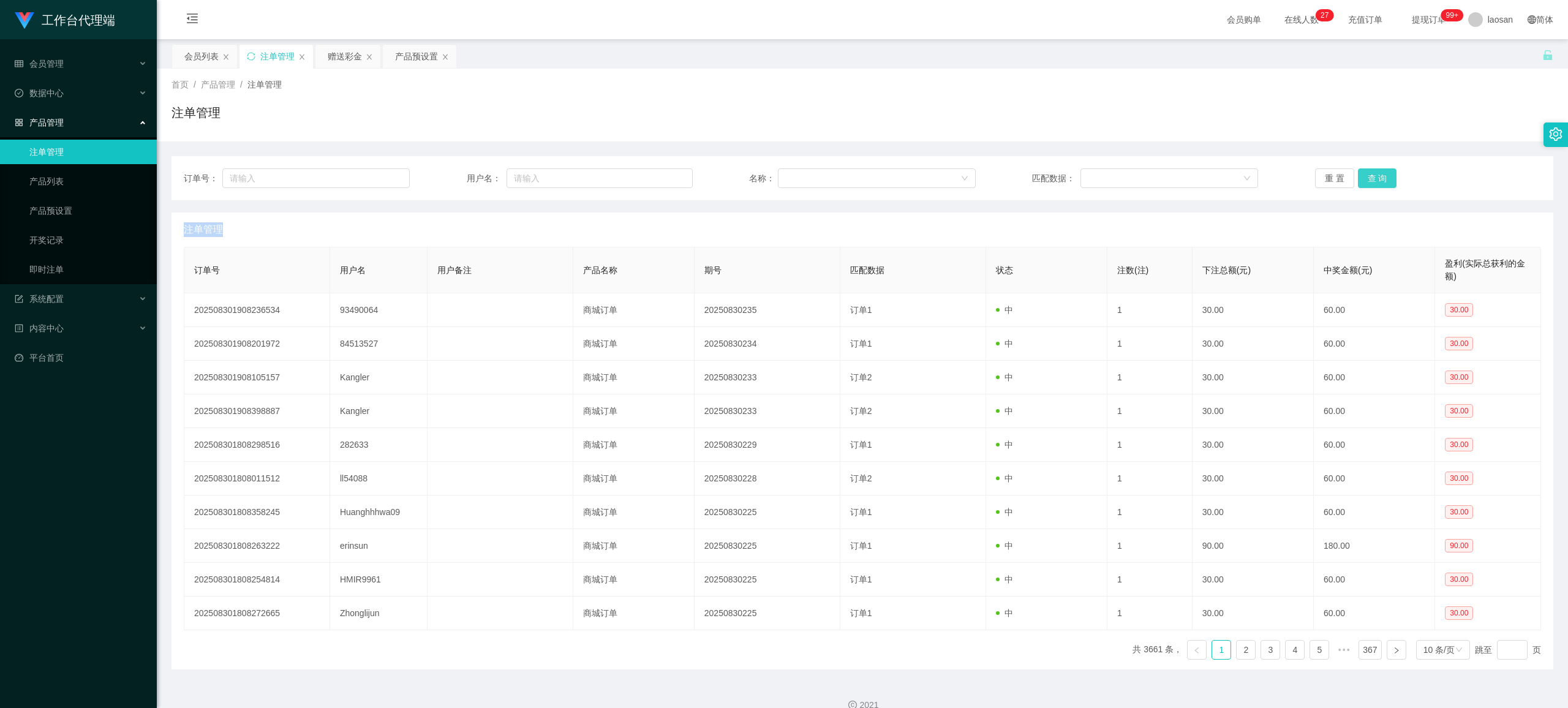
click at [658, 174] on button "查 询" at bounding box center [1378, 178] width 39 height 19
click at [658, 174] on div "重 置 查 询" at bounding box center [1428, 178] width 226 height 19
click at [658, 174] on button "查 询" at bounding box center [1378, 178] width 39 height 19
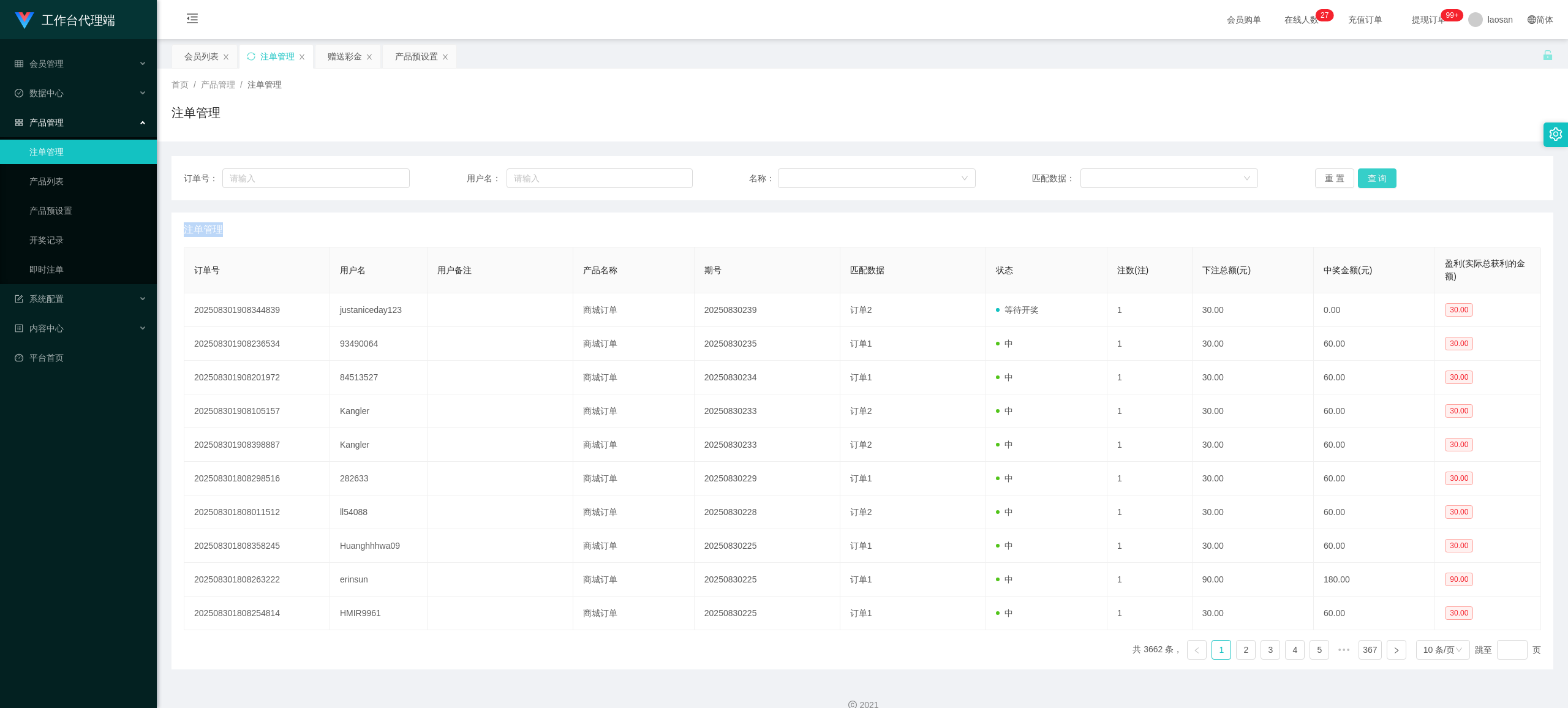
click at [658, 174] on button "查 询" at bounding box center [1378, 178] width 39 height 19
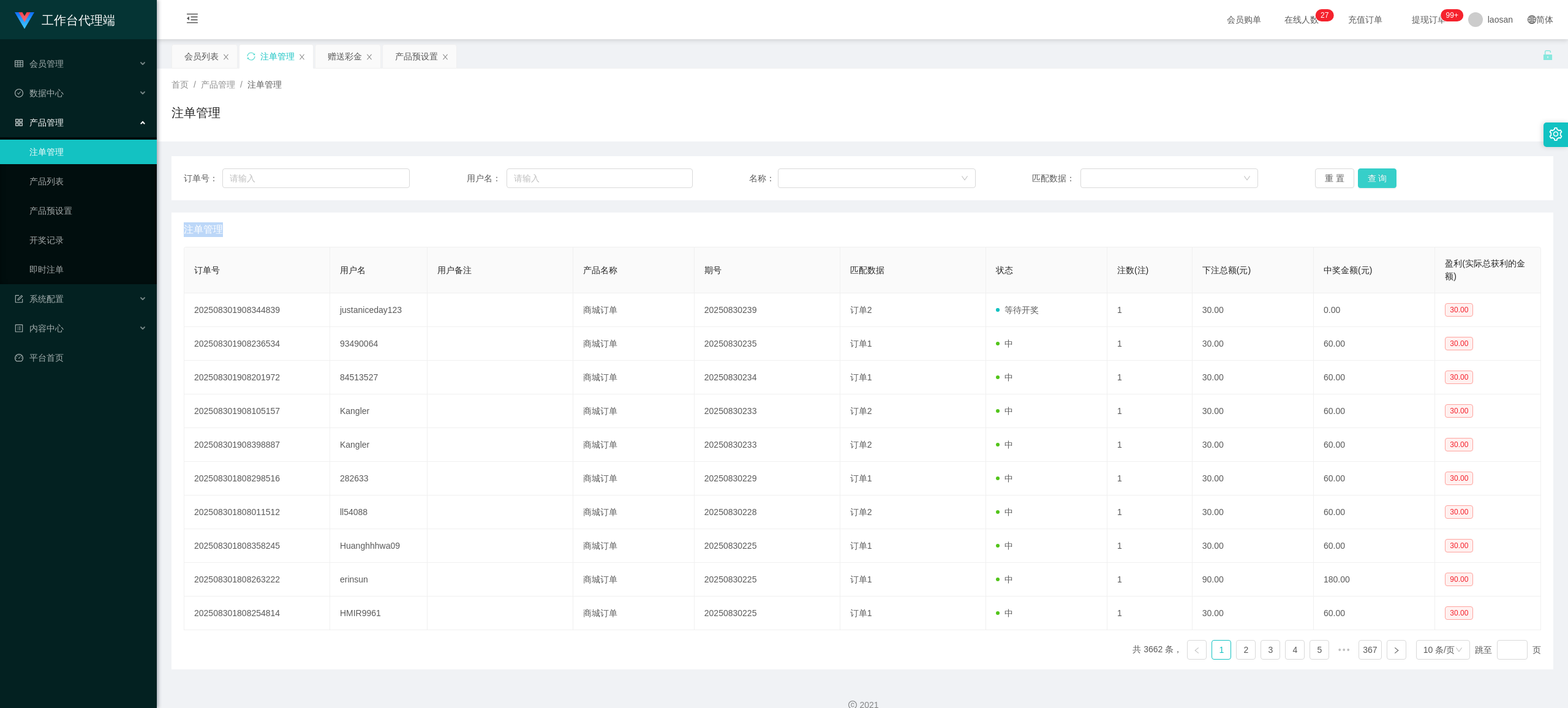
click at [658, 174] on button "查 询" at bounding box center [1378, 178] width 39 height 19
click at [658, 174] on button "查 询" at bounding box center [1378, 178] width 39 height 19
click at [658, 174] on button "查 询" at bounding box center [1385, 178] width 53 height 19
click at [658, 174] on div "重 置 查 询" at bounding box center [1428, 178] width 226 height 19
click at [658, 174] on button "查 询" at bounding box center [1378, 178] width 39 height 19
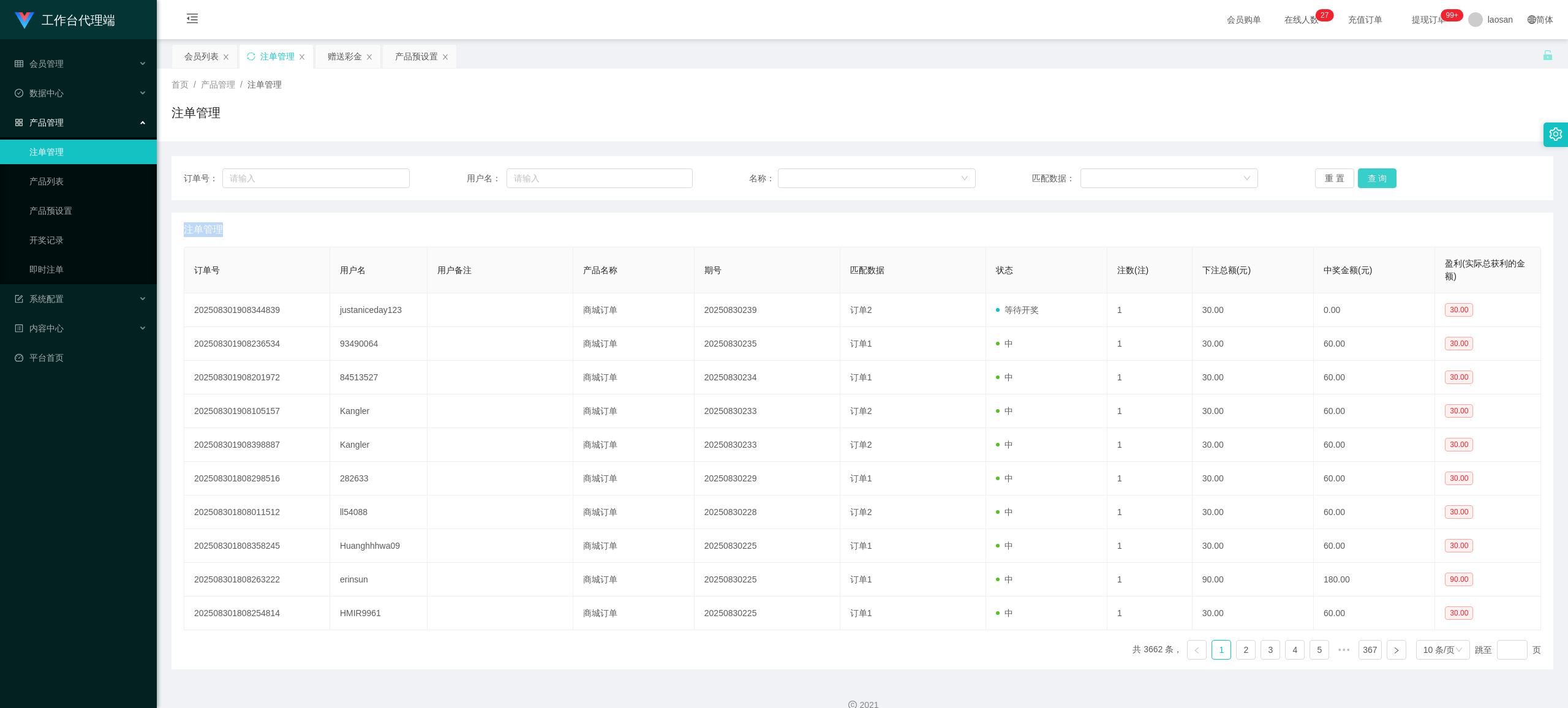
click at [658, 174] on button "查 询" at bounding box center [1378, 178] width 39 height 19
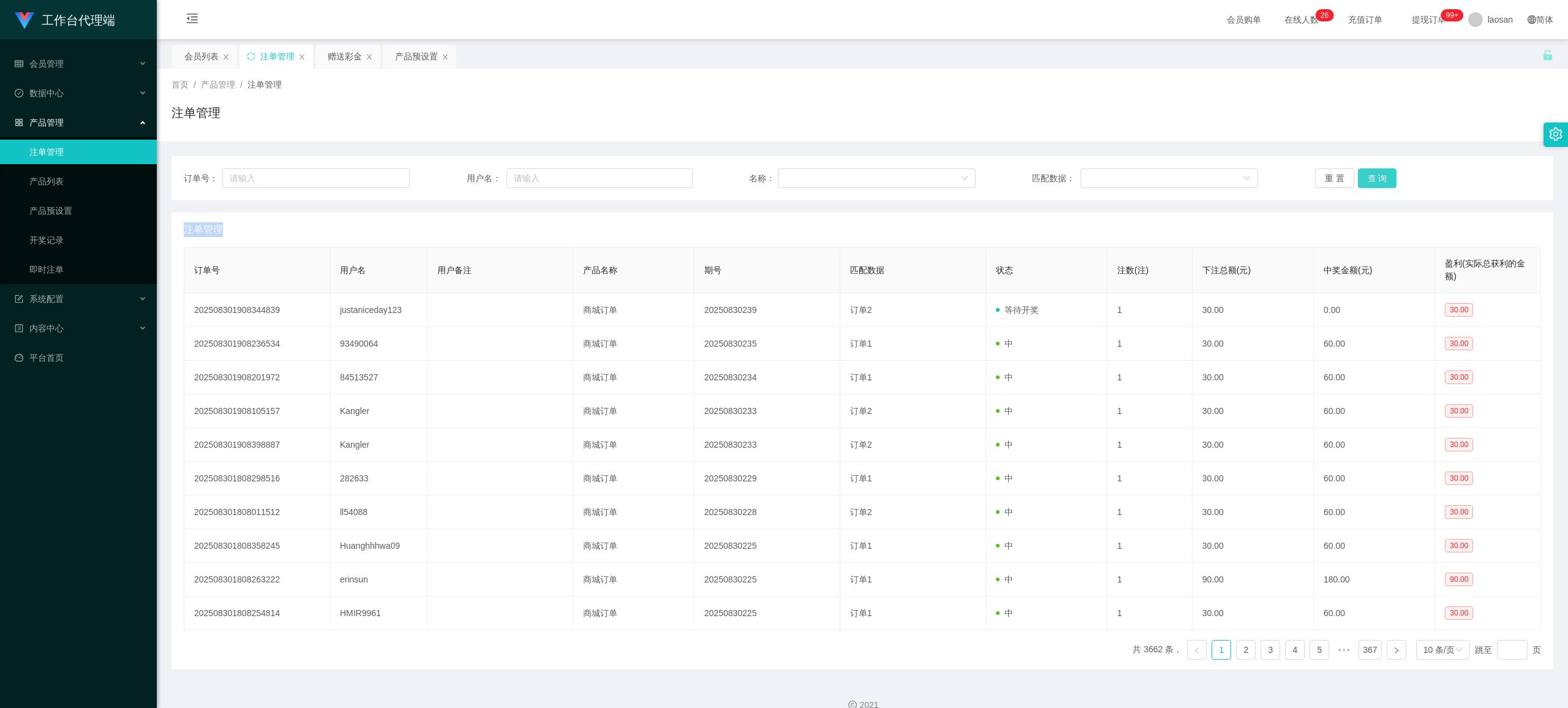
click at [658, 174] on button "查 询" at bounding box center [1378, 178] width 39 height 19
click at [658, 185] on button "查 询" at bounding box center [1378, 178] width 39 height 19
click at [658, 176] on button "查 询" at bounding box center [1378, 178] width 39 height 19
click at [658, 176] on button "查 询" at bounding box center [1385, 178] width 53 height 19
click at [658, 176] on div "重 置 查 询" at bounding box center [1428, 178] width 226 height 19
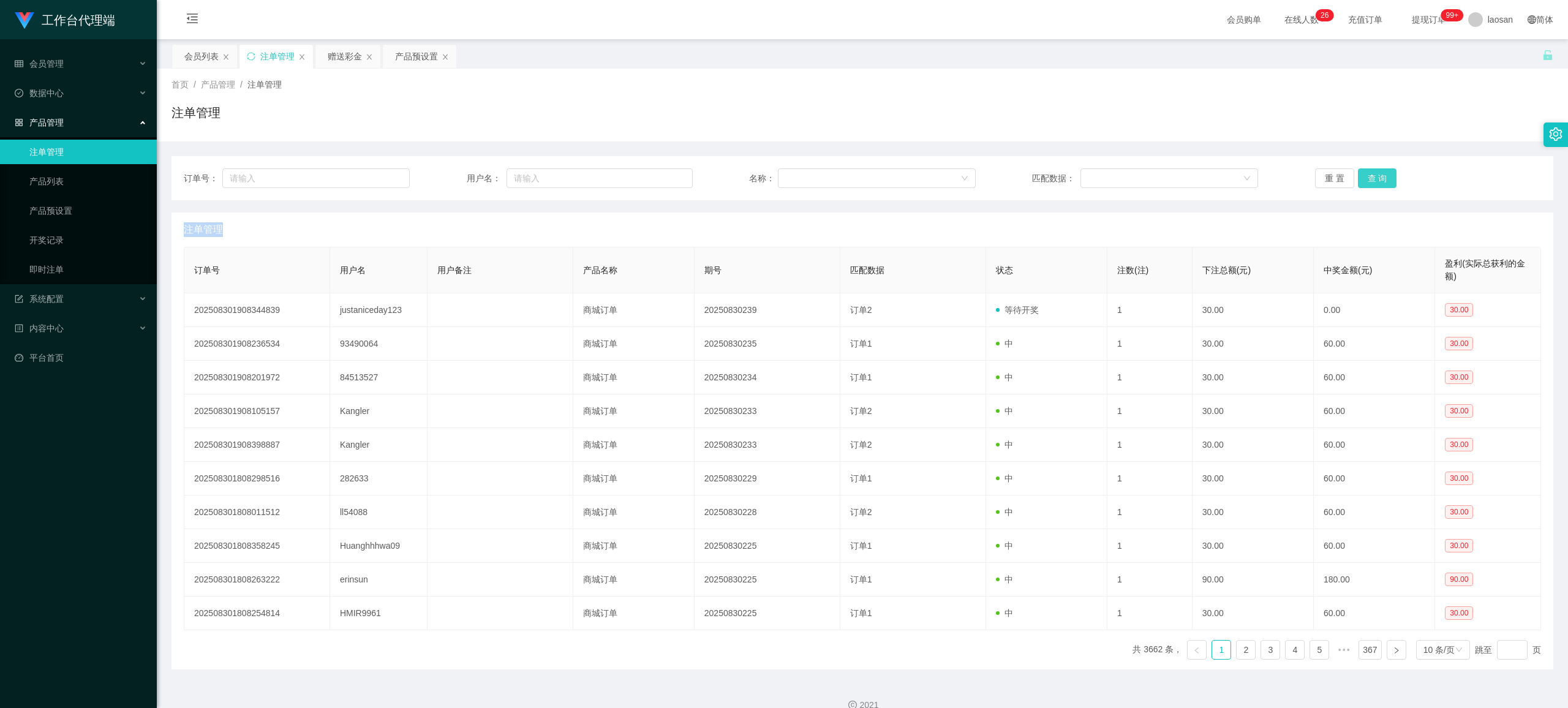
click at [658, 176] on button "查 询" at bounding box center [1378, 178] width 39 height 19
click at [658, 176] on div "重 置 查 询" at bounding box center [1428, 178] width 226 height 19
click at [658, 176] on button "查 询" at bounding box center [1378, 178] width 39 height 19
click at [658, 176] on div "重 置 查 询" at bounding box center [1428, 178] width 226 height 19
click at [658, 176] on button "查 询" at bounding box center [1378, 178] width 39 height 19
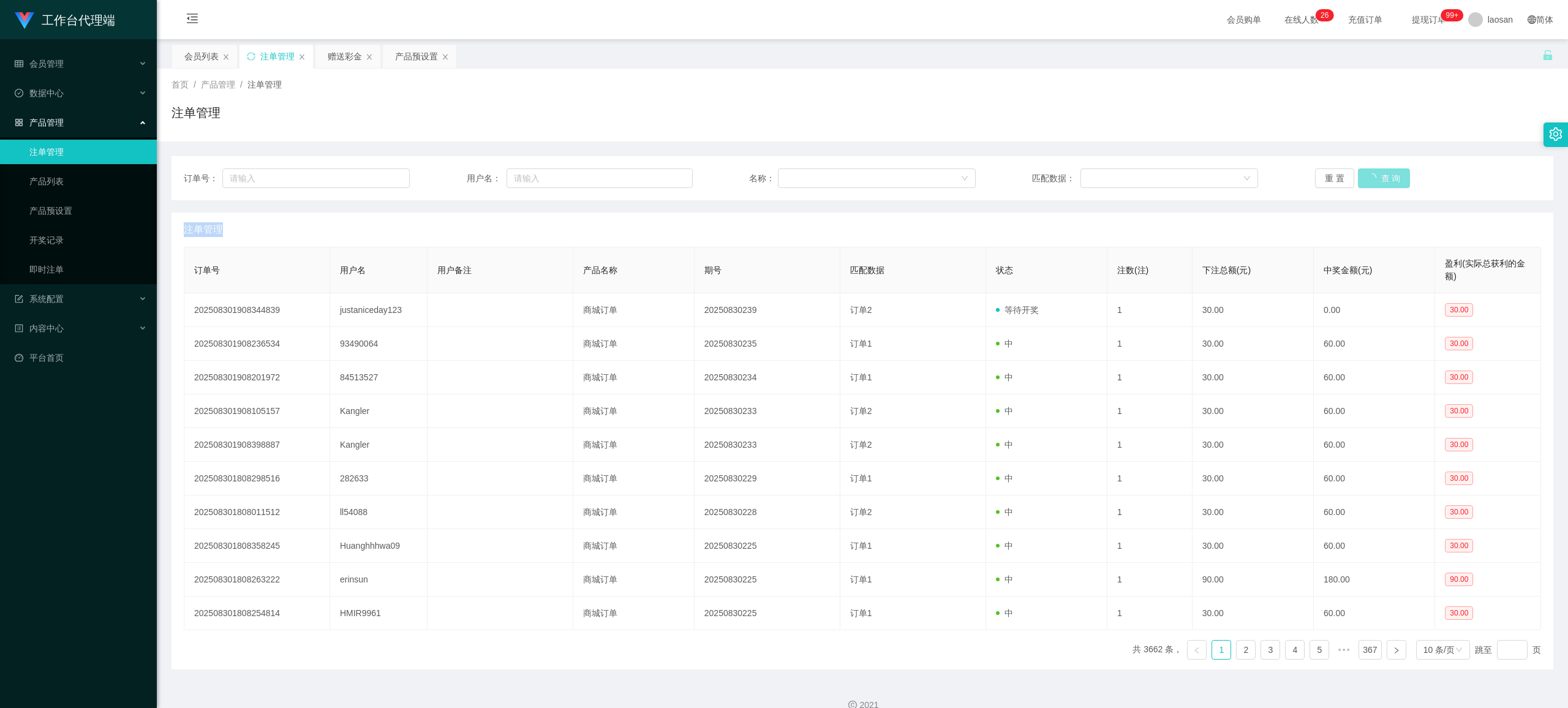
click at [658, 176] on button "查 询" at bounding box center [1385, 178] width 53 height 19
click at [658, 176] on div "重 置 查 询" at bounding box center [1428, 178] width 226 height 19
click at [658, 176] on button "查 询" at bounding box center [1378, 178] width 39 height 19
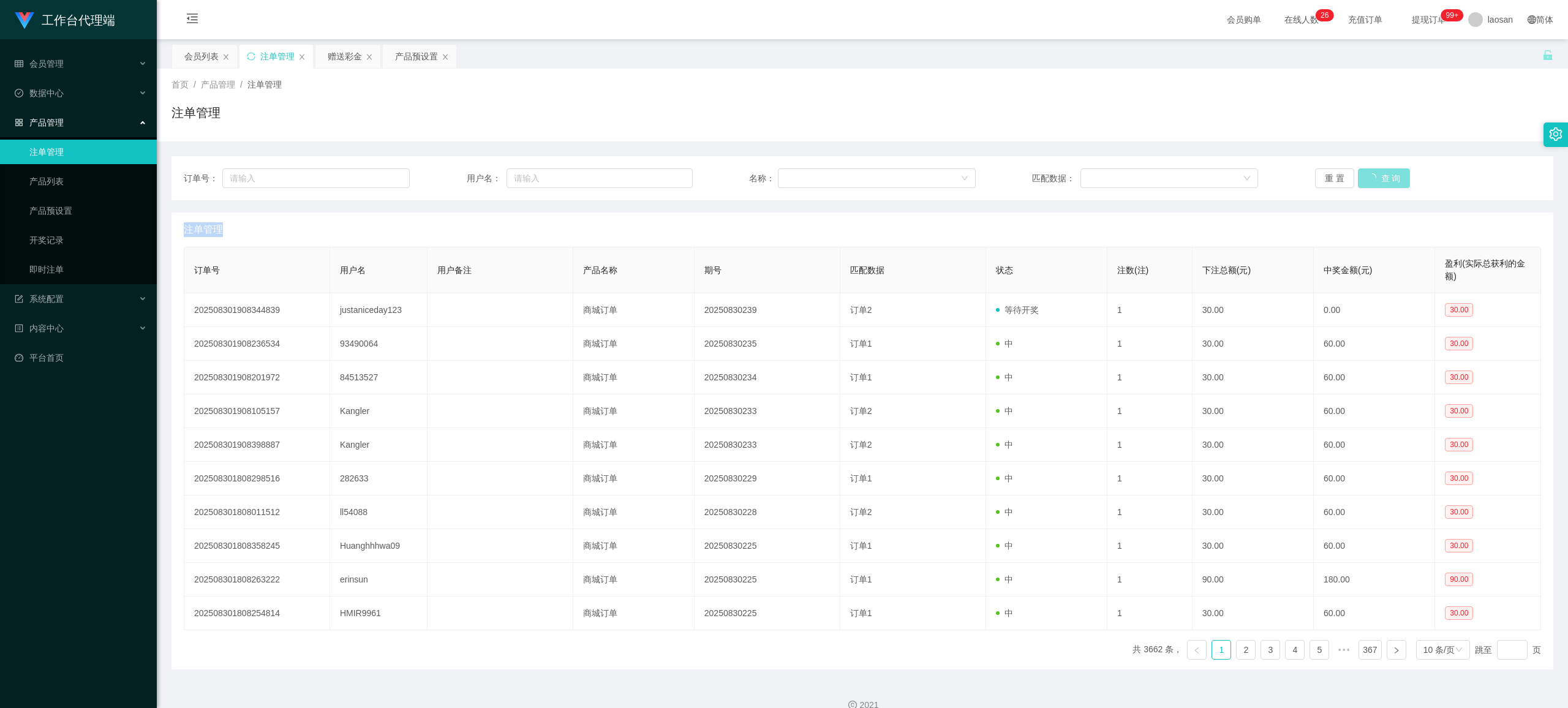
click at [658, 176] on div "重 置 查 询" at bounding box center [1428, 178] width 226 height 19
click at [658, 176] on button "查 询" at bounding box center [1378, 178] width 39 height 19
click at [658, 185] on button "查 询" at bounding box center [1378, 178] width 39 height 19
click at [658, 179] on button "查 询" at bounding box center [1378, 178] width 39 height 19
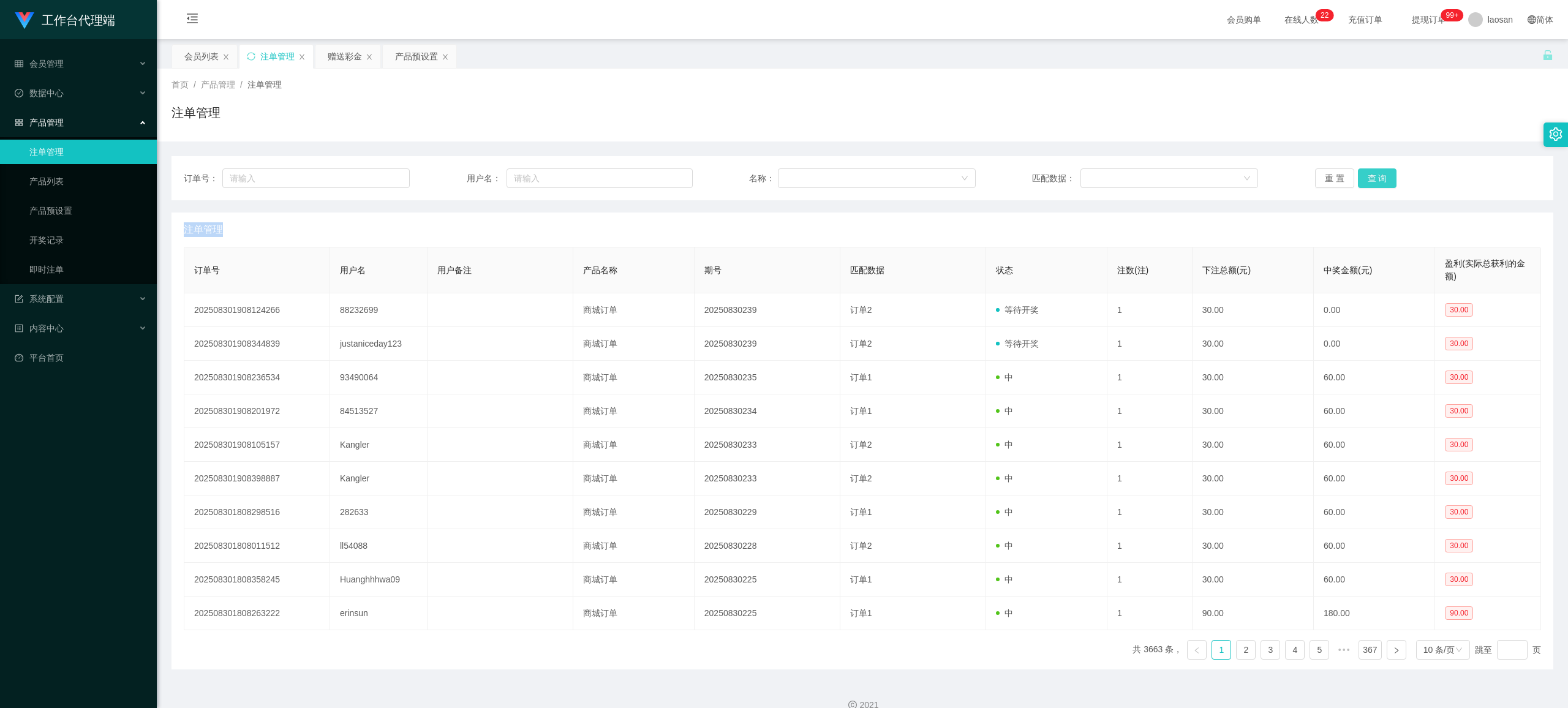
click at [658, 174] on button "查 询" at bounding box center [1378, 178] width 39 height 19
click at [658, 174] on div "重 置 查 询" at bounding box center [1428, 178] width 226 height 19
click at [658, 174] on button "查 询" at bounding box center [1378, 178] width 39 height 19
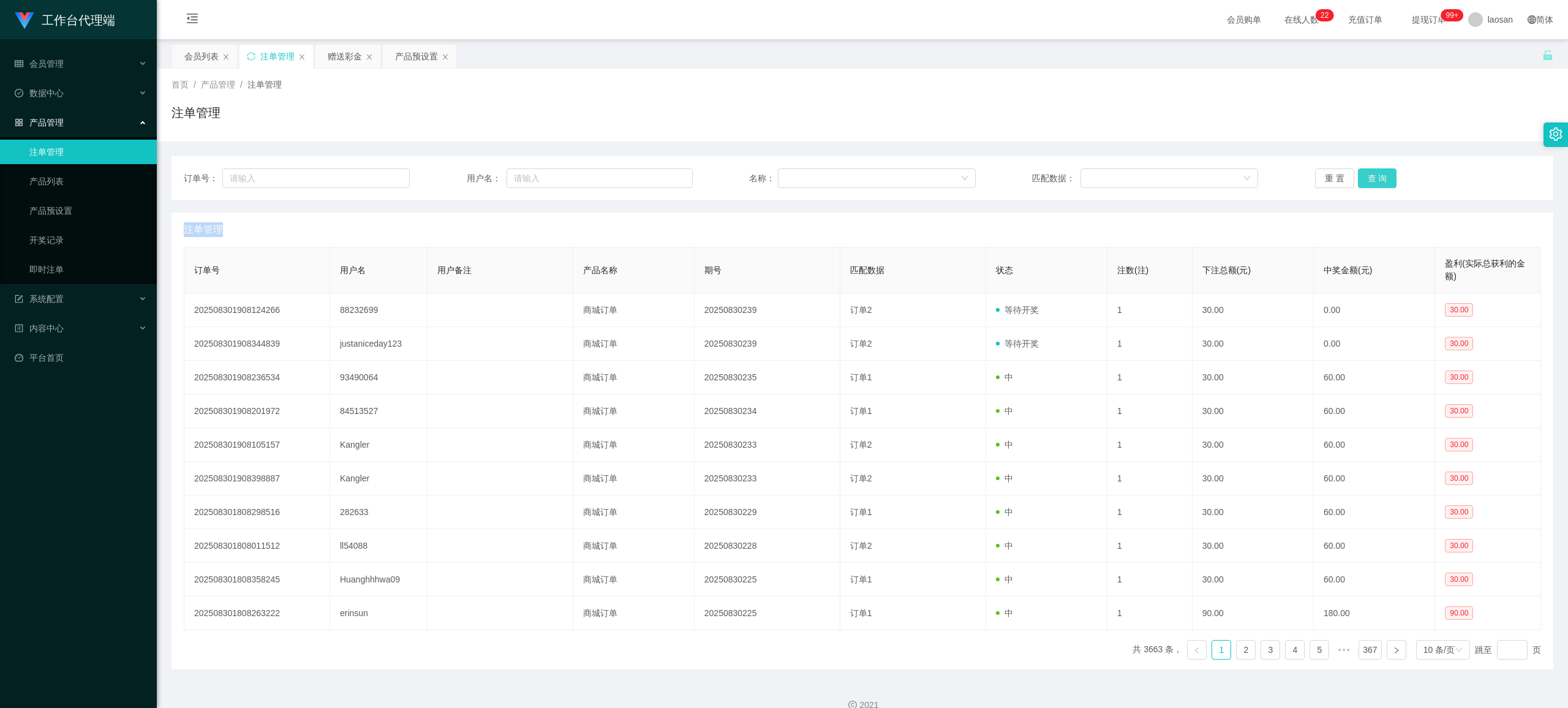
click at [658, 174] on button "查 询" at bounding box center [1378, 178] width 39 height 19
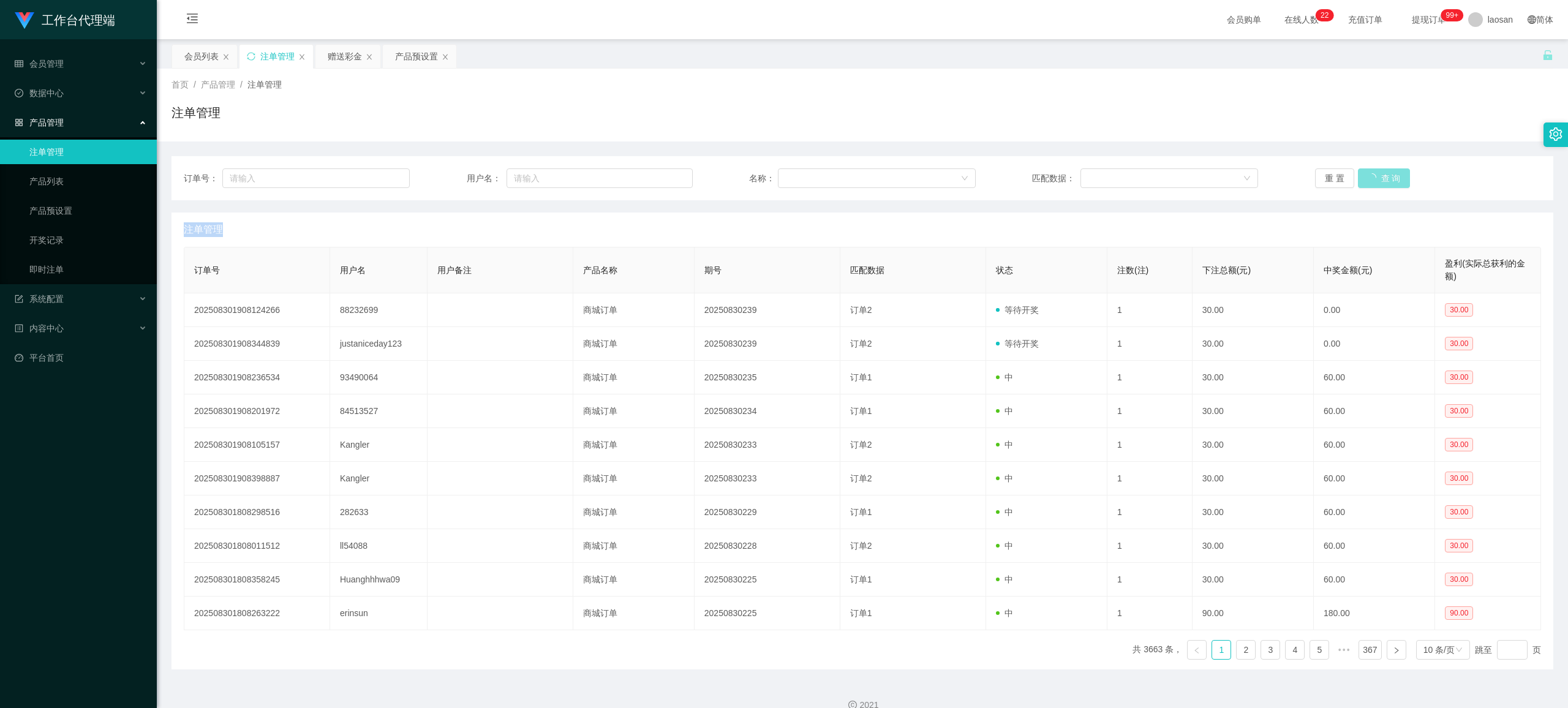
click at [658, 174] on button "查 询" at bounding box center [1385, 178] width 53 height 19
click at [658, 174] on button "查 询" at bounding box center [1378, 178] width 39 height 19
click at [658, 174] on button "查 询" at bounding box center [1385, 178] width 53 height 19
click at [658, 174] on button "查 询" at bounding box center [1378, 178] width 39 height 19
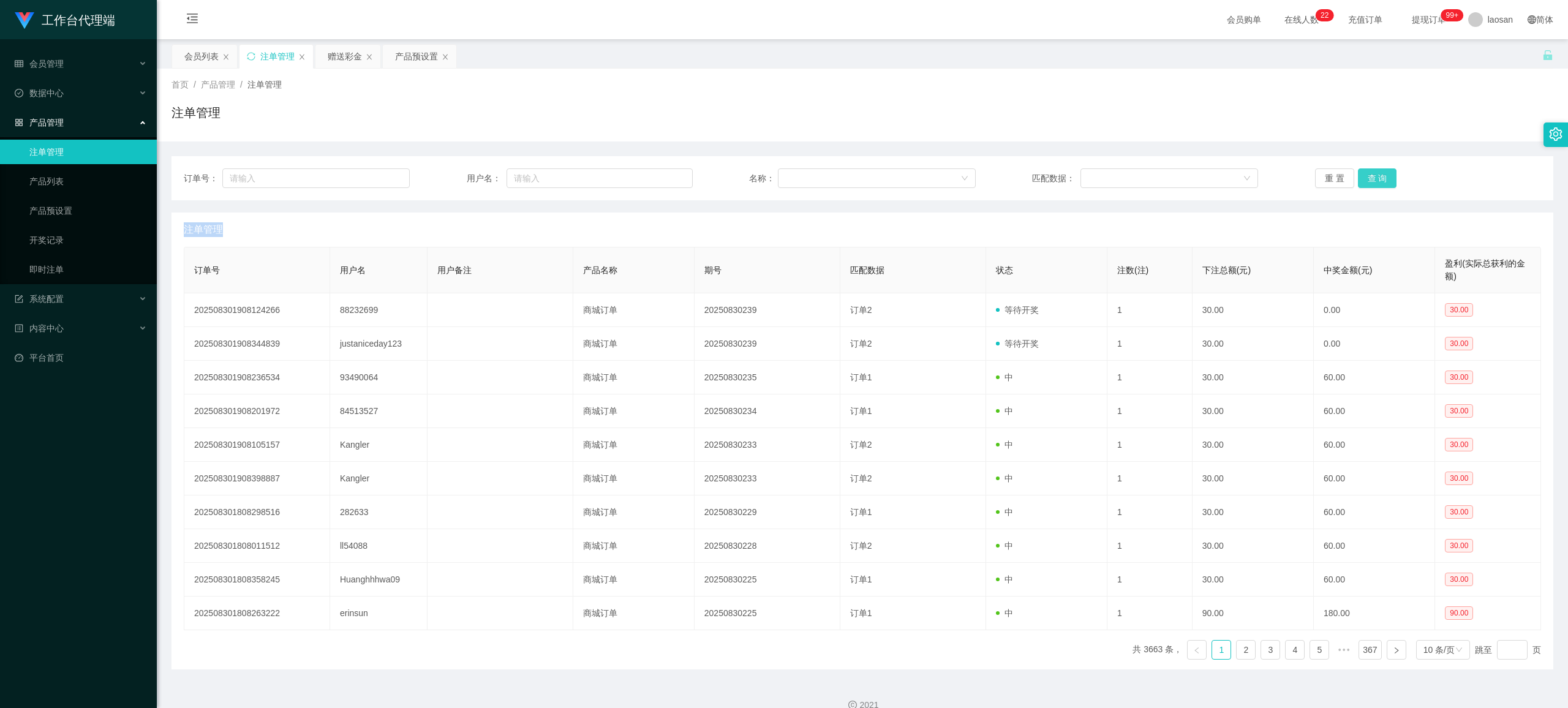
click at [658, 174] on button "查 询" at bounding box center [1378, 178] width 39 height 19
click at [658, 174] on button "查 询" at bounding box center [1385, 178] width 53 height 19
click at [658, 174] on button "查 询" at bounding box center [1378, 178] width 39 height 19
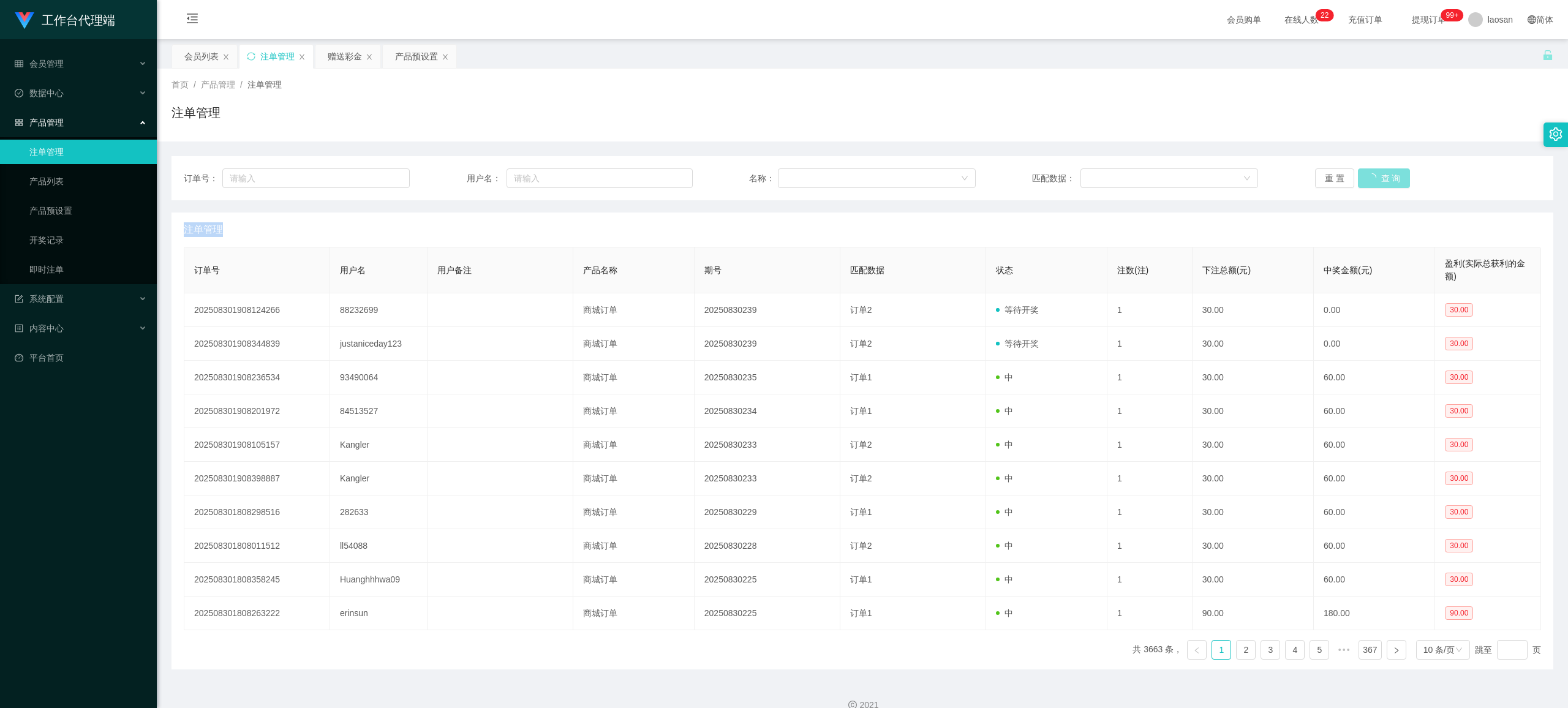
click at [658, 174] on button "查 询" at bounding box center [1385, 178] width 53 height 19
click at [658, 174] on button "查 询" at bounding box center [1378, 178] width 39 height 19
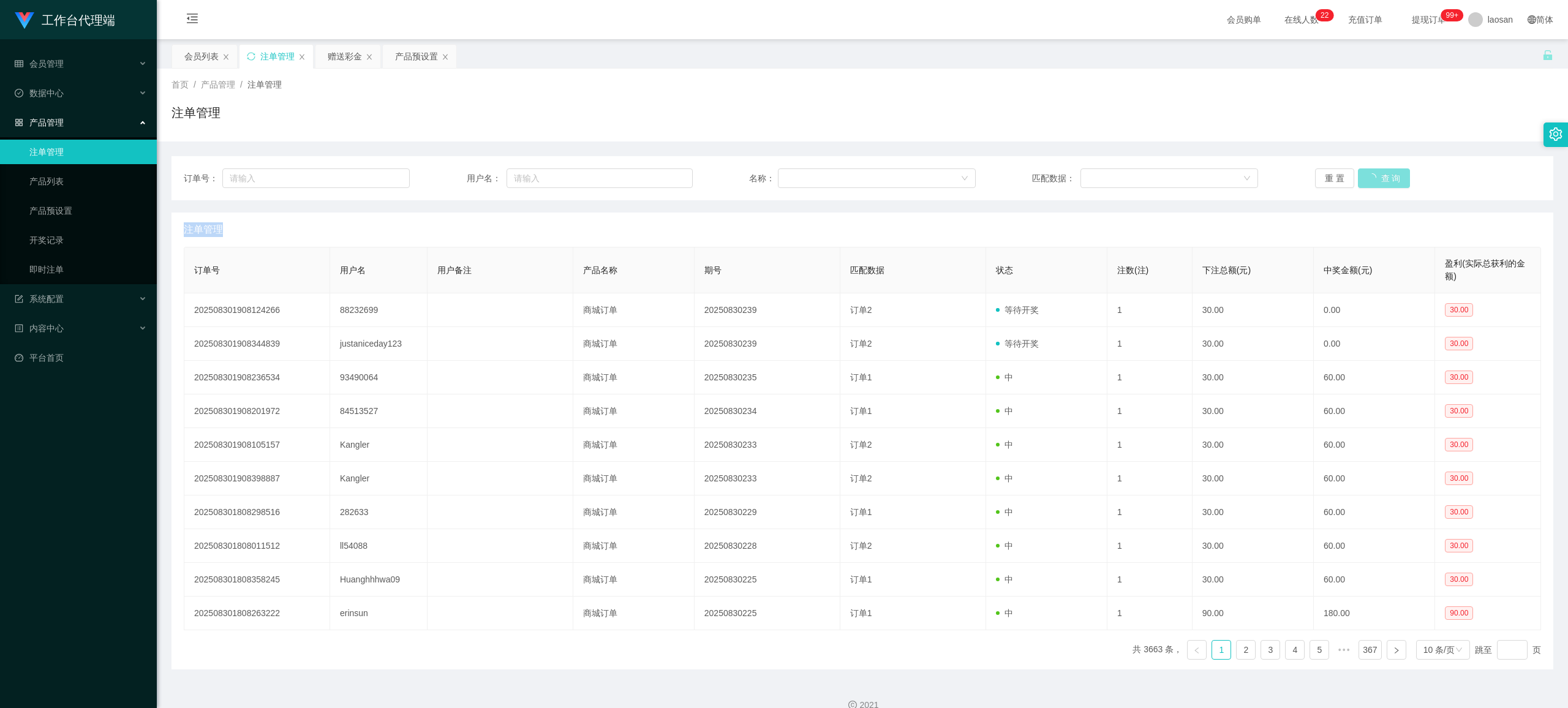
click at [658, 174] on button "查 询" at bounding box center [1385, 178] width 53 height 19
click at [658, 174] on button "查 询" at bounding box center [1378, 178] width 39 height 19
click at [658, 174] on div "重 置 查 询" at bounding box center [1428, 178] width 226 height 19
click at [658, 174] on button "查 询" at bounding box center [1378, 178] width 39 height 19
click at [658, 174] on button "查 询" at bounding box center [1385, 178] width 53 height 19
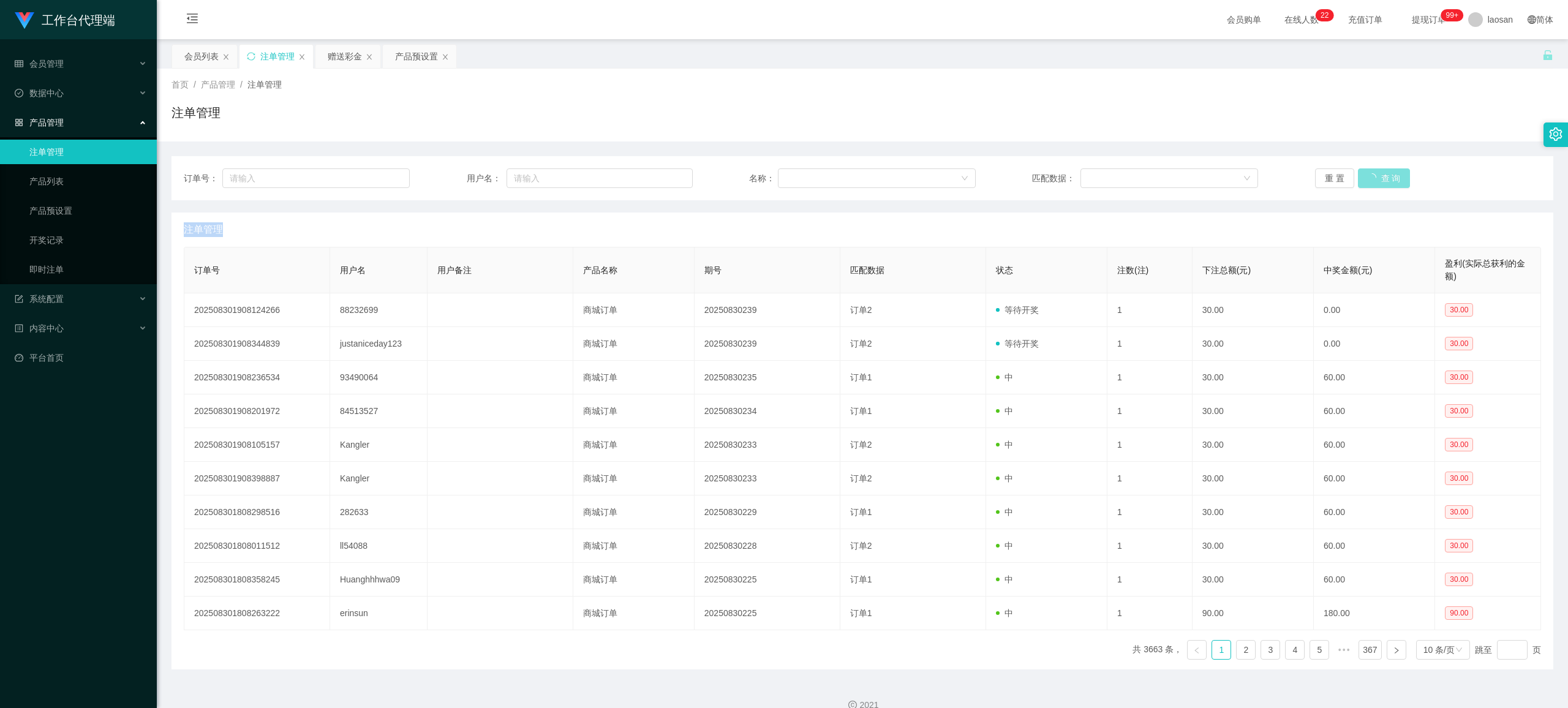
click at [658, 174] on button "查 询" at bounding box center [1385, 178] width 53 height 19
click at [658, 174] on button "查 询" at bounding box center [1378, 178] width 39 height 19
click at [658, 174] on div "重 置 查 询" at bounding box center [1428, 178] width 226 height 19
click at [658, 174] on button "查 询" at bounding box center [1378, 178] width 39 height 19
click at [658, 174] on button "查 询" at bounding box center [1385, 178] width 53 height 19
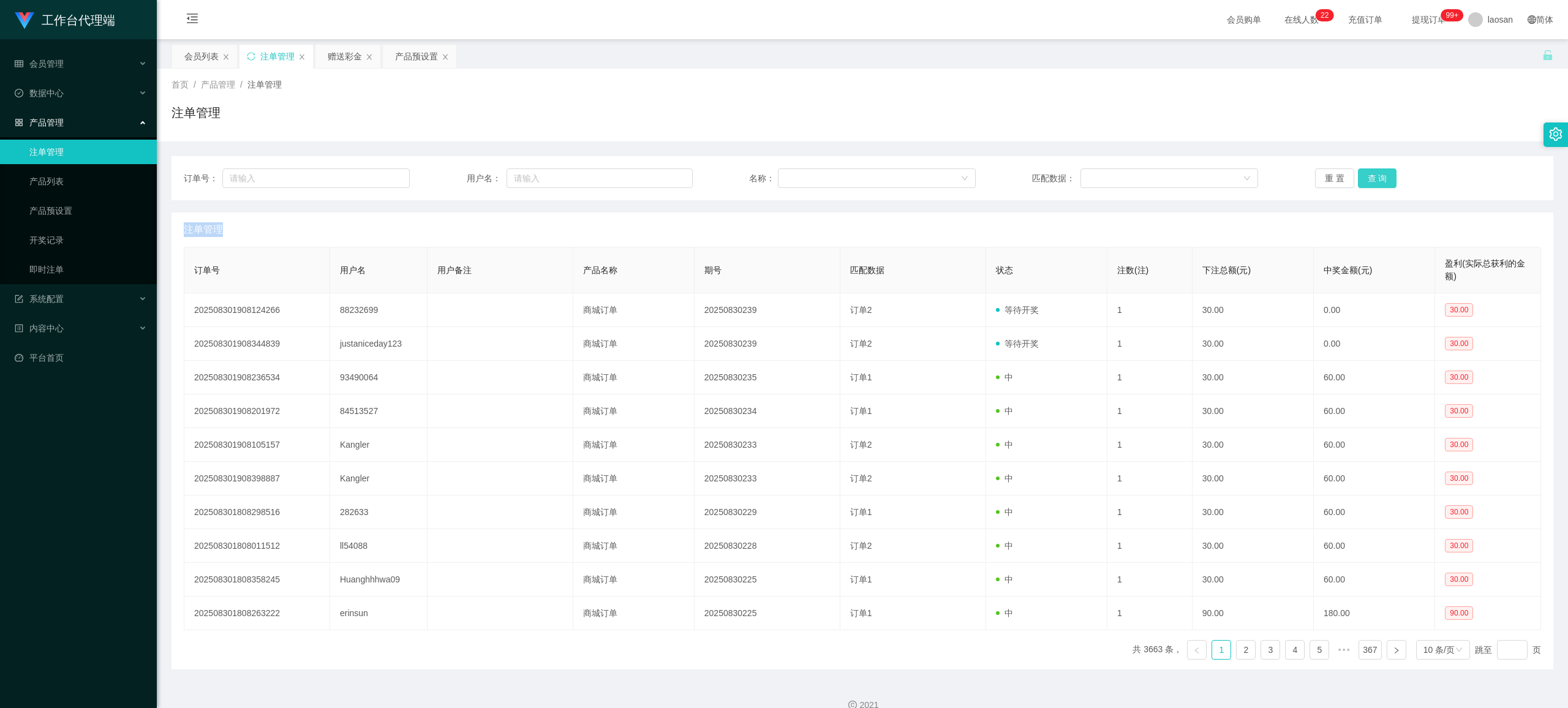
click at [658, 174] on button "查 询" at bounding box center [1378, 178] width 39 height 19
click at [658, 199] on div "订单号： 用户名： 名称： 匹配数据： 重 置 查 询" at bounding box center [863, 178] width 1382 height 44
click at [658, 177] on button "查 询" at bounding box center [1378, 178] width 39 height 19
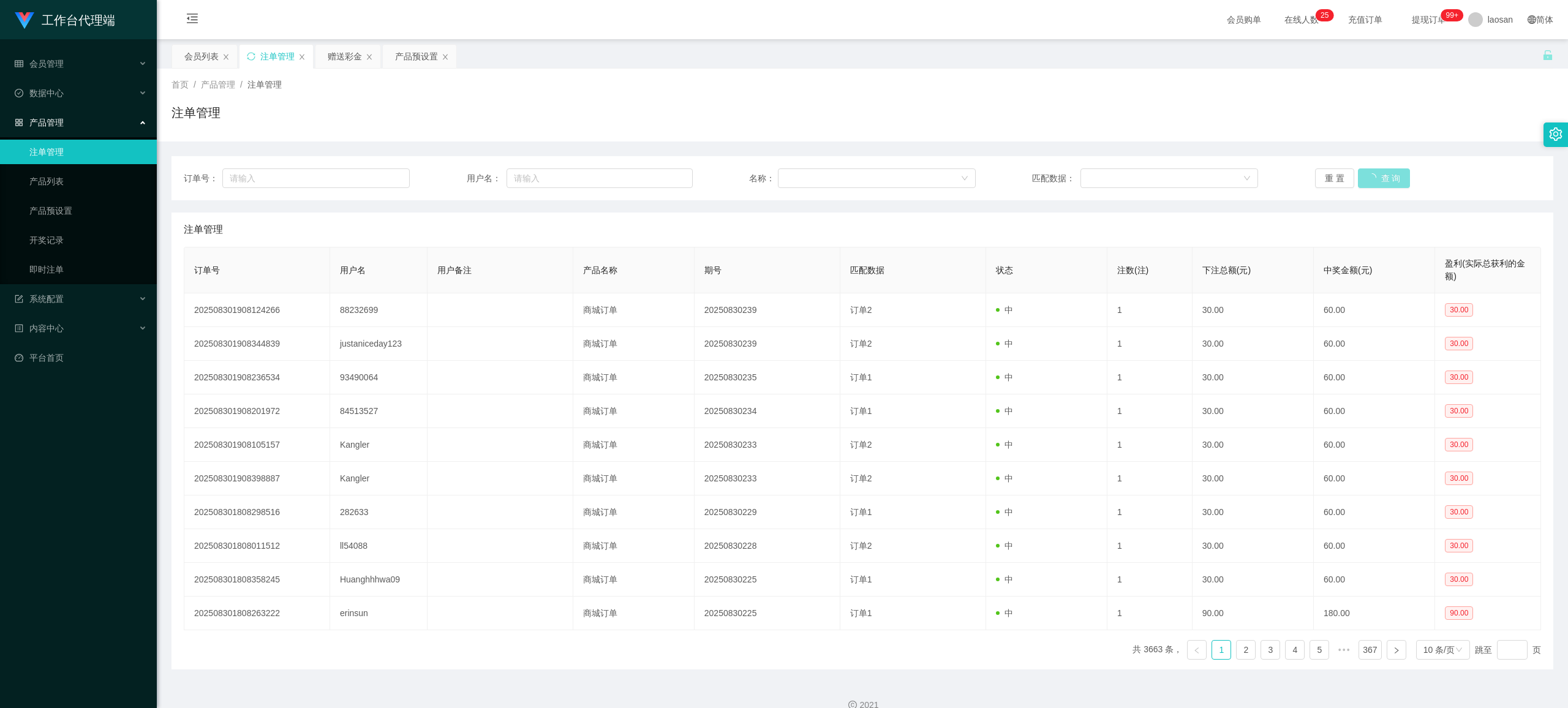
click at [658, 177] on button "查 询" at bounding box center [1385, 178] width 53 height 19
click at [658, 177] on button "查 询" at bounding box center [1378, 178] width 39 height 19
click at [658, 177] on div "重 置 查 询" at bounding box center [1428, 178] width 226 height 19
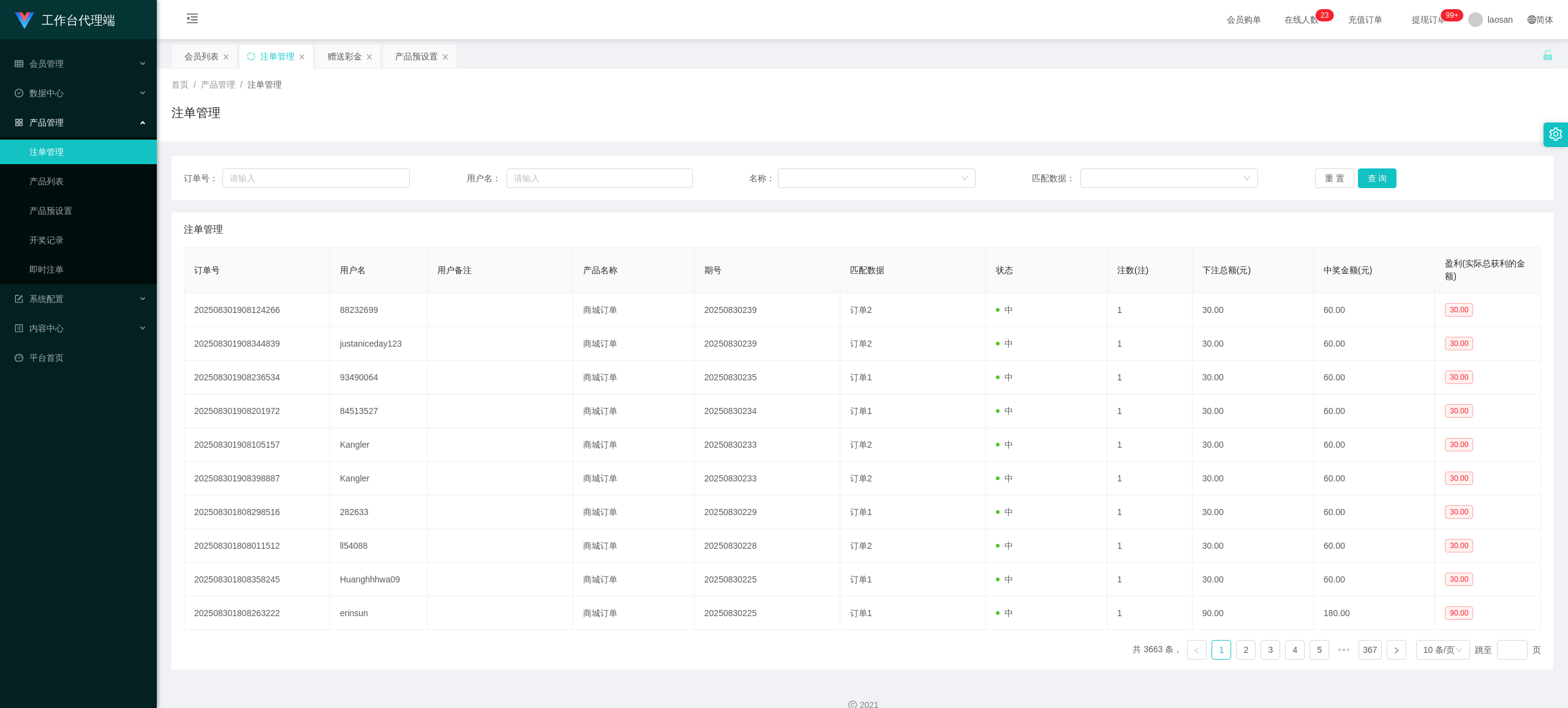
click at [20, 377] on div "工作台代理端 会员管理 会员列表 会员加减打码量 在线用户 陪玩用户 充值列表 提现列表 会员加扣款 赠送彩金 数据中心 产品管理 注单管理 产品列表 产品预…" at bounding box center [78, 354] width 157 height 708
